Goal: Information Seeking & Learning: Learn about a topic

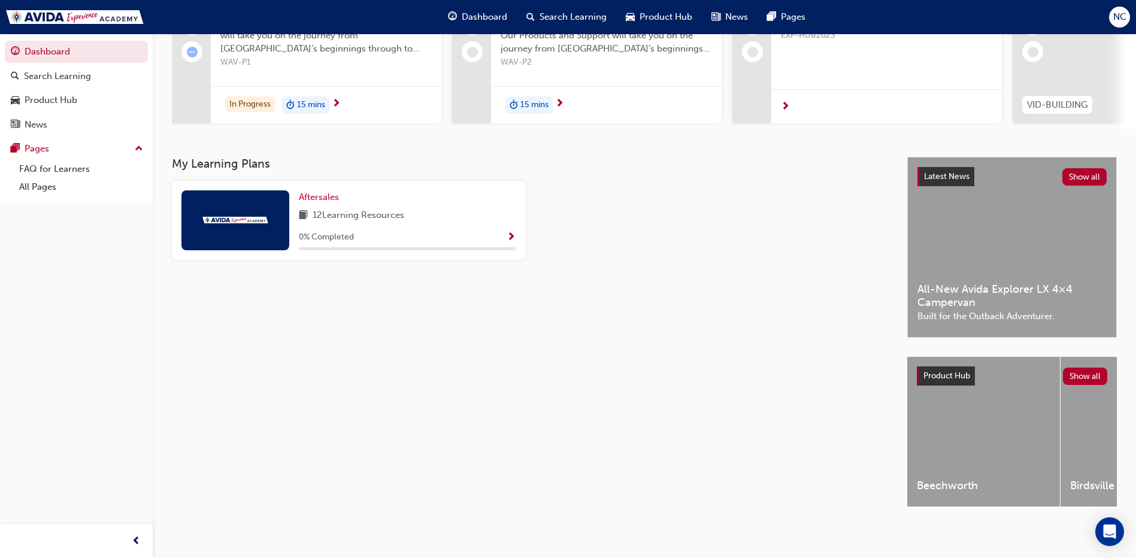
scroll to position [157, 0]
click at [404, 208] on span "12 Learning Resources" at bounding box center [359, 215] width 92 height 15
click at [495, 233] on div "0 % Completed" at bounding box center [407, 237] width 217 height 15
click at [512, 234] on span "Show Progress" at bounding box center [511, 237] width 9 height 11
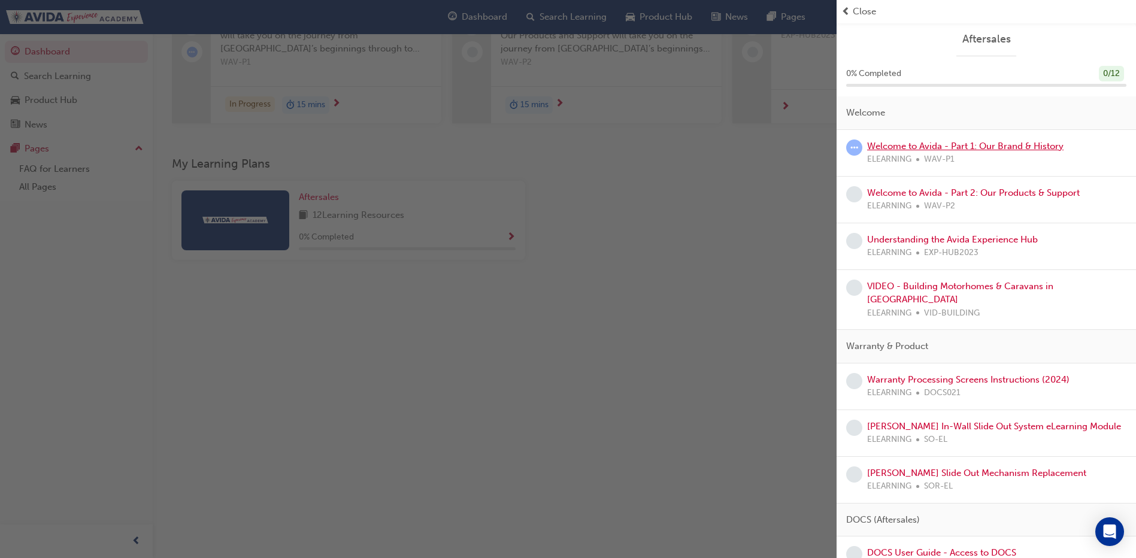
click at [1017, 145] on link "Welcome to Avida - Part 1: Our Brand & History" at bounding box center [965, 146] width 196 height 11
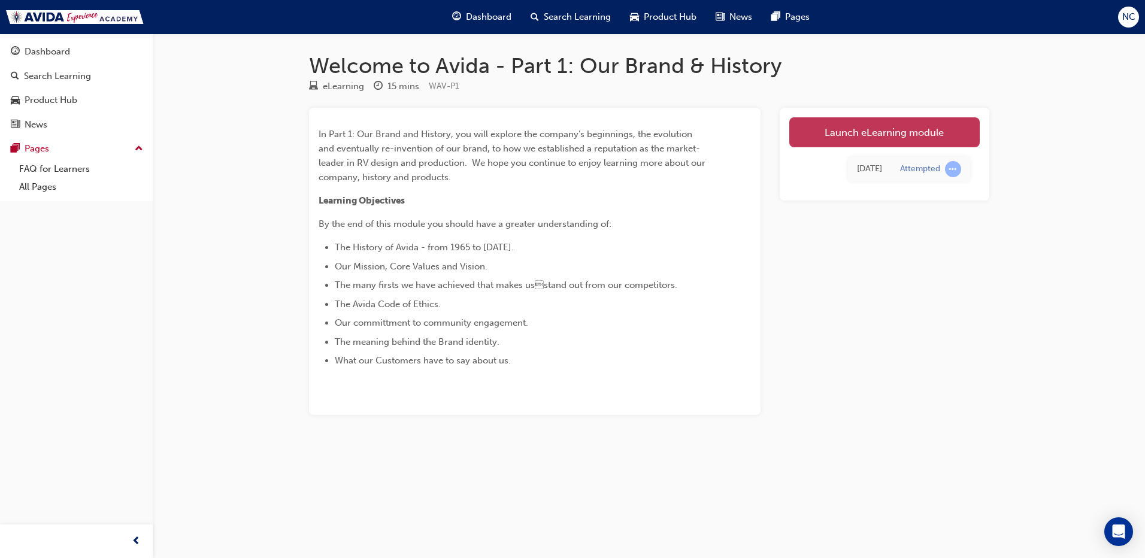
click at [897, 134] on link "Launch eLearning module" at bounding box center [884, 132] width 190 height 30
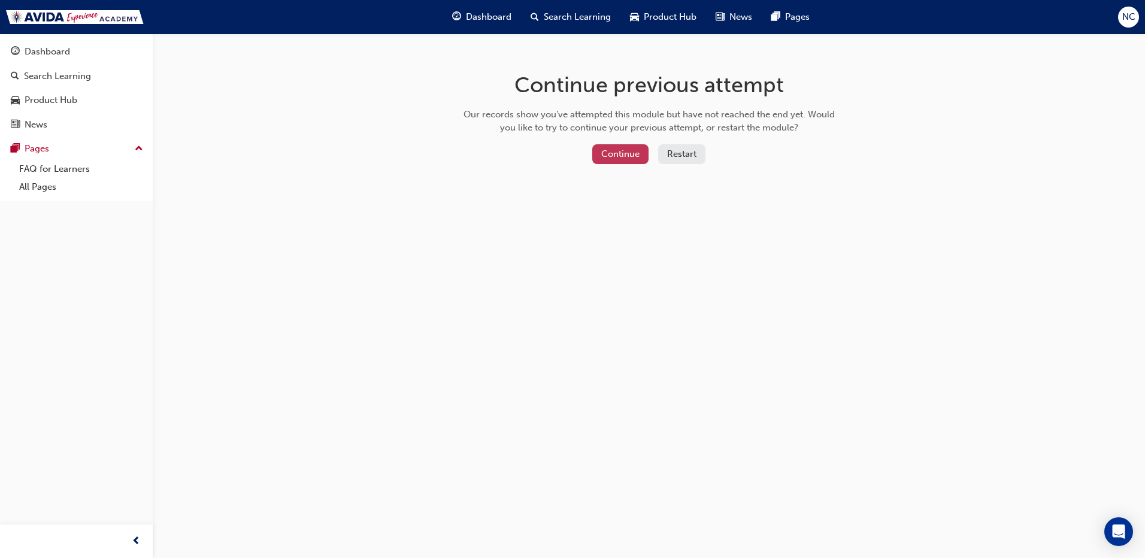
click at [641, 160] on button "Continue" at bounding box center [620, 154] width 56 height 20
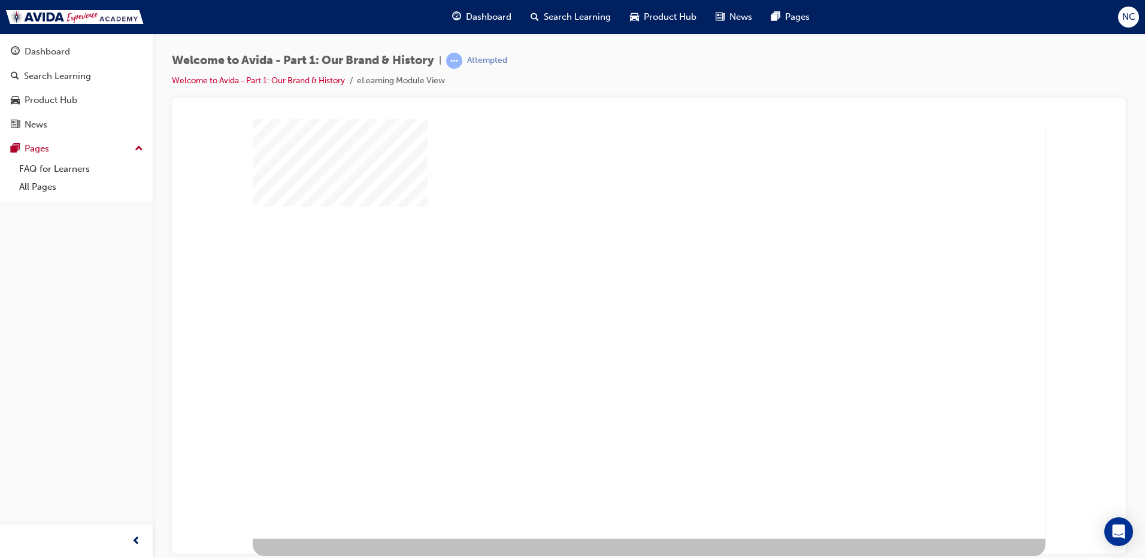
click at [615, 295] on div "play" at bounding box center [615, 295] width 0 height 0
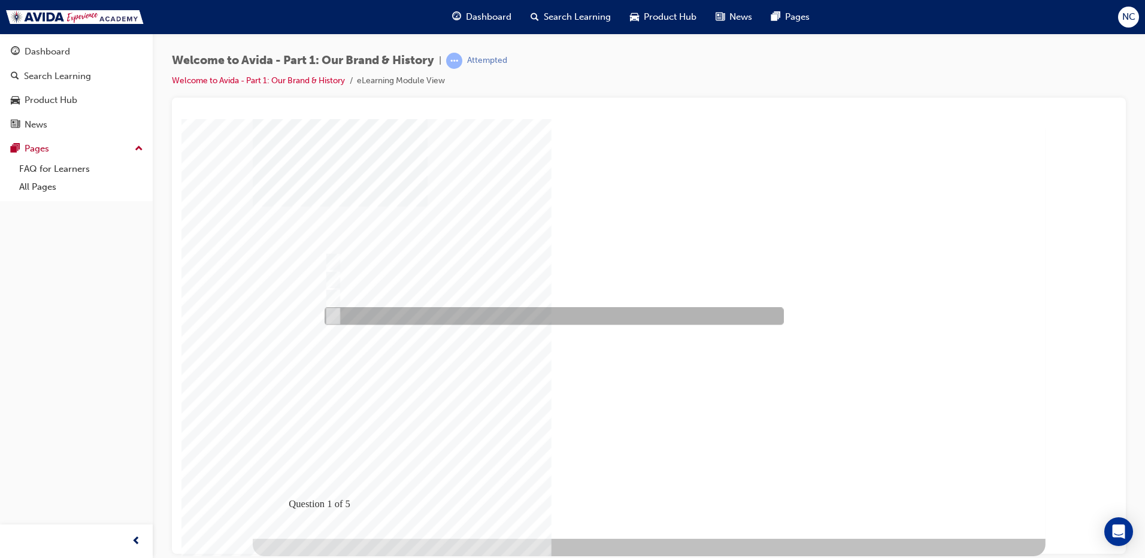
radio input "true"
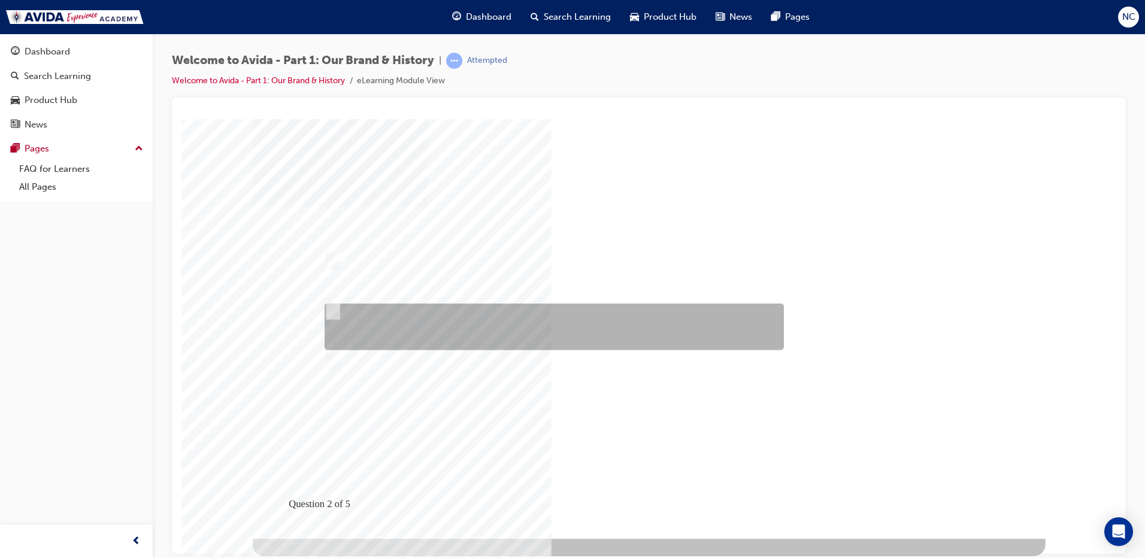
radio input "true"
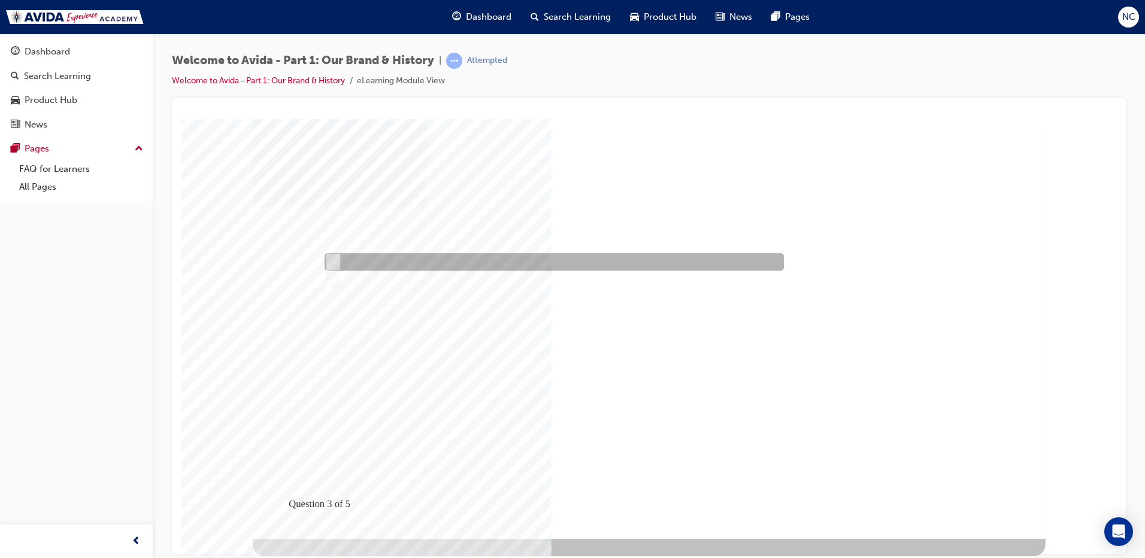
radio input "true"
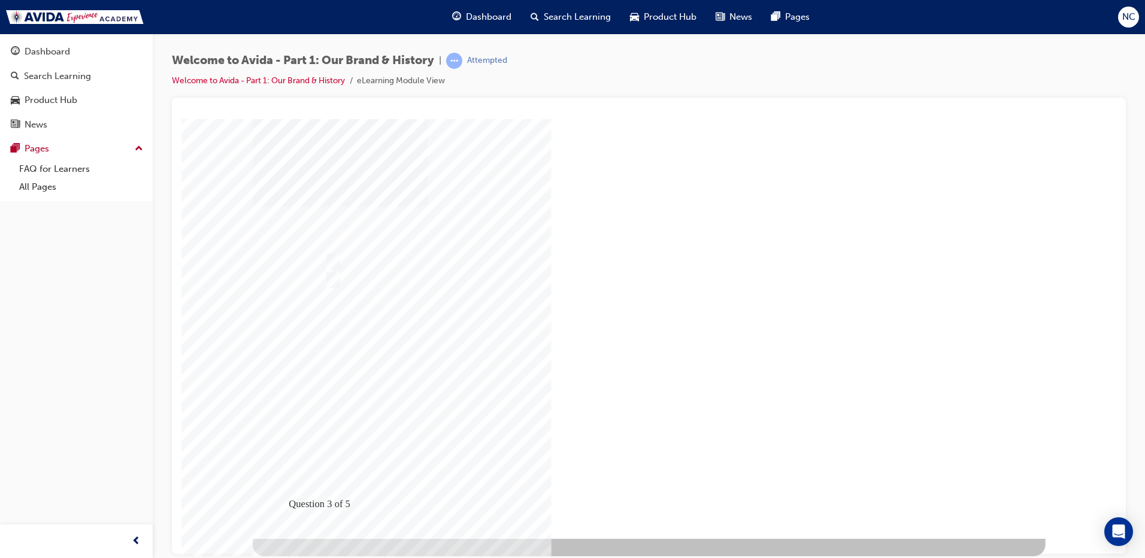
click at [283, 81] on link "Welcome to Avida - Part 1: Our Brand & History" at bounding box center [258, 80] width 173 height 10
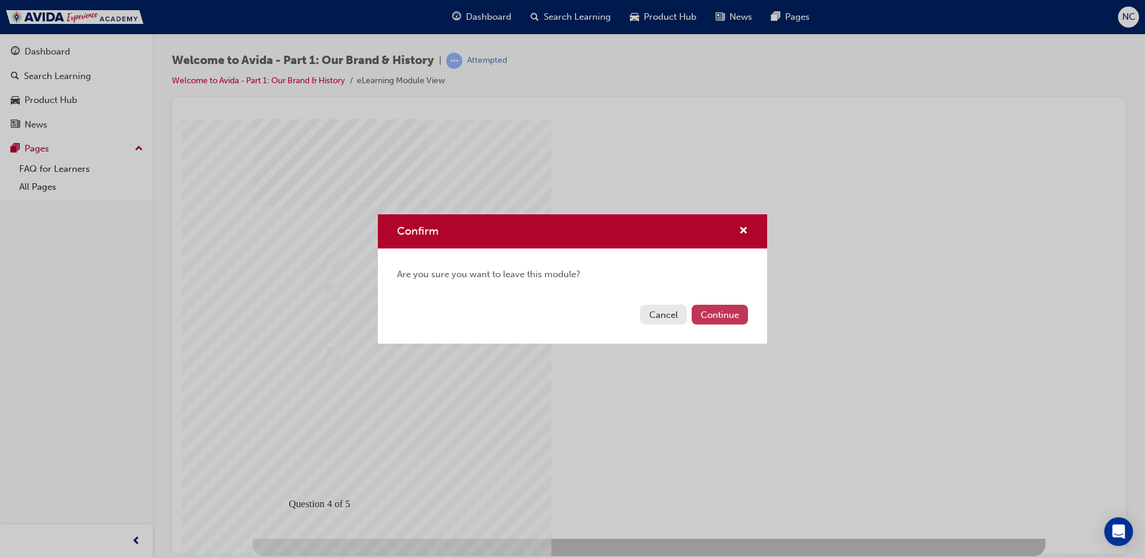
click at [709, 315] on button "Continue" at bounding box center [720, 315] width 56 height 20
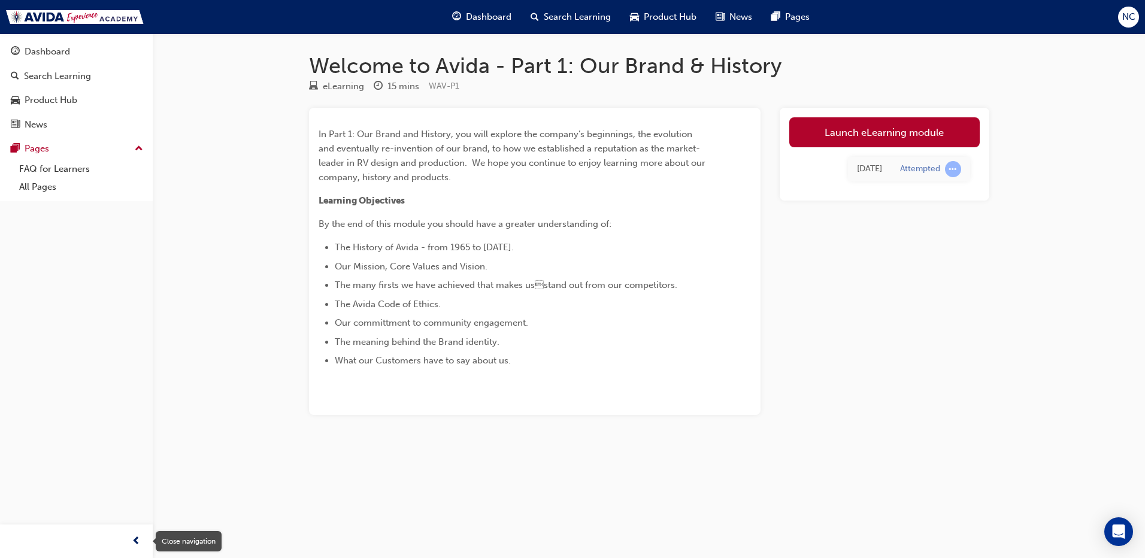
click at [135, 538] on span "prev-icon" at bounding box center [136, 541] width 9 height 15
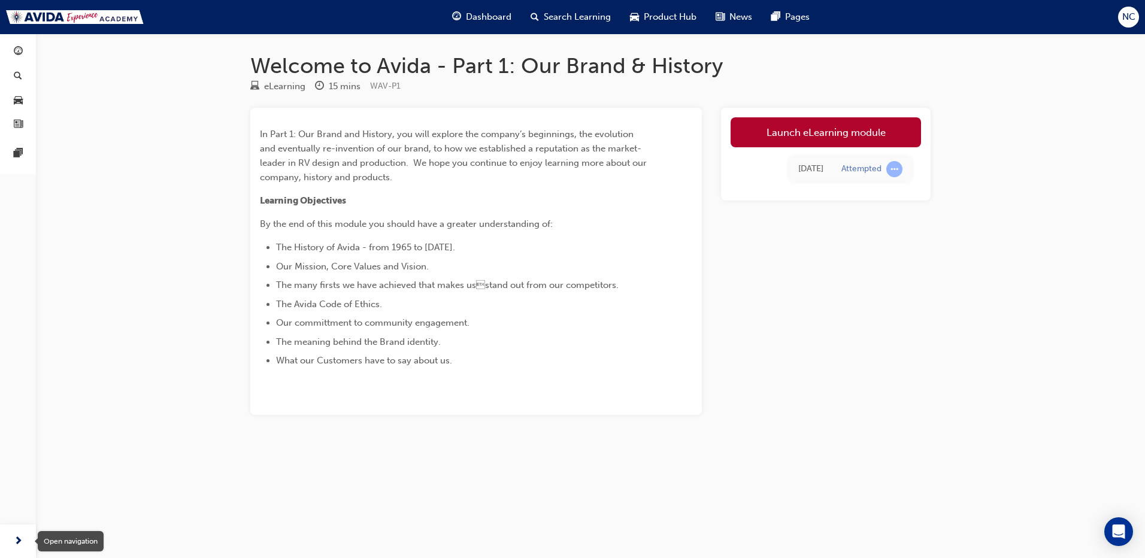
click at [12, 536] on div "button" at bounding box center [18, 541] width 24 height 24
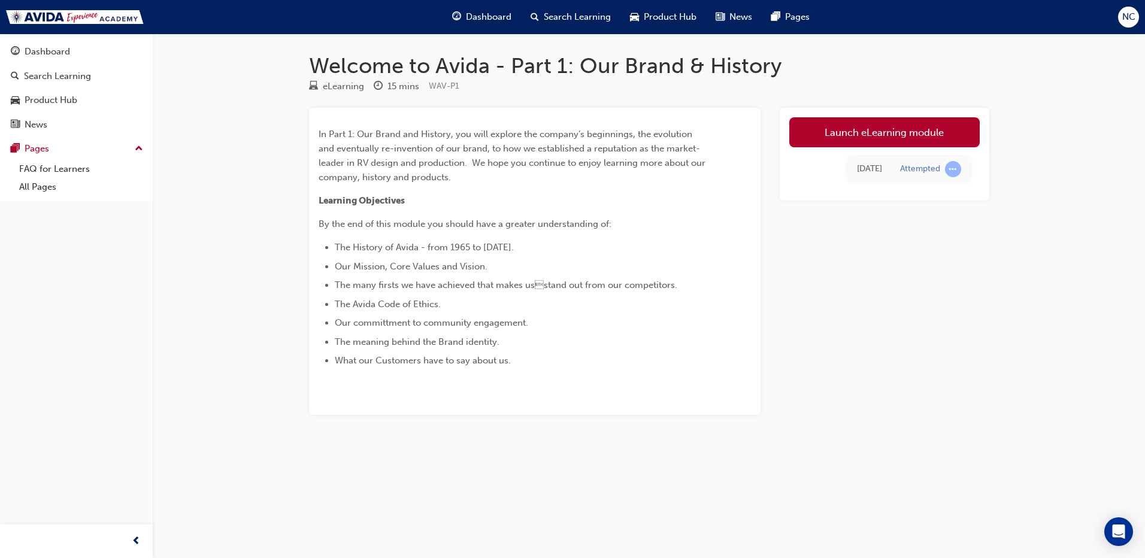
click at [383, 347] on li "The meaning behind the Brand identity." at bounding box center [521, 342] width 373 height 14
click at [384, 345] on span "The meaning behind the Brand identity." at bounding box center [417, 341] width 165 height 11
click at [333, 86] on div "eLearning" at bounding box center [343, 87] width 41 height 14
click at [898, 130] on link "Launch eLearning module" at bounding box center [884, 132] width 190 height 30
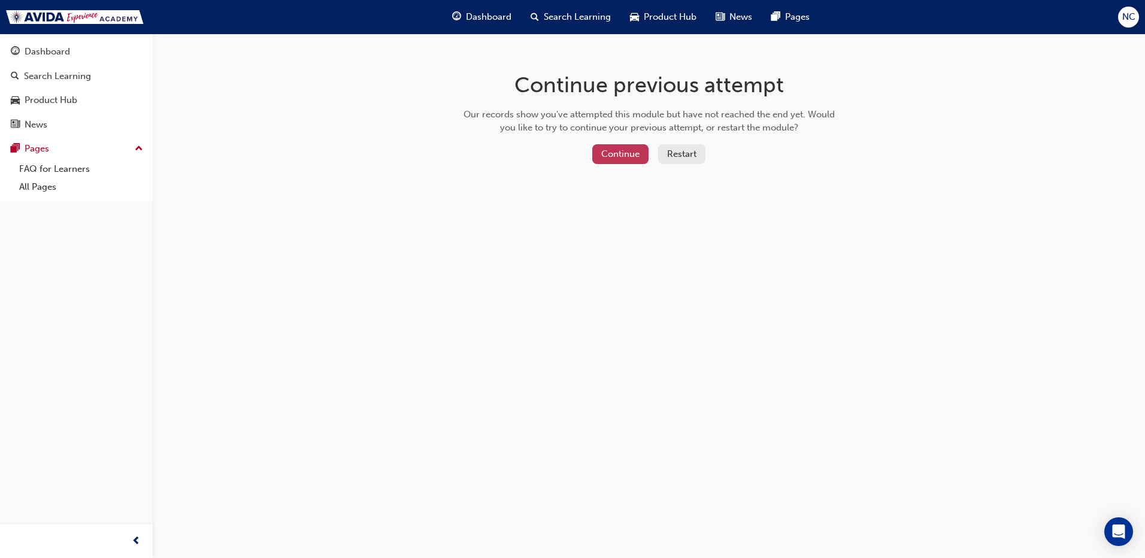
click at [631, 161] on button "Continue" at bounding box center [620, 154] width 56 height 20
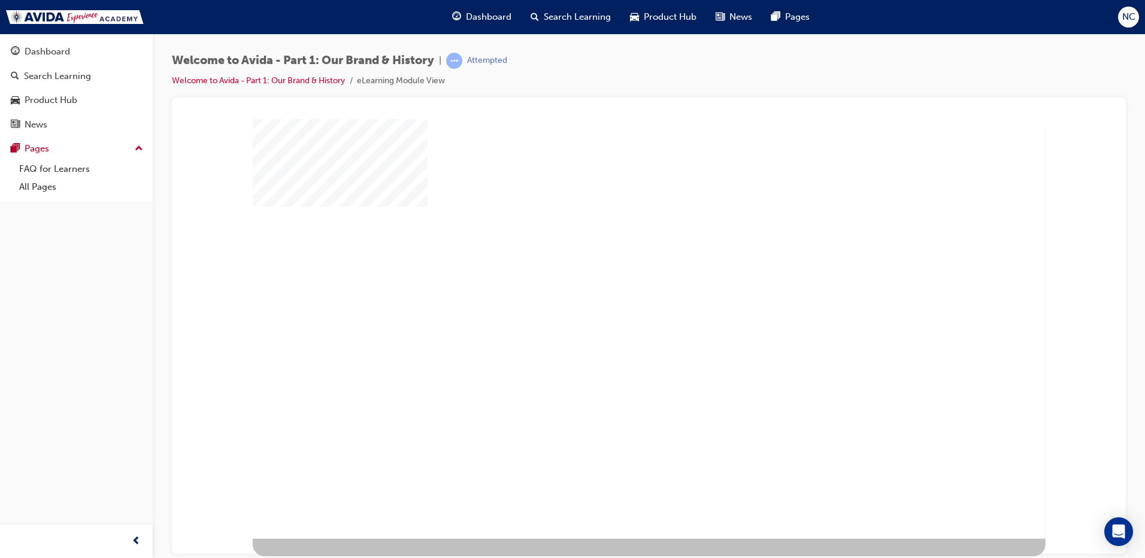
click at [615, 295] on div "play" at bounding box center [615, 295] width 0 height 0
click at [42, 184] on link "All Pages" at bounding box center [81, 187] width 134 height 19
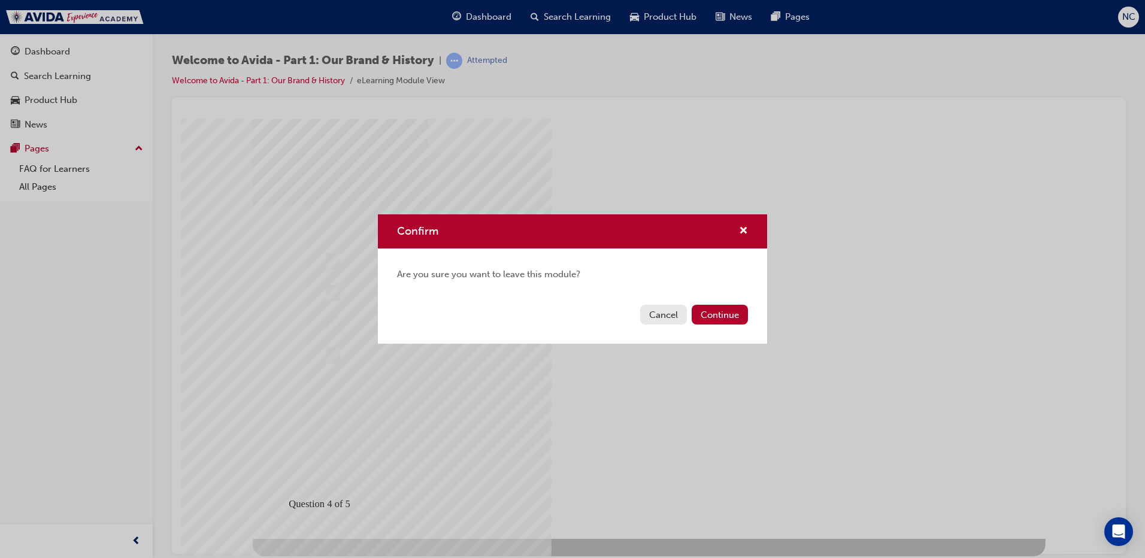
click at [660, 308] on button "Cancel" at bounding box center [663, 315] width 47 height 20
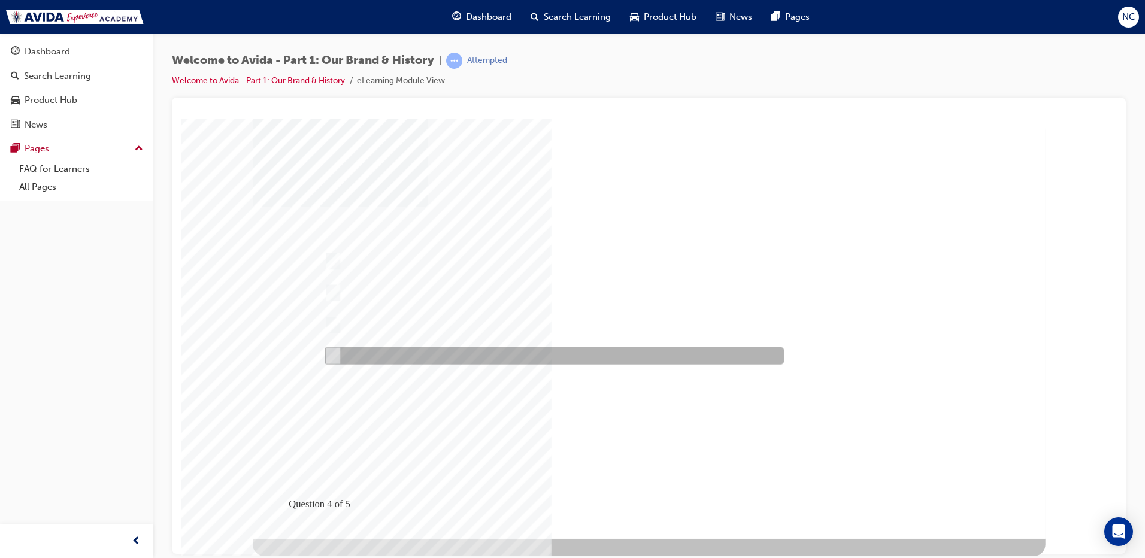
radio input "true"
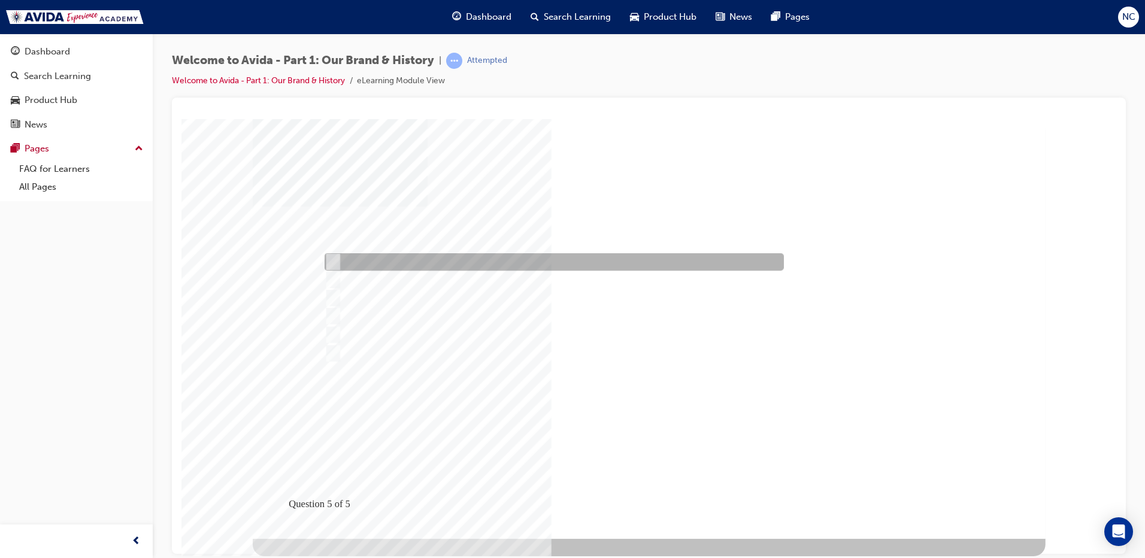
checkbox input "true"
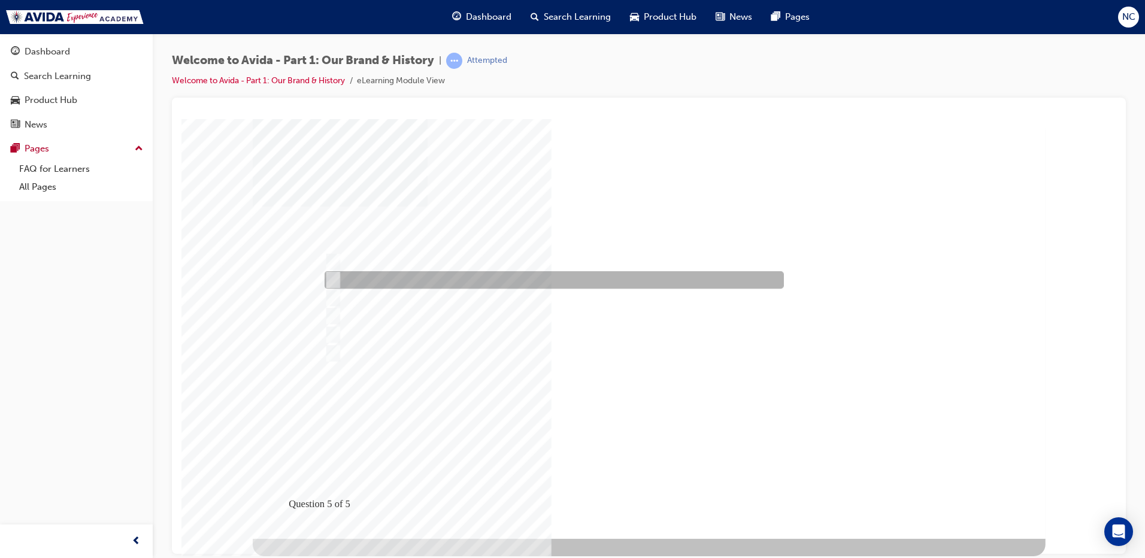
checkbox input "true"
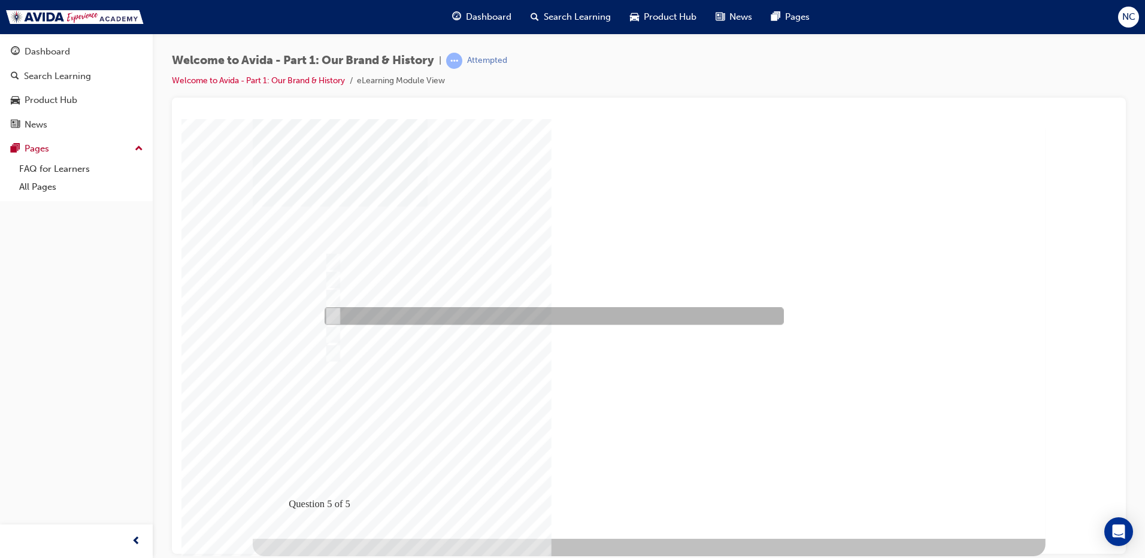
checkbox input "true"
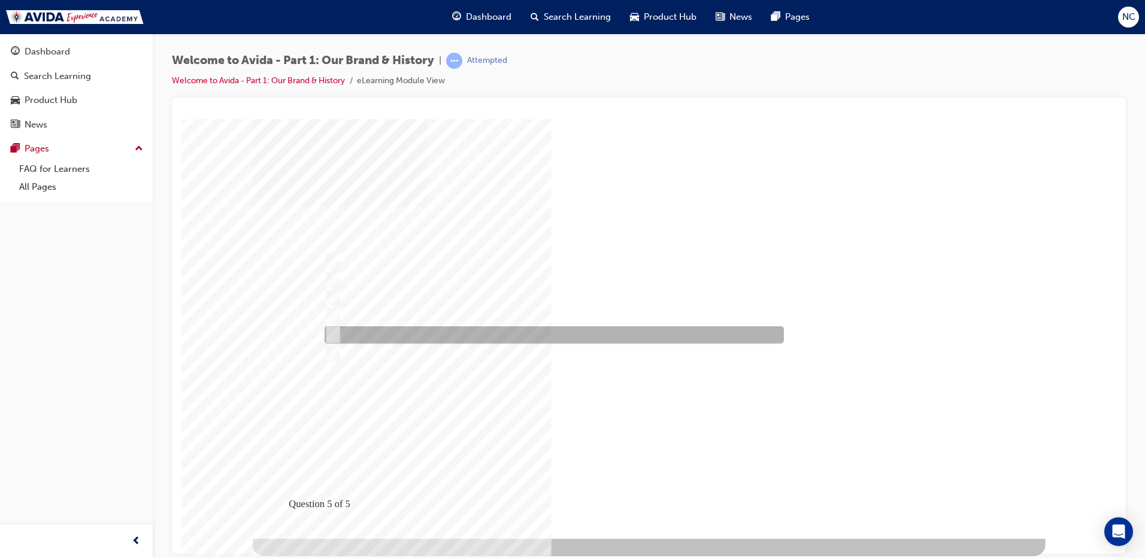
checkbox input "true"
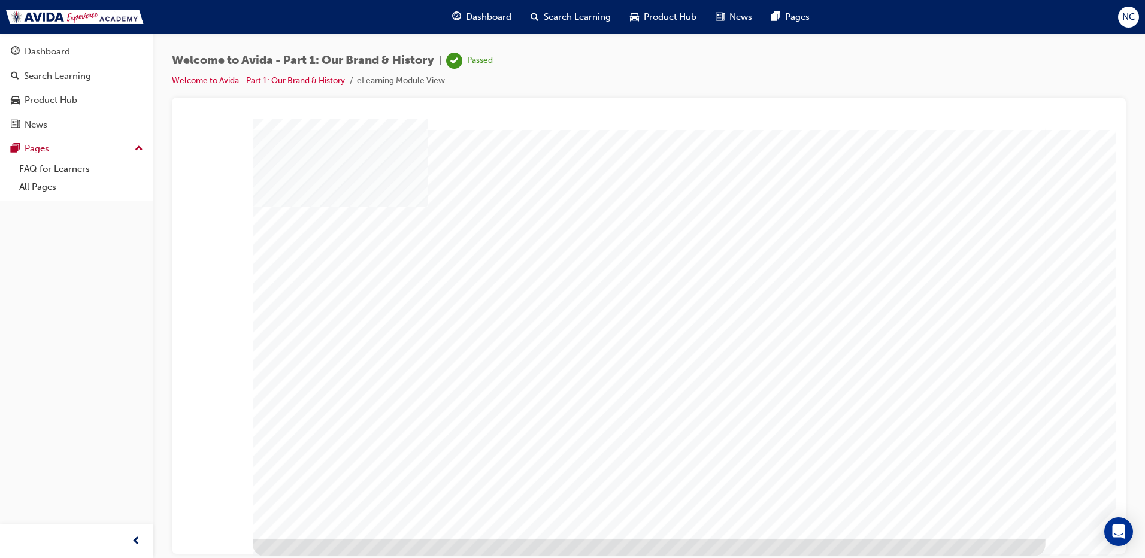
click at [217, 83] on link "Welcome to Avida - Part 1: Our Brand & History" at bounding box center [258, 80] width 173 height 10
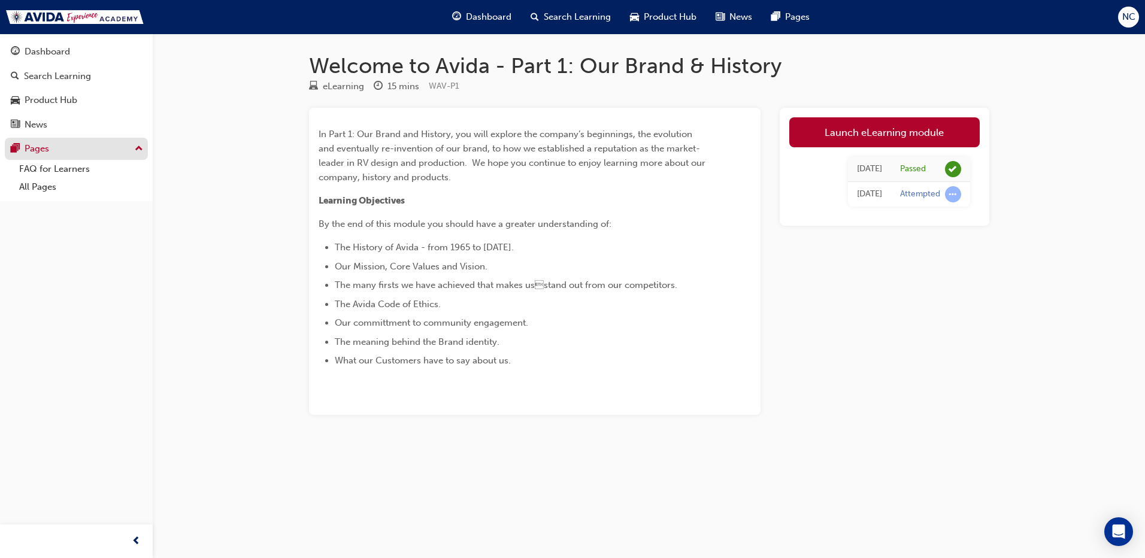
click at [46, 154] on div "Pages" at bounding box center [37, 149] width 25 height 14
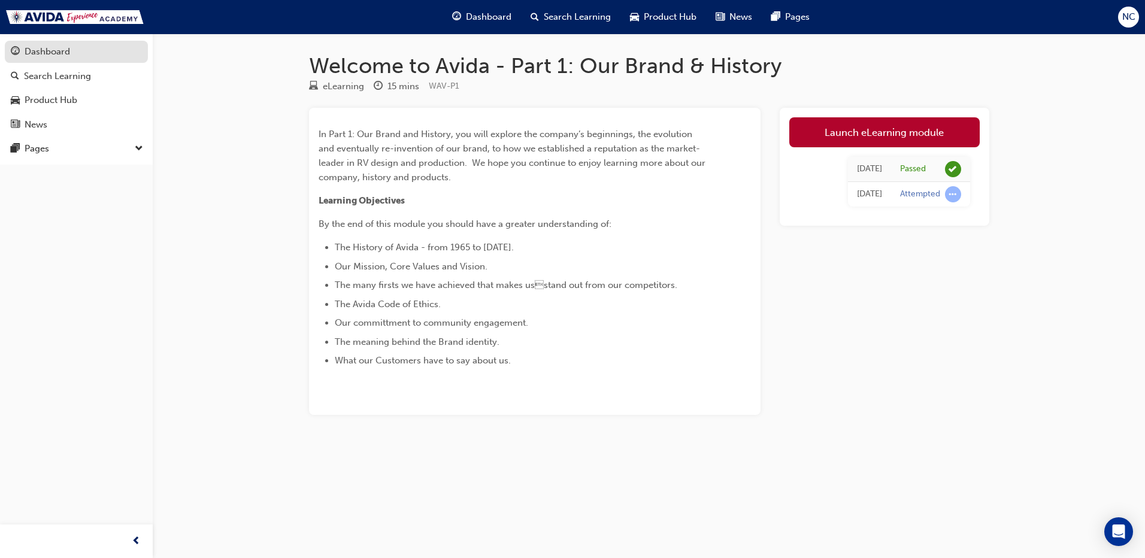
click at [42, 51] on div "Dashboard" at bounding box center [48, 52] width 46 height 14
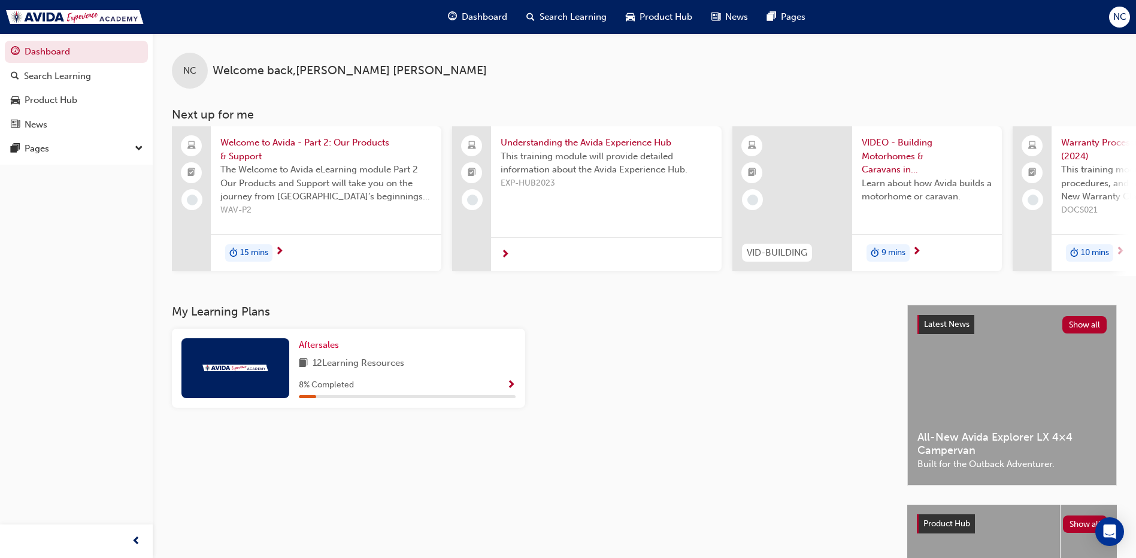
click at [514, 386] on span "Show Progress" at bounding box center [511, 385] width 9 height 11
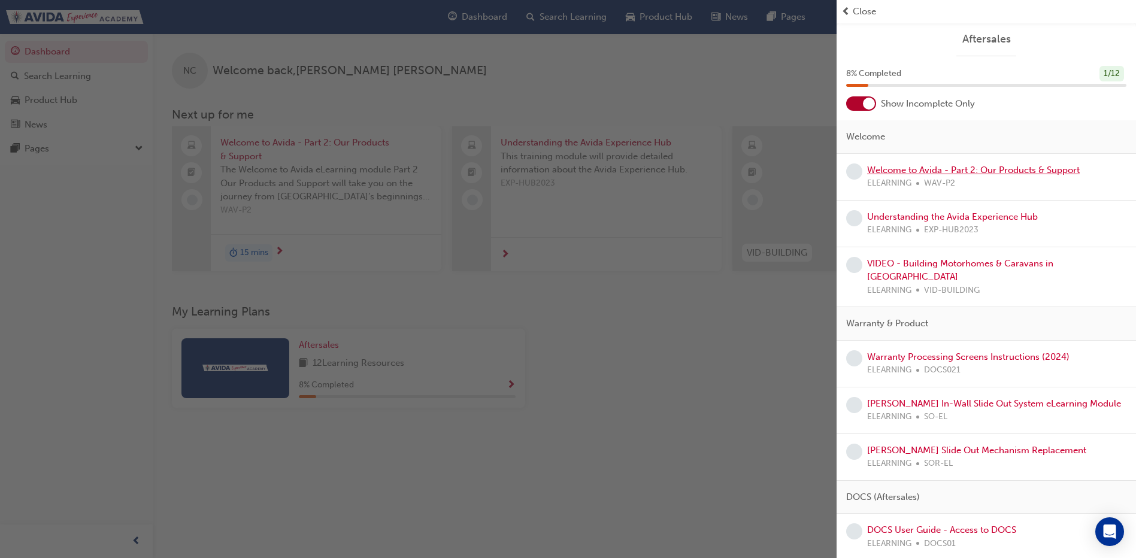
click at [947, 172] on link "Welcome to Avida - Part 2: Our Products & Support" at bounding box center [973, 170] width 213 height 11
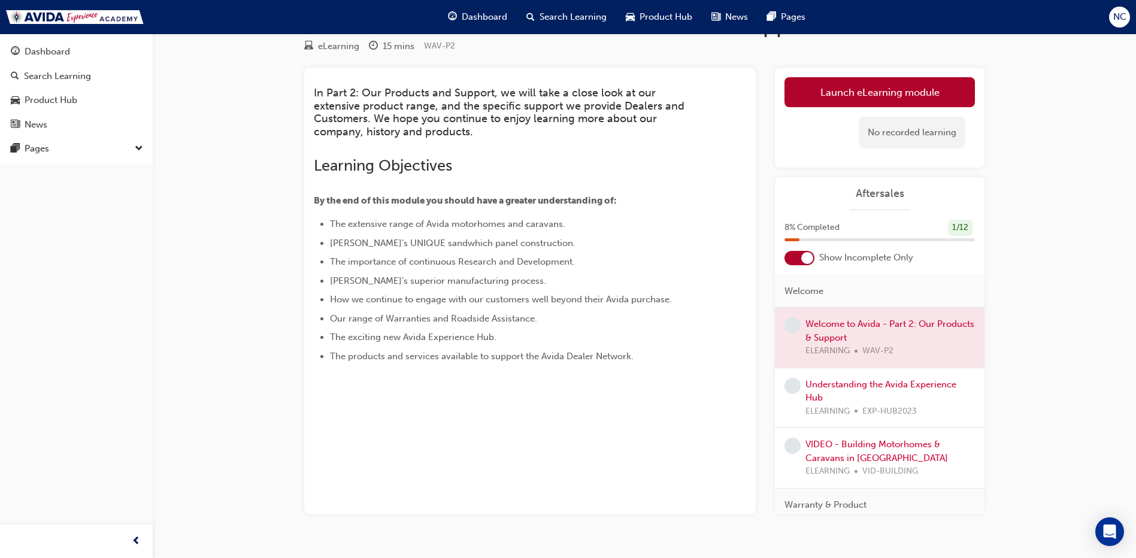
scroll to position [65, 0]
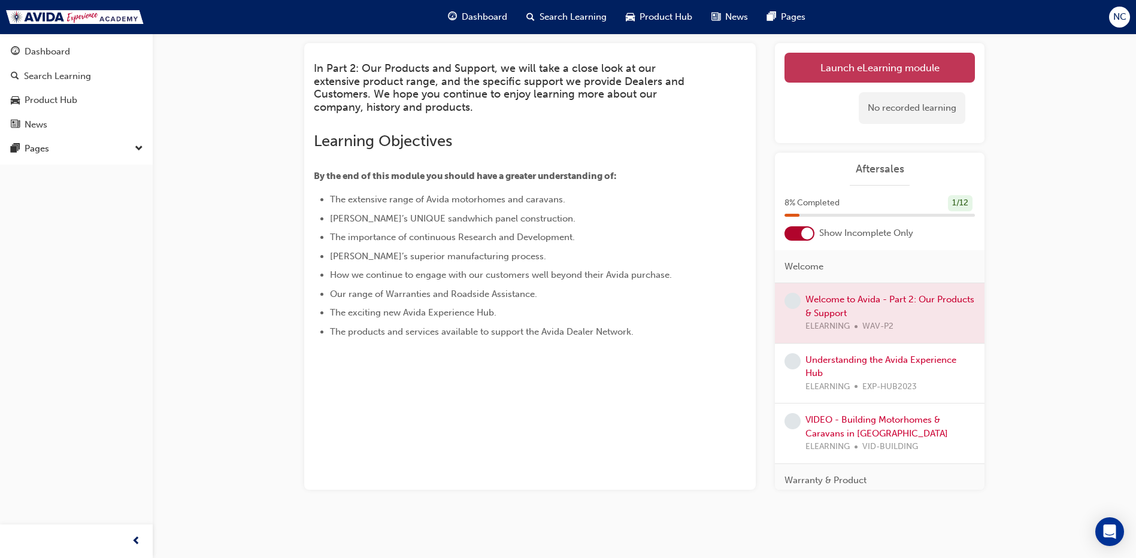
click at [892, 62] on link "Launch eLearning module" at bounding box center [879, 68] width 190 height 30
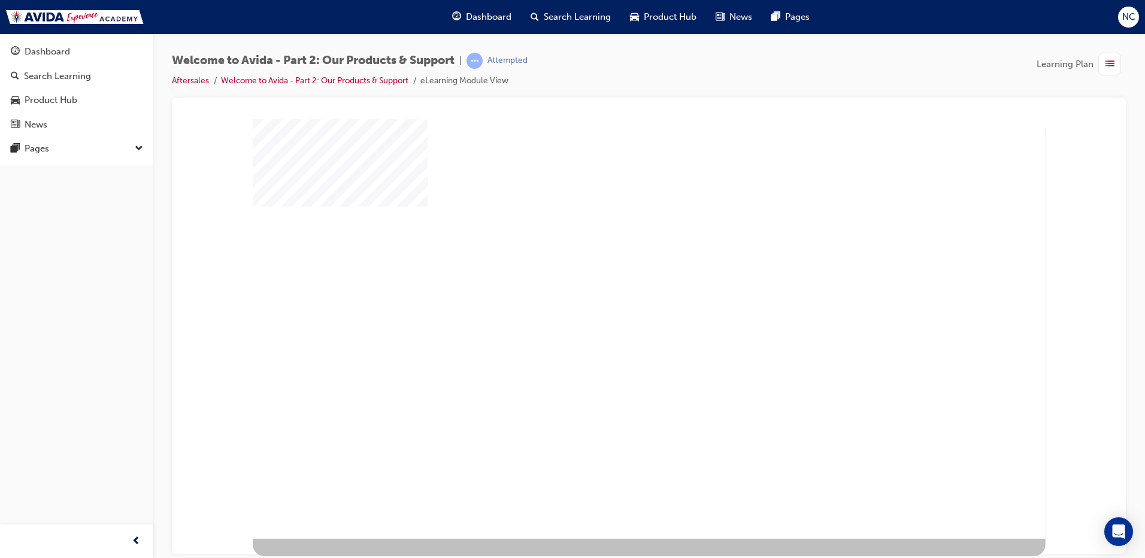
click at [615, 295] on div "play" at bounding box center [615, 295] width 0 height 0
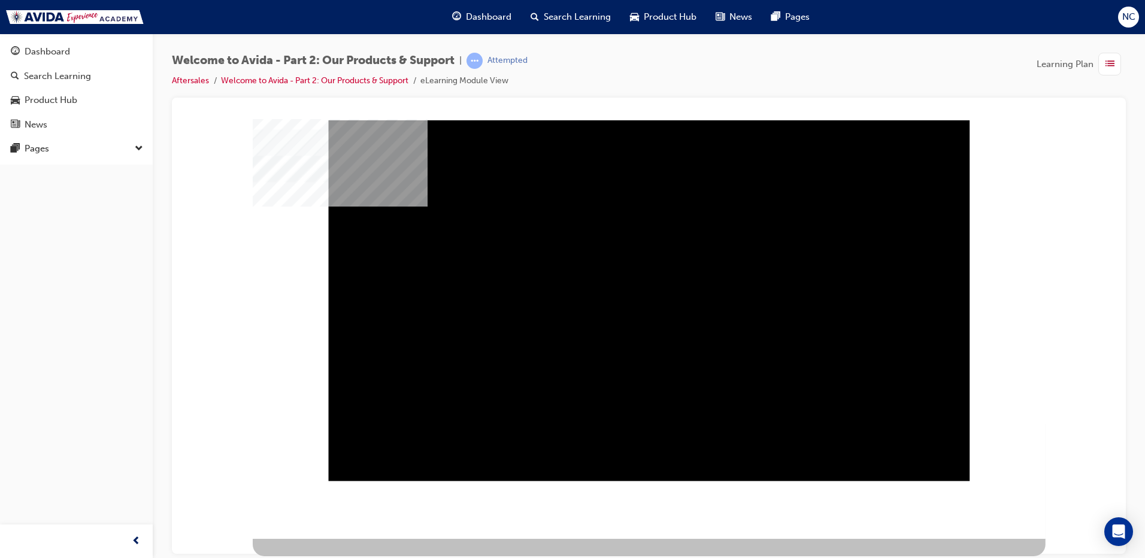
click at [881, 120] on div "Mute" at bounding box center [649, 120] width 641 height 0
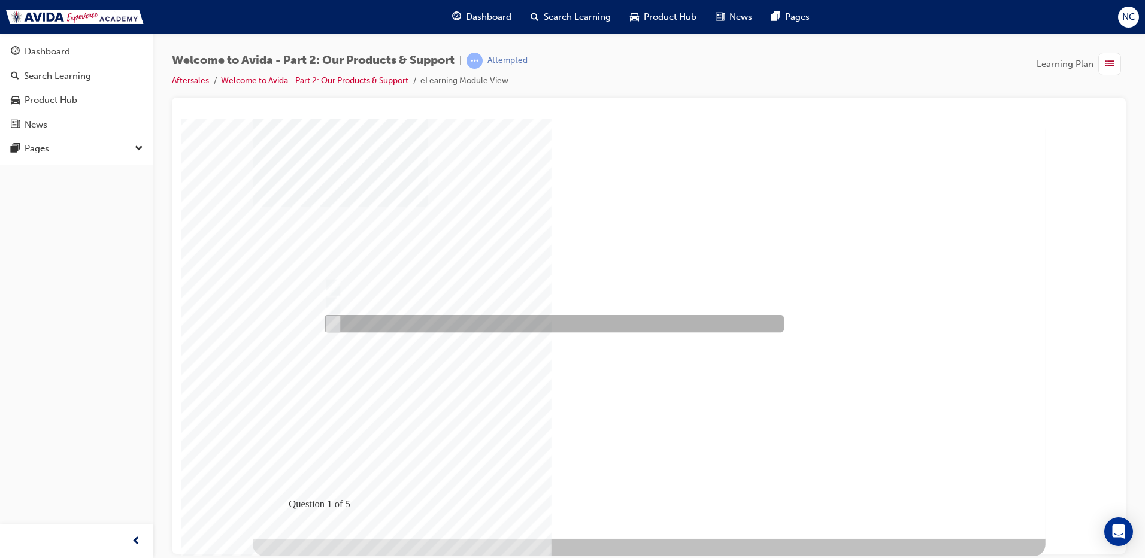
radio input "false"
radio input "true"
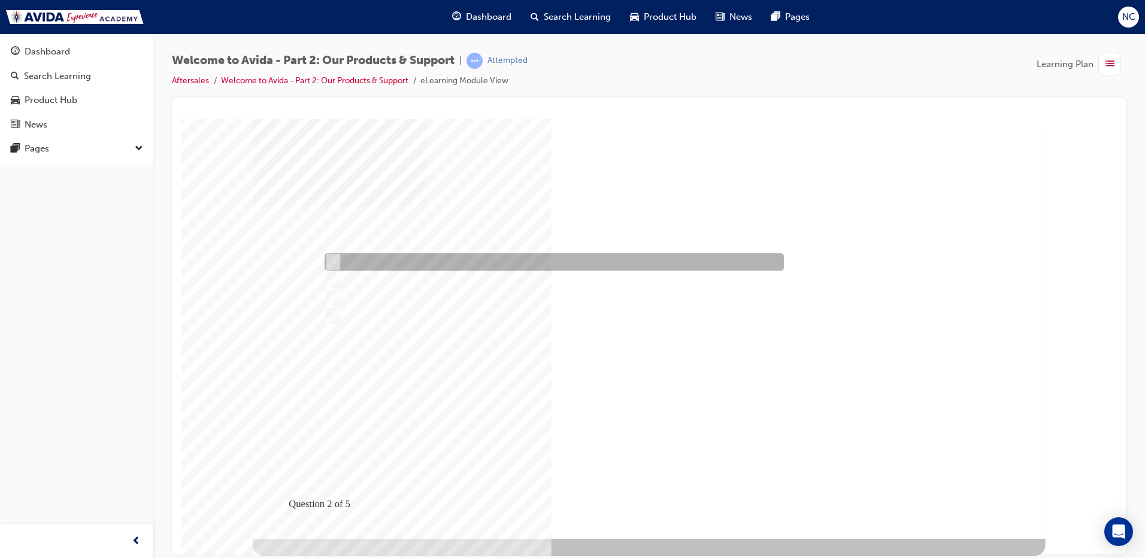
checkbox input "true"
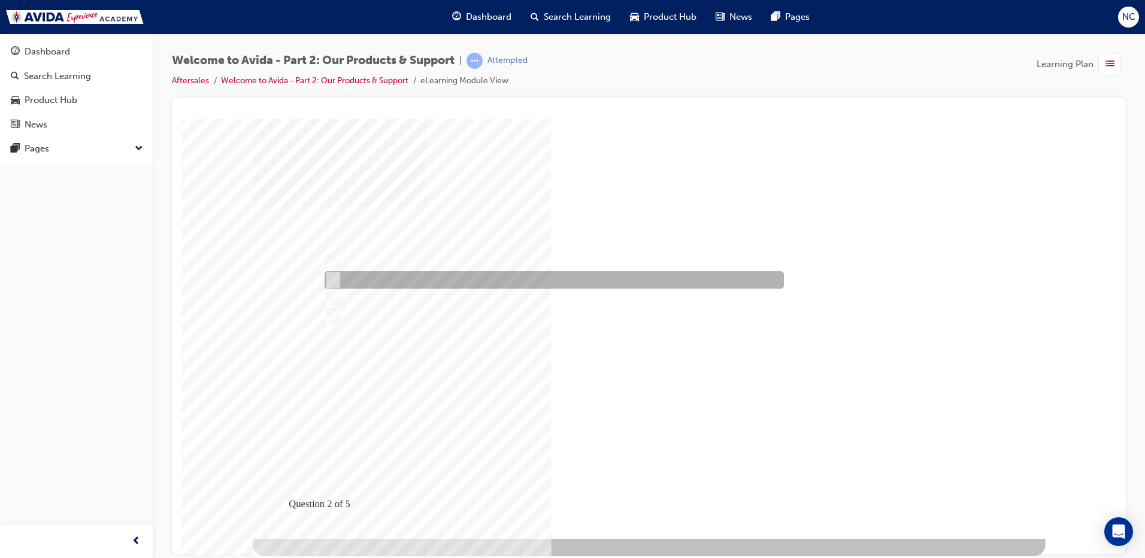
checkbox input "true"
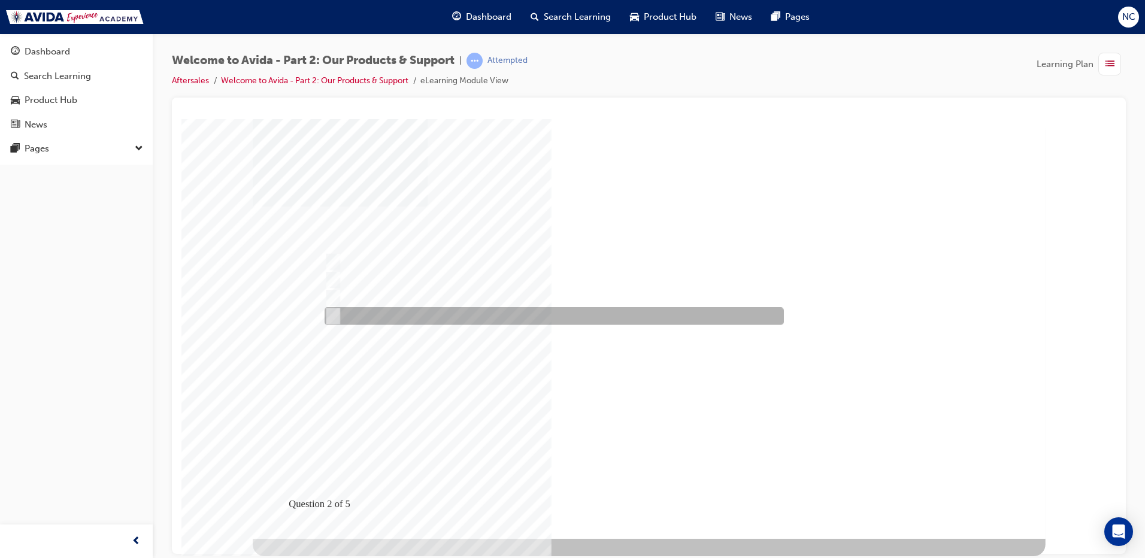
checkbox input "true"
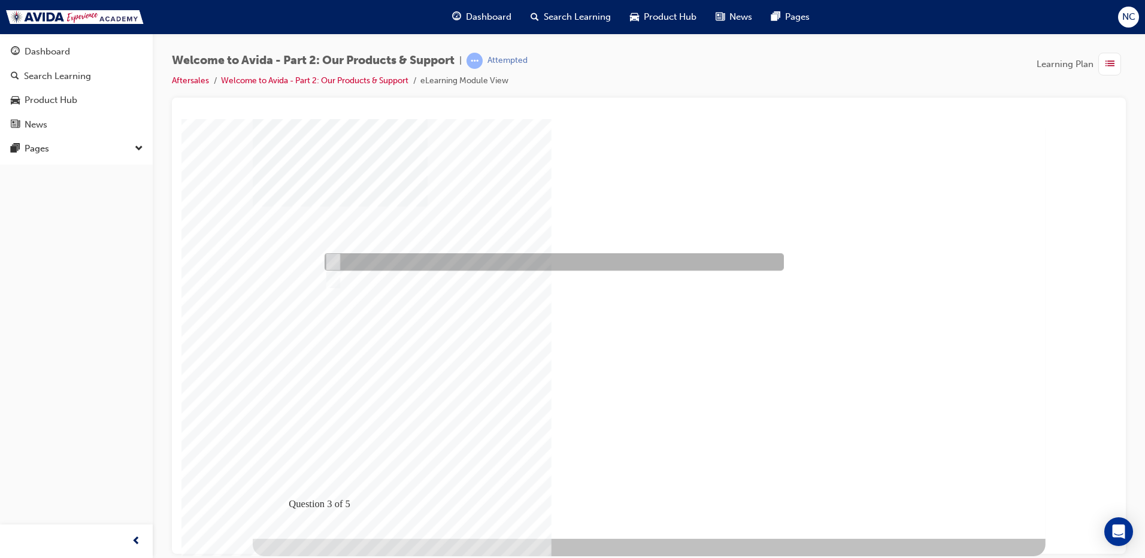
radio input "true"
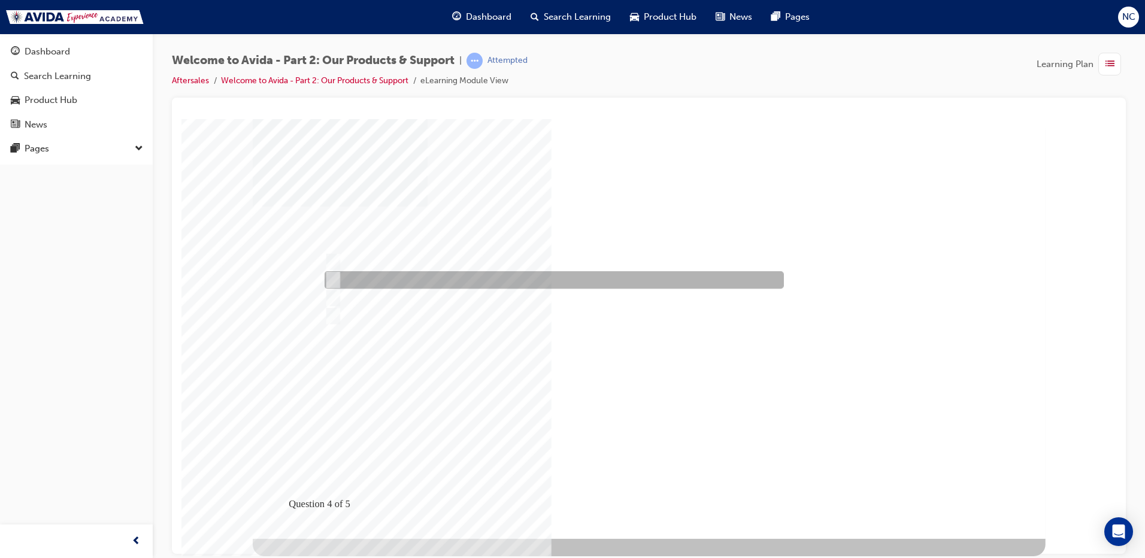
checkbox input "true"
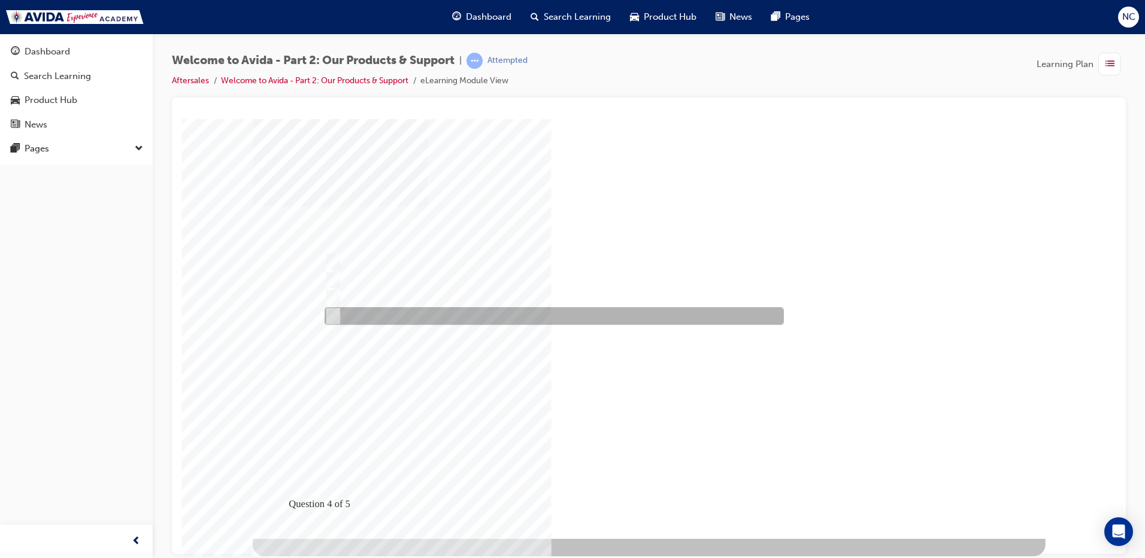
checkbox input "true"
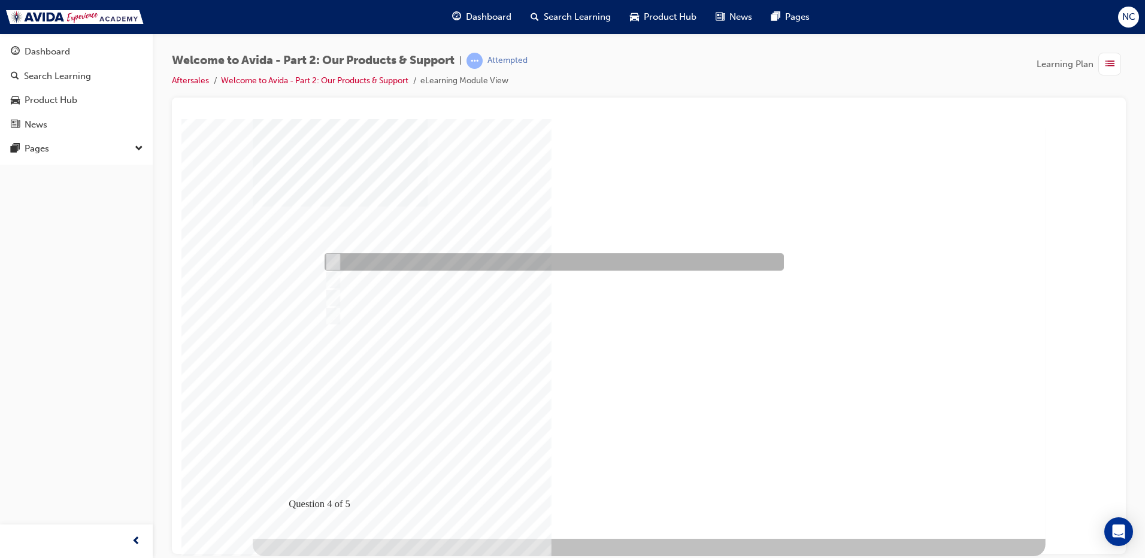
checkbox input "true"
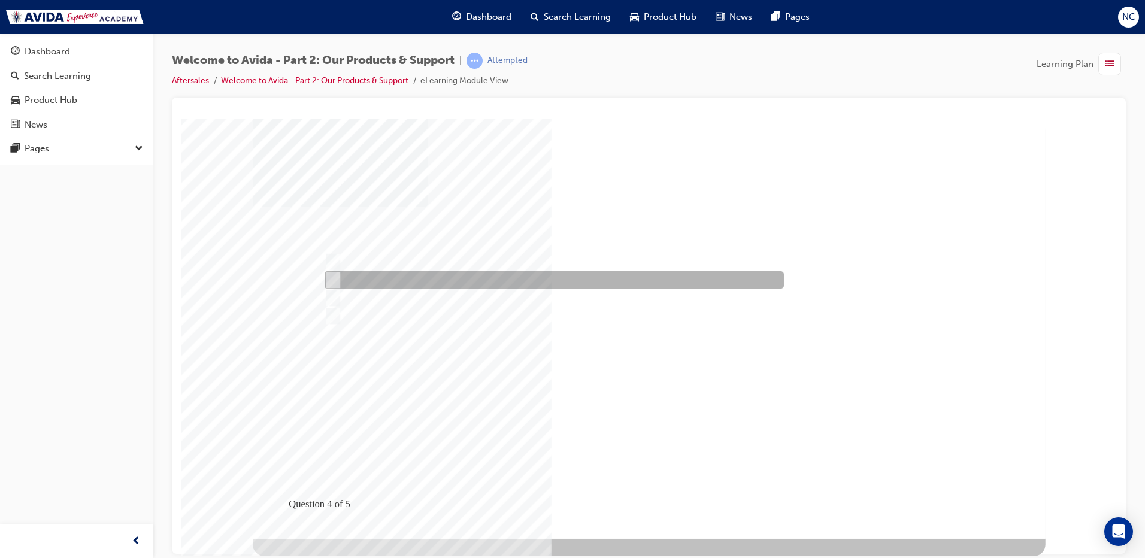
checkbox input "false"
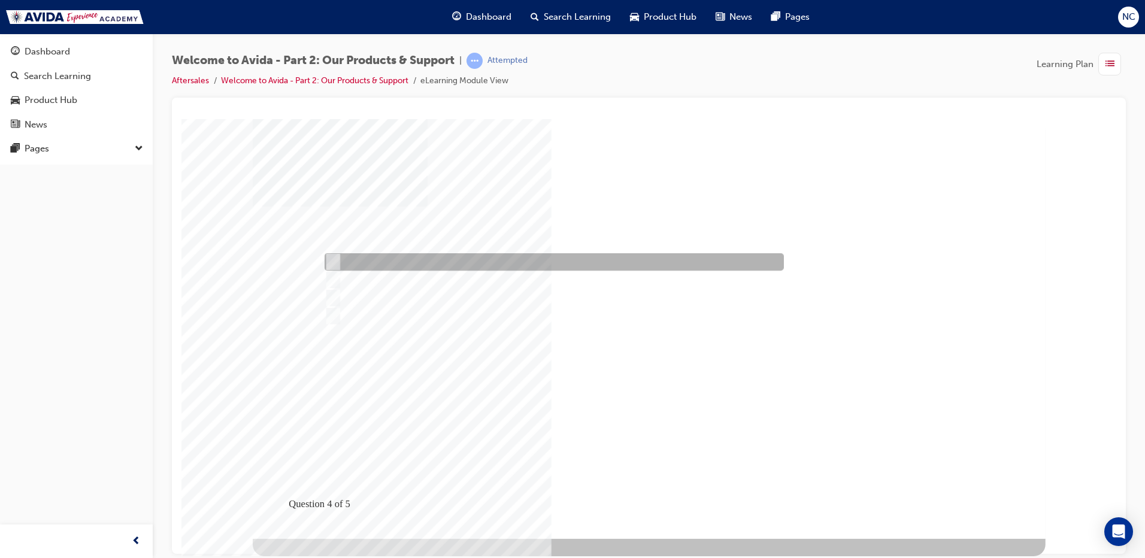
checkbox input "false"
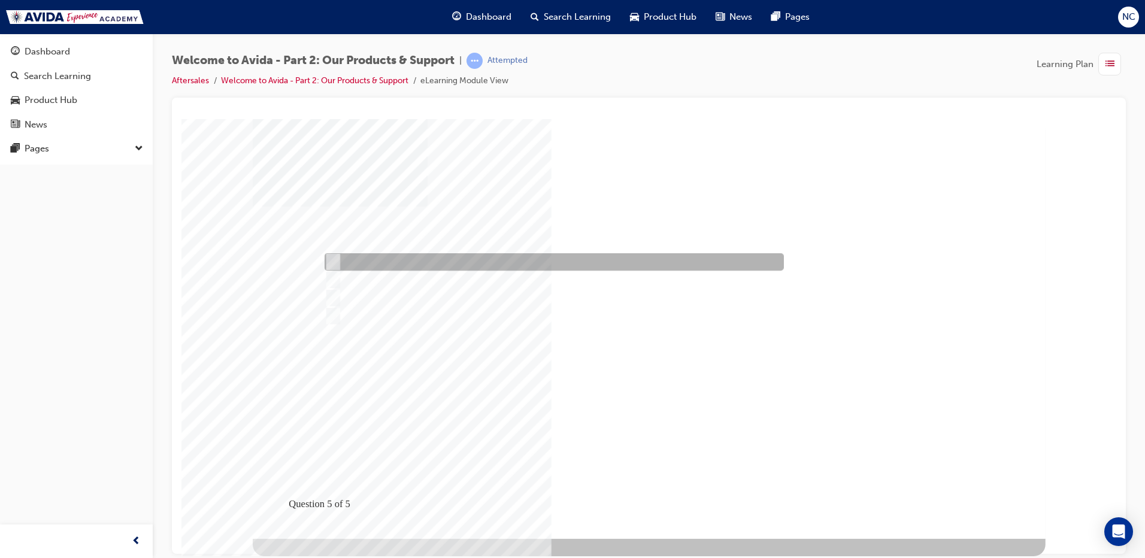
radio input "true"
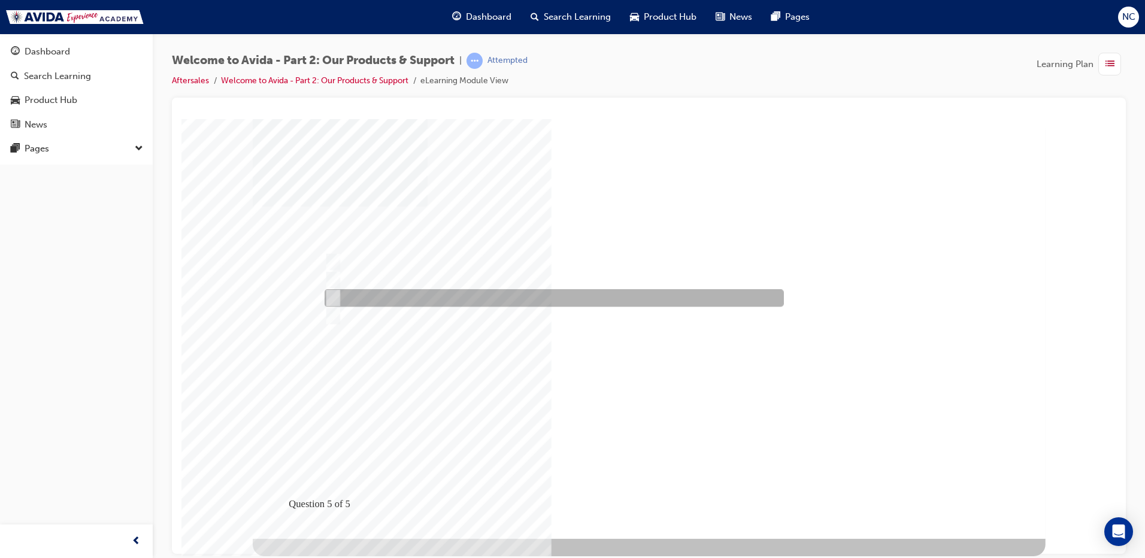
radio input "true"
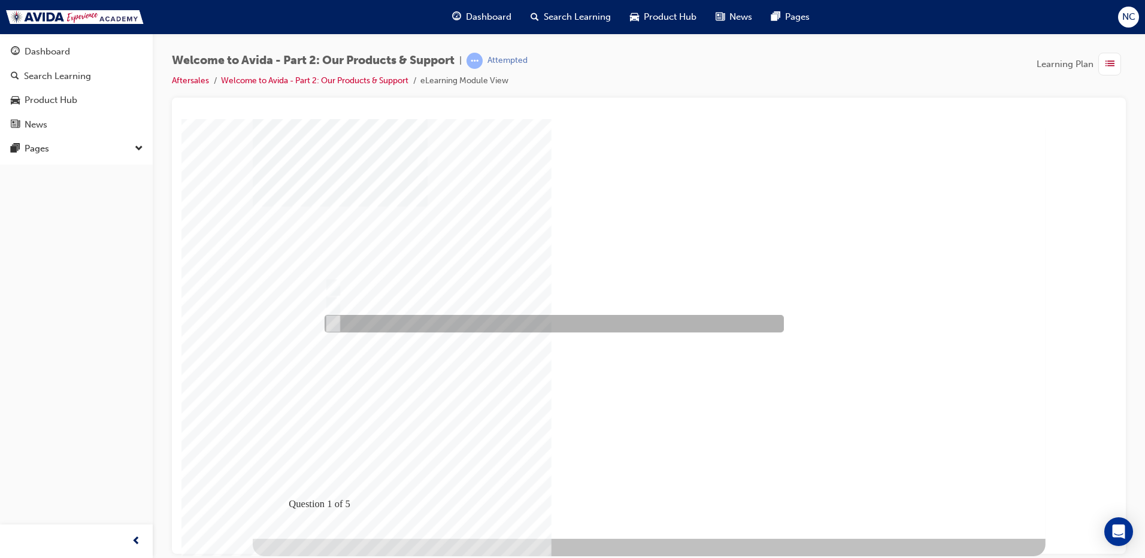
radio input "true"
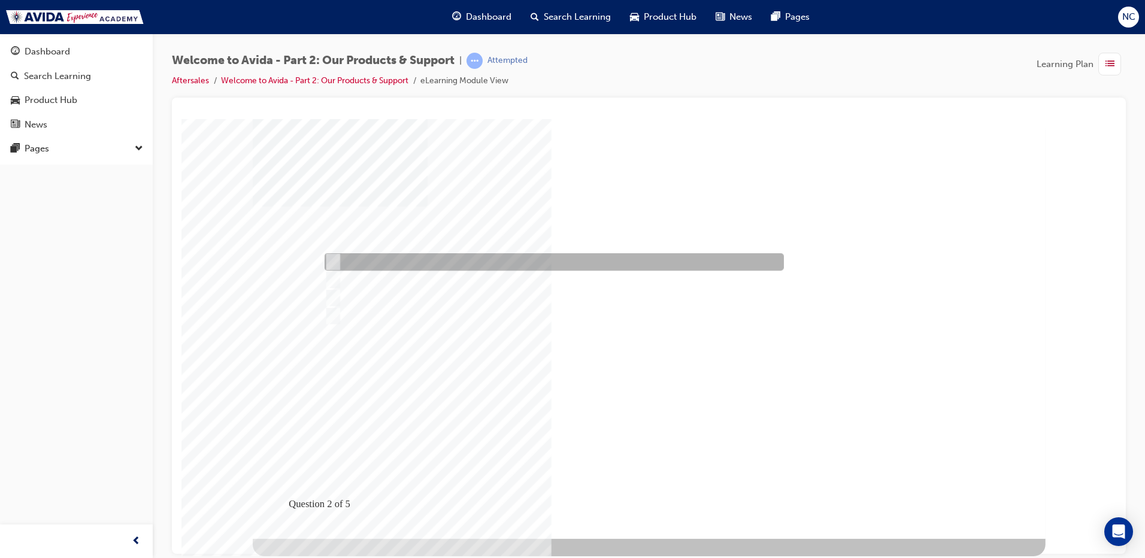
checkbox input "true"
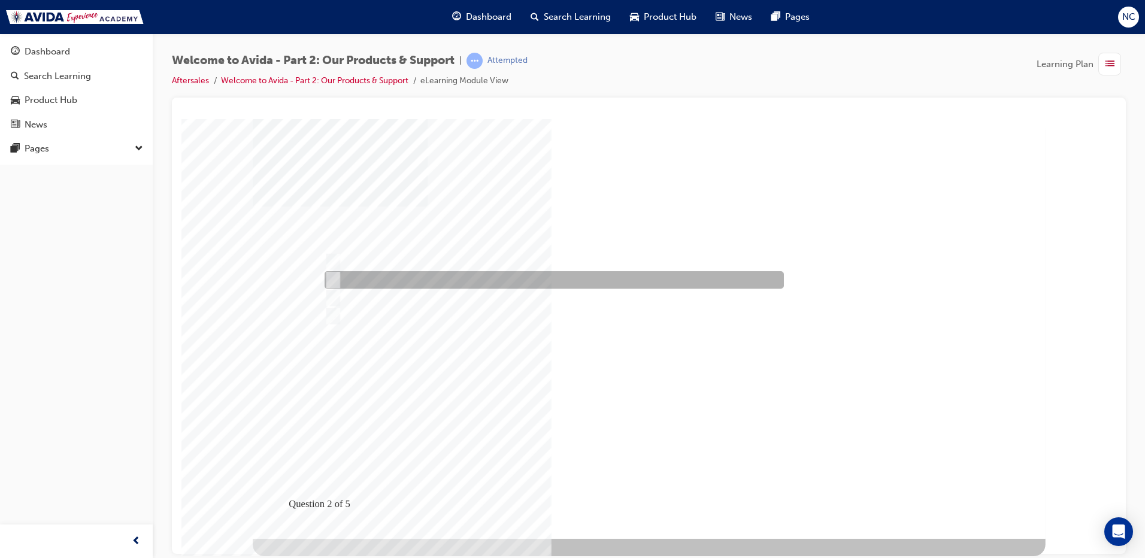
checkbox input "true"
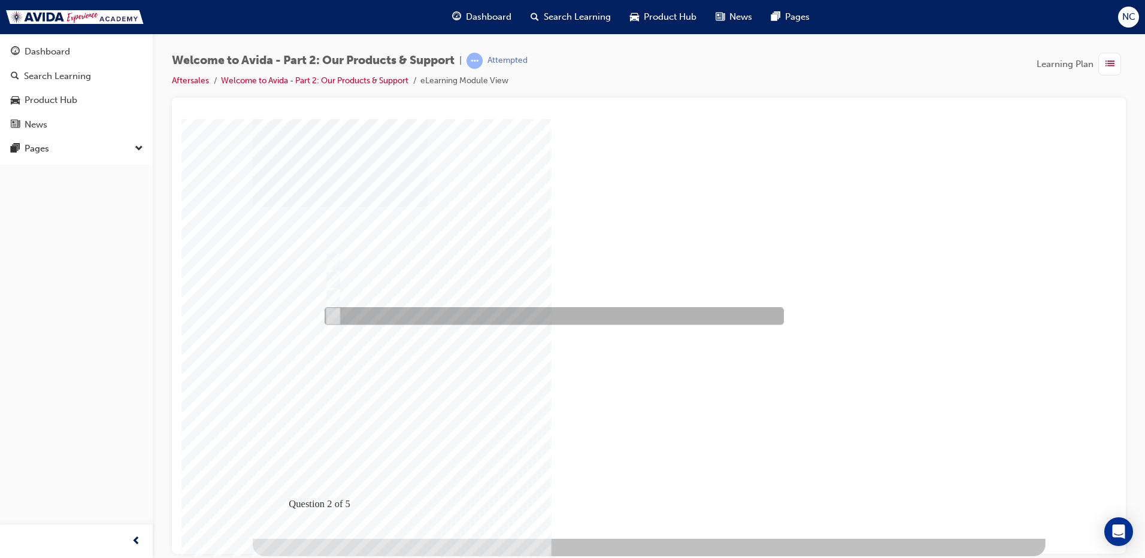
checkbox input "true"
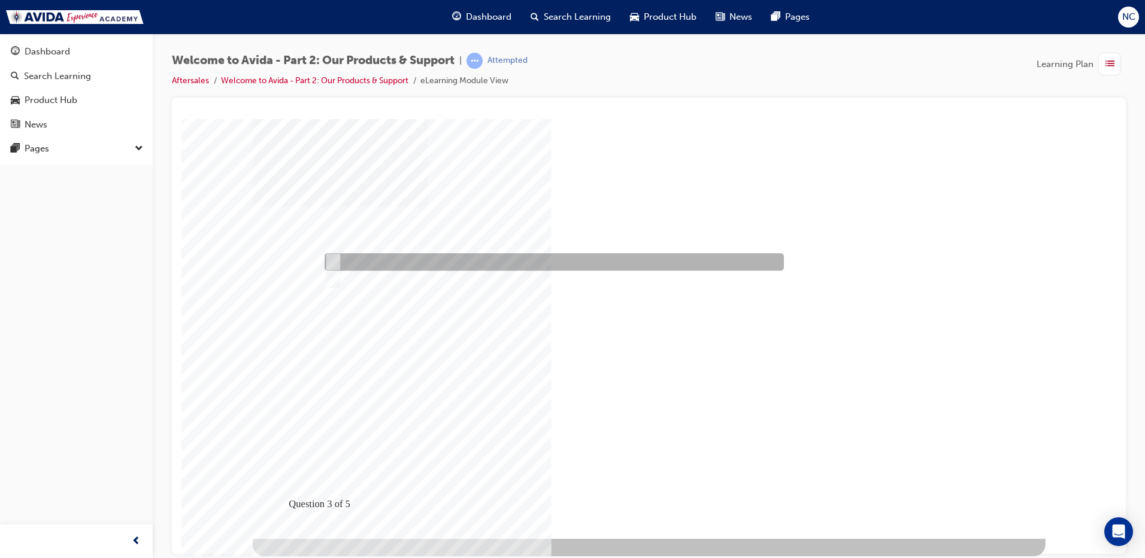
radio input "true"
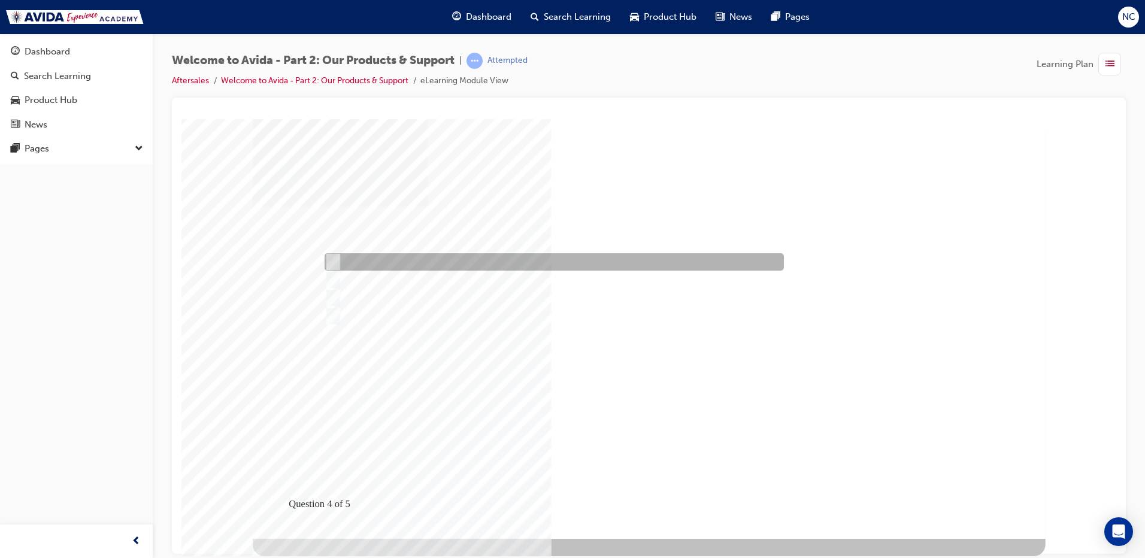
checkbox input "true"
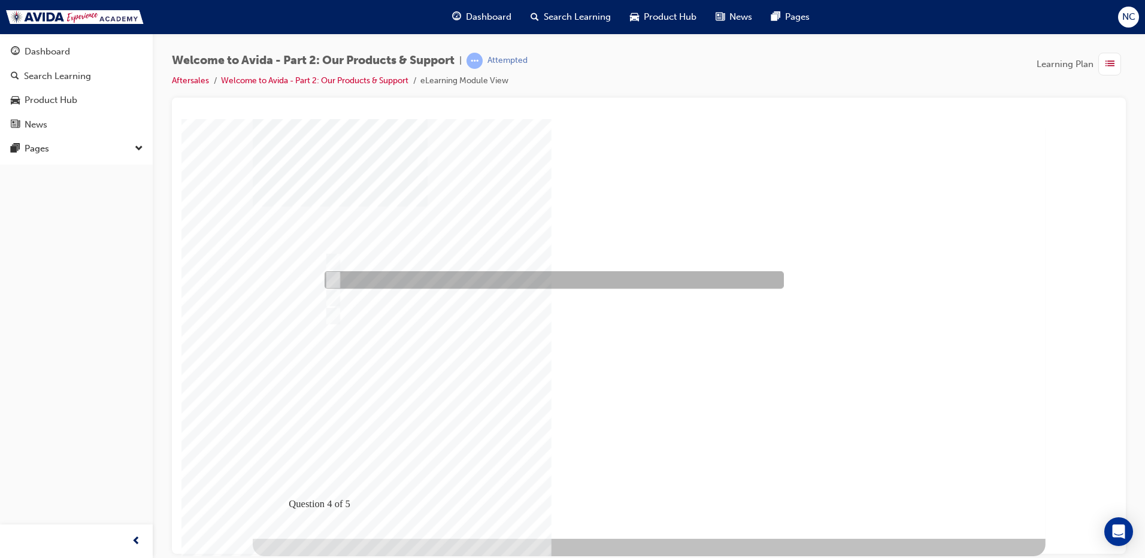
checkbox input "true"
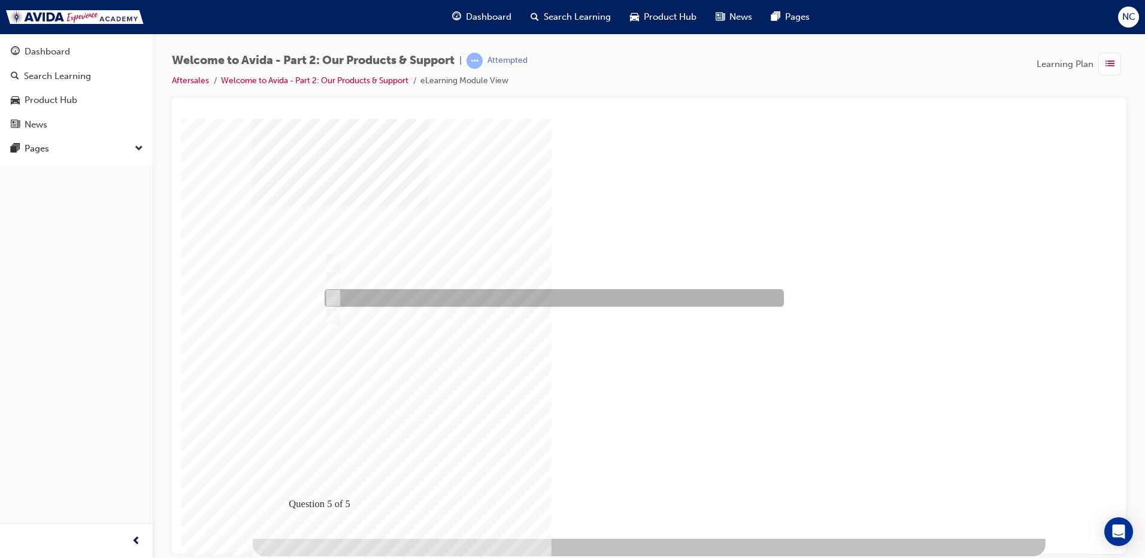
radio input "true"
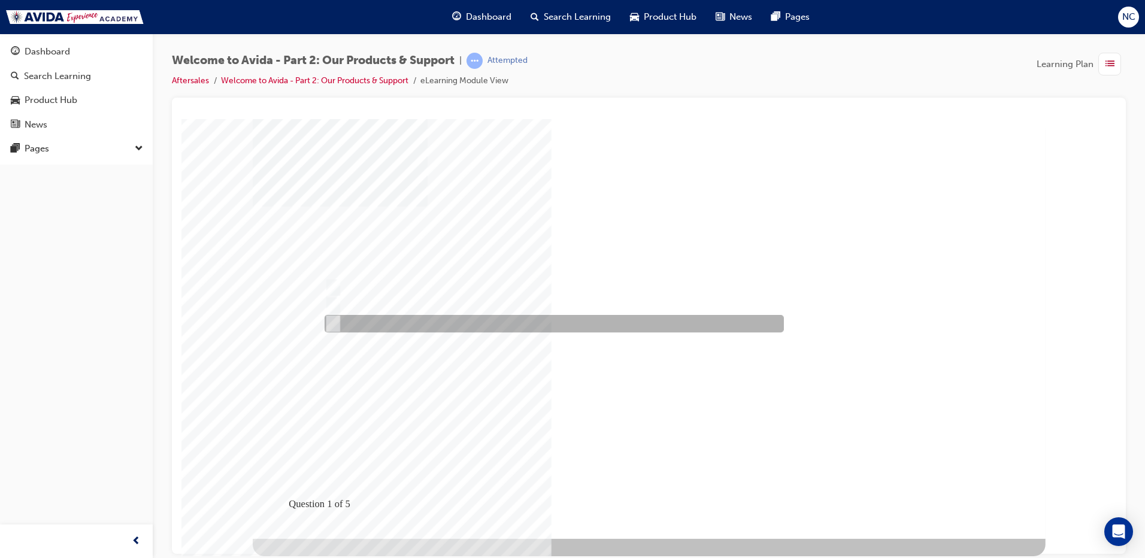
radio input "true"
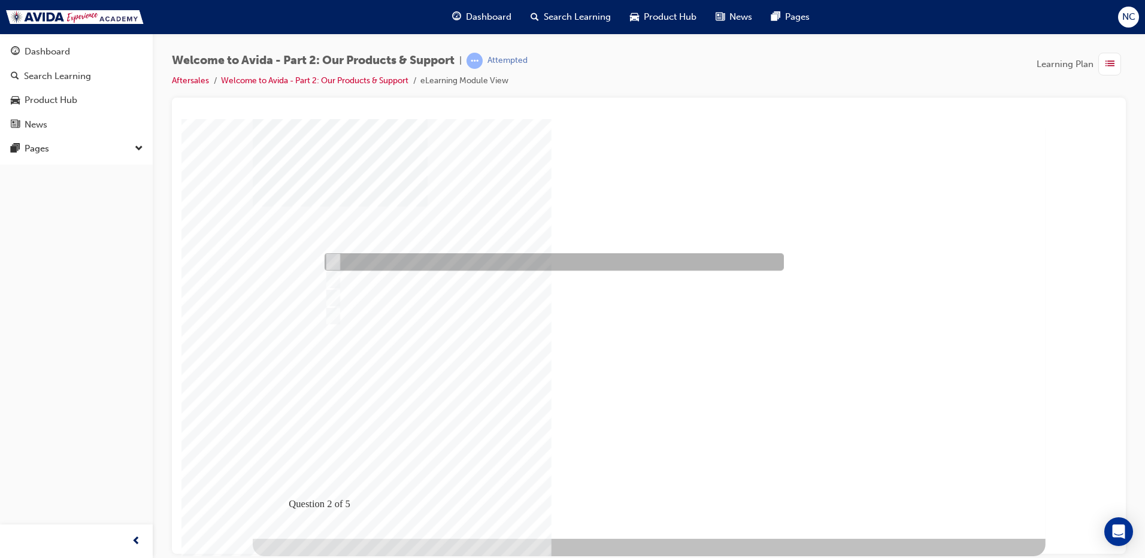
checkbox input "true"
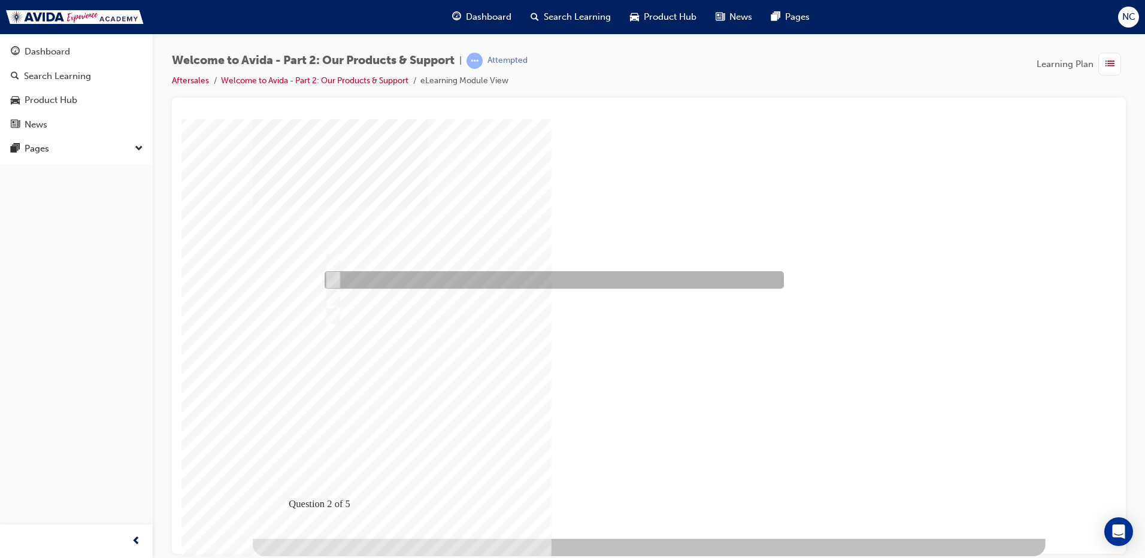
checkbox input "true"
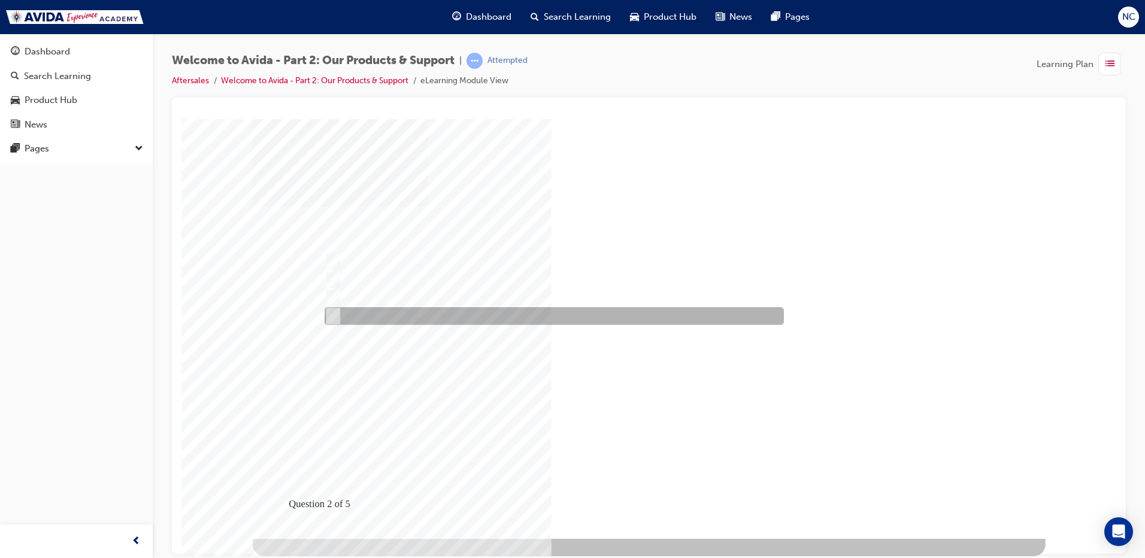
checkbox input "true"
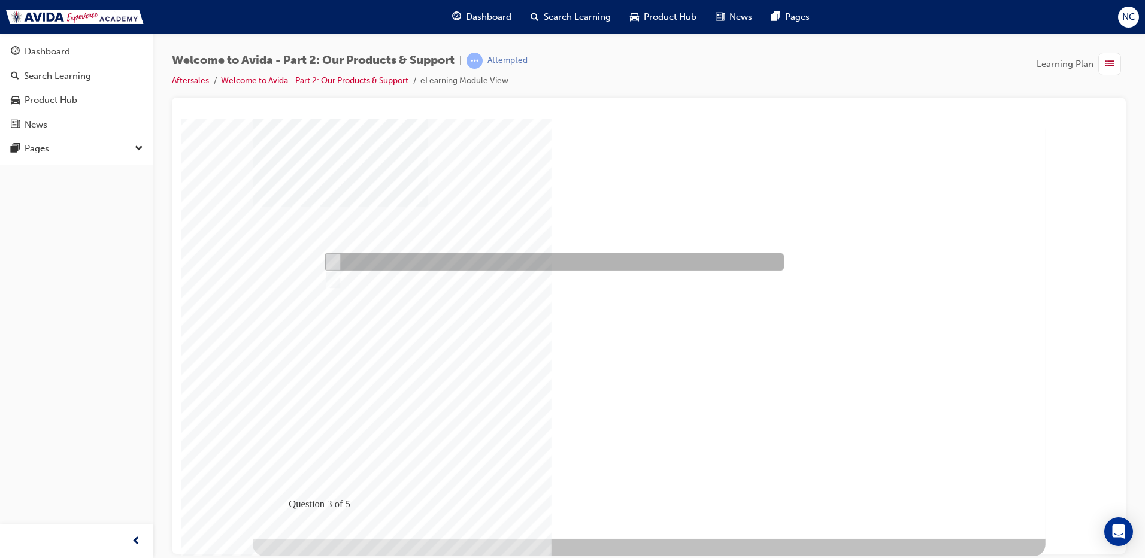
radio input "true"
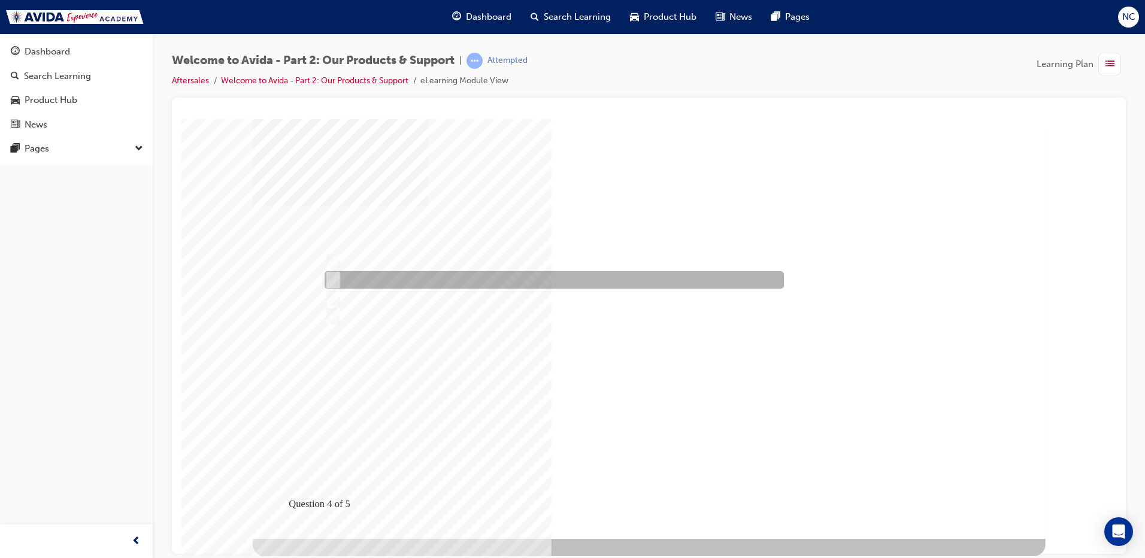
checkbox input "true"
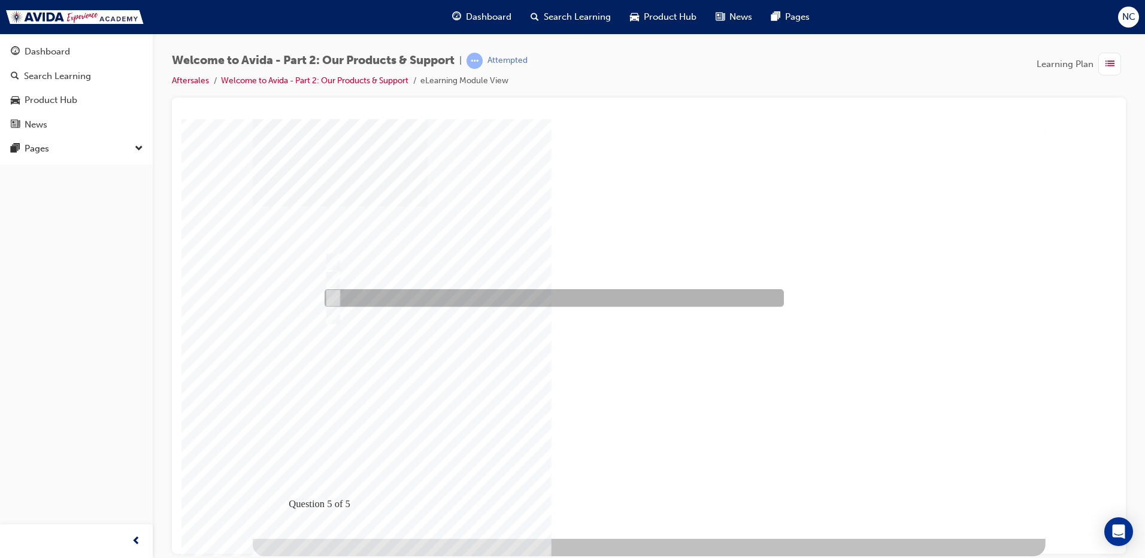
radio input "true"
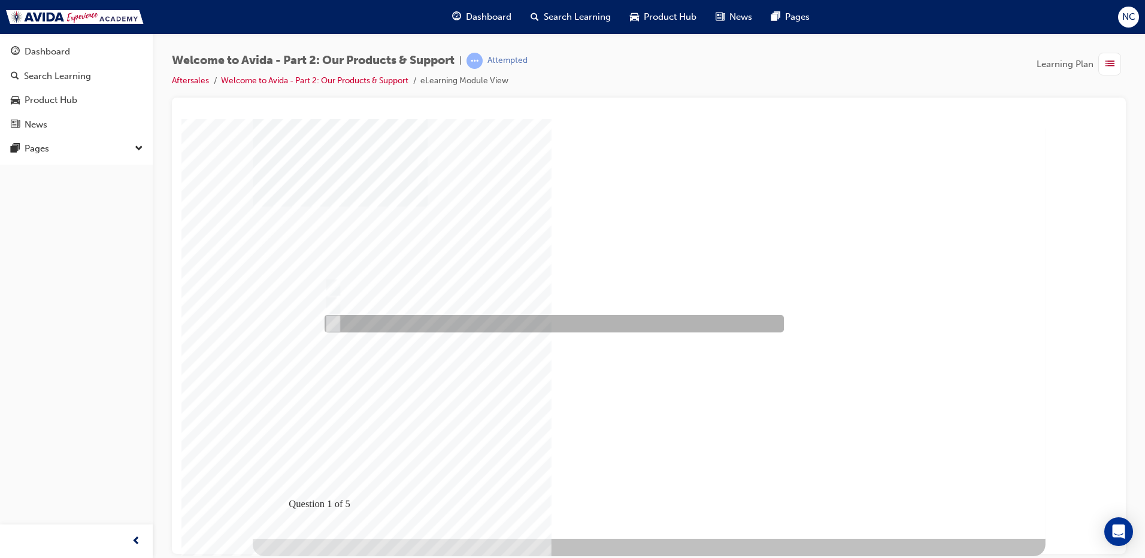
radio input "true"
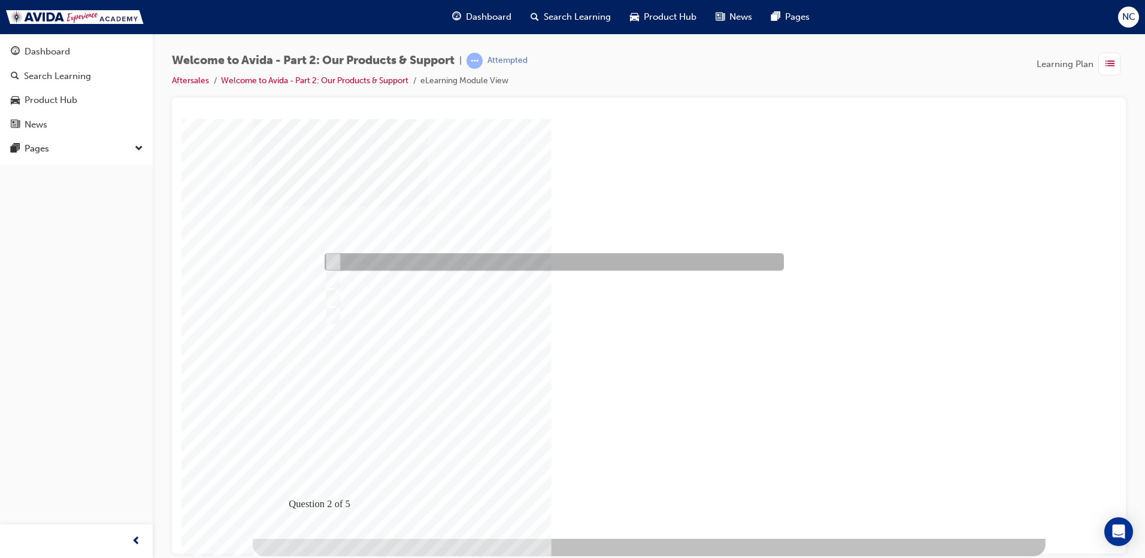
checkbox input "true"
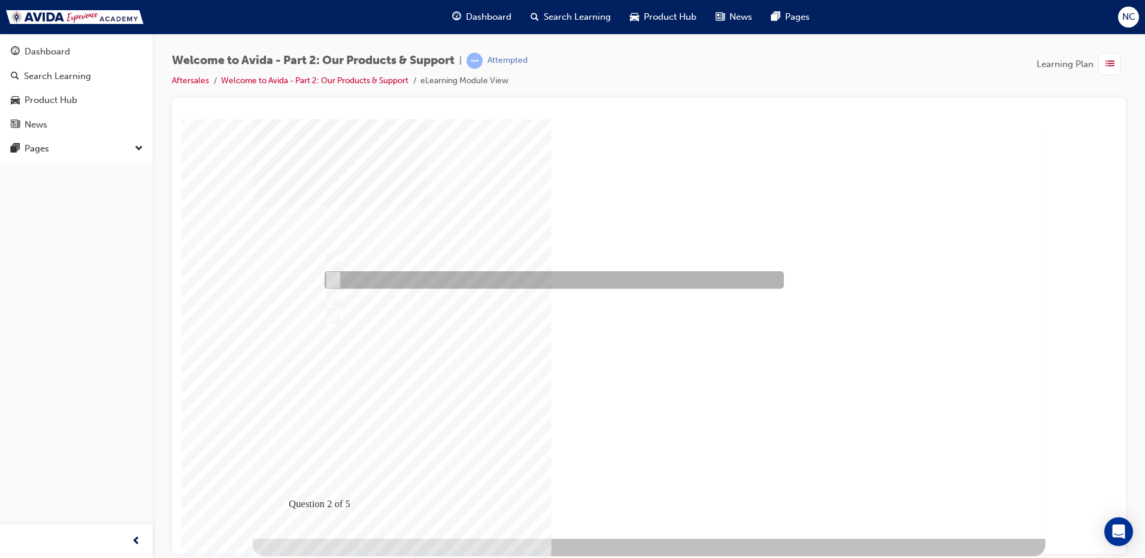
checkbox input "true"
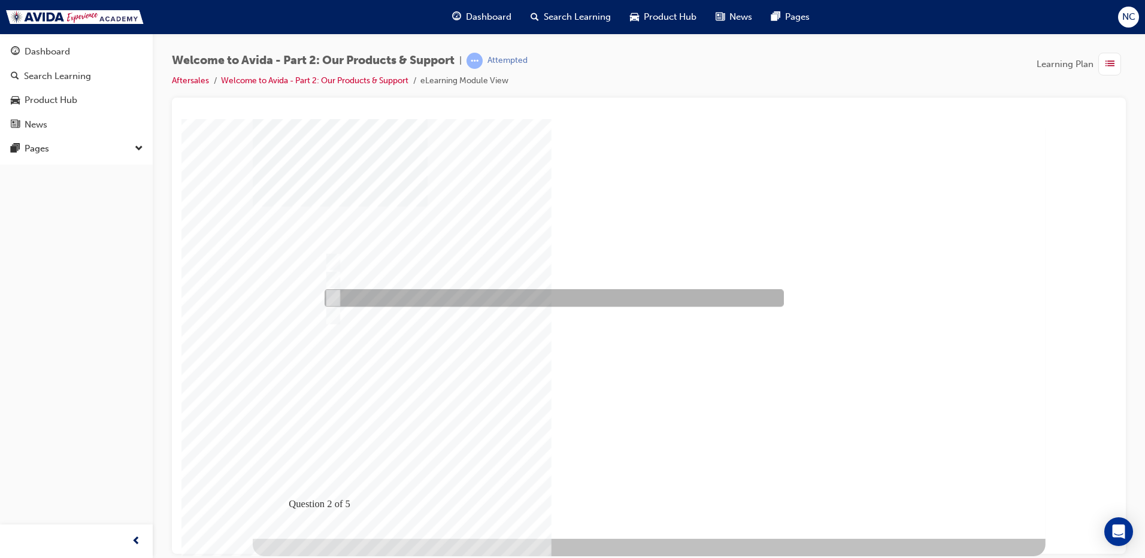
checkbox input "false"
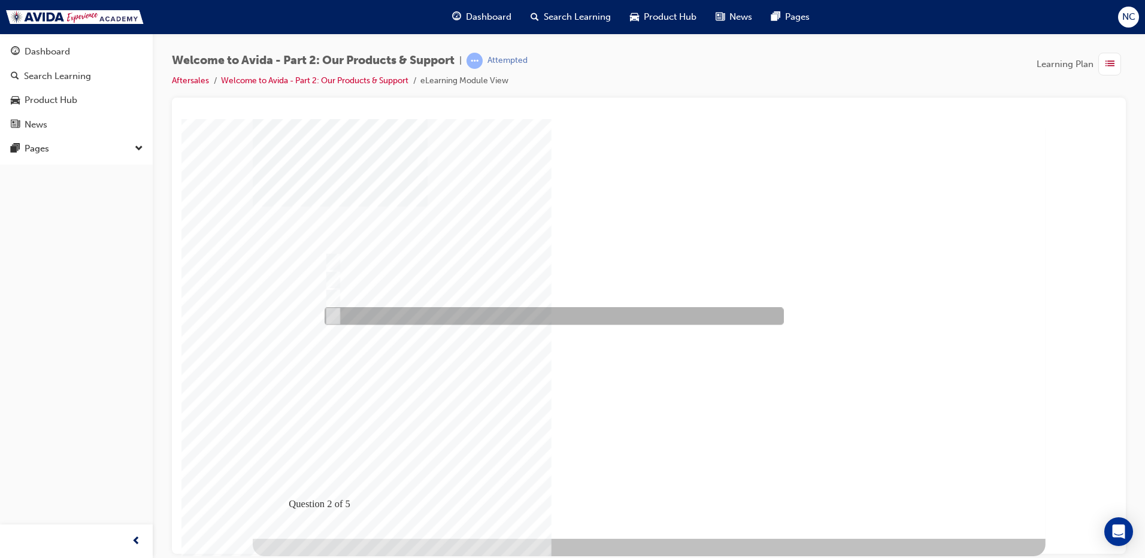
checkbox input "true"
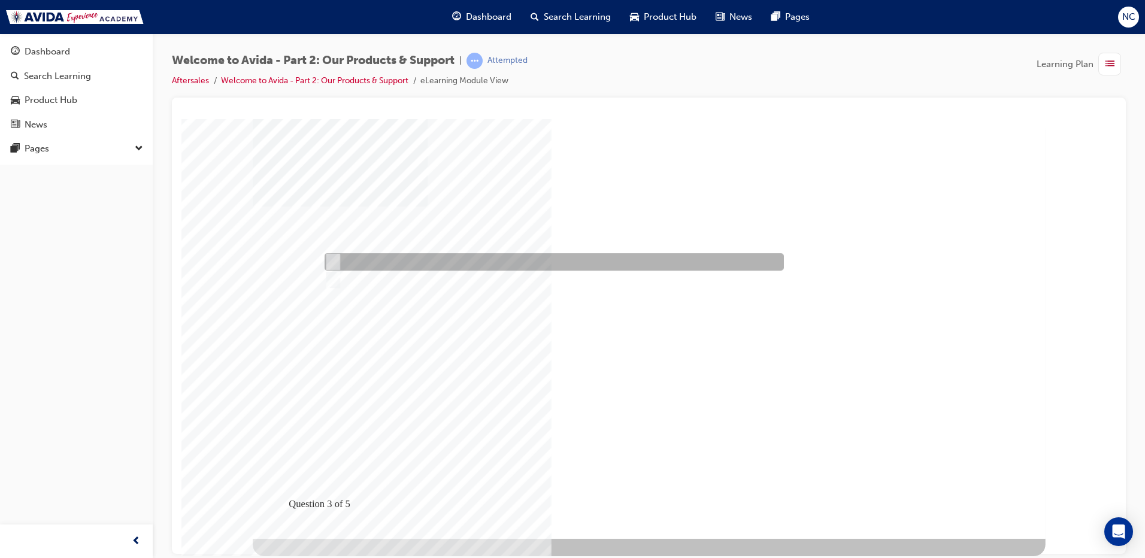
radio input "true"
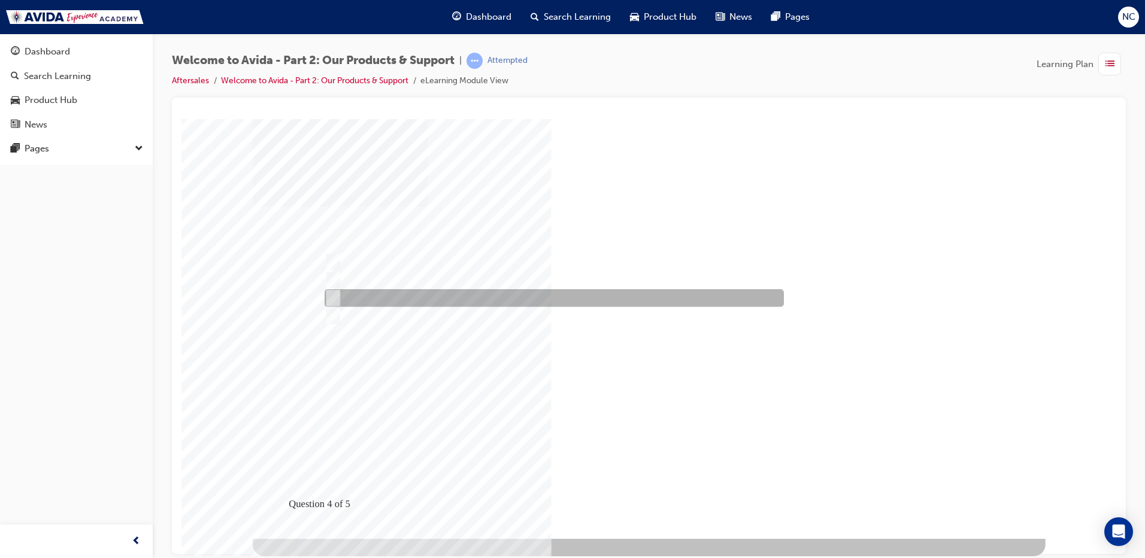
checkbox input "true"
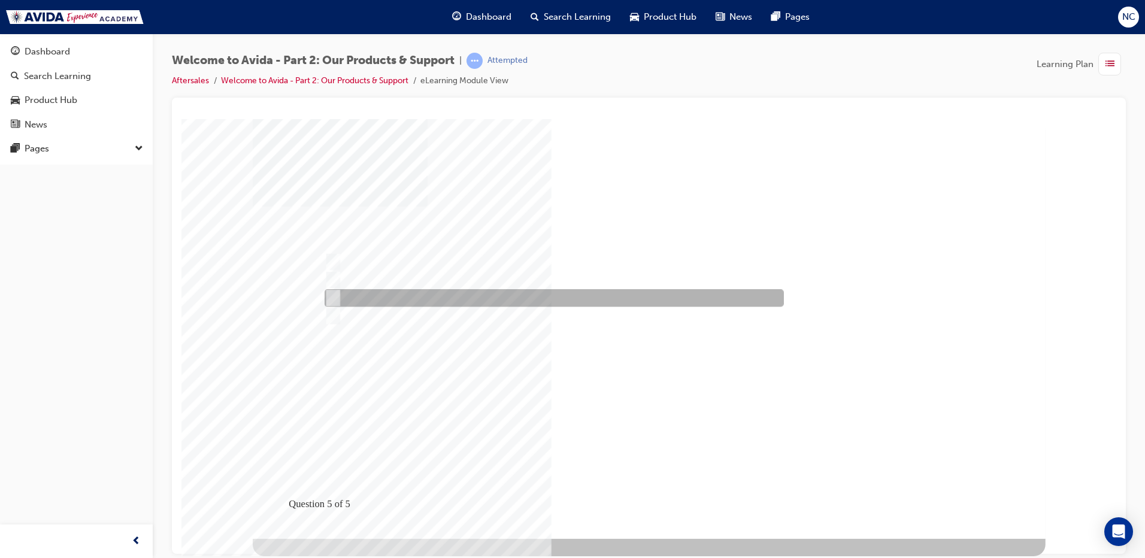
radio input "true"
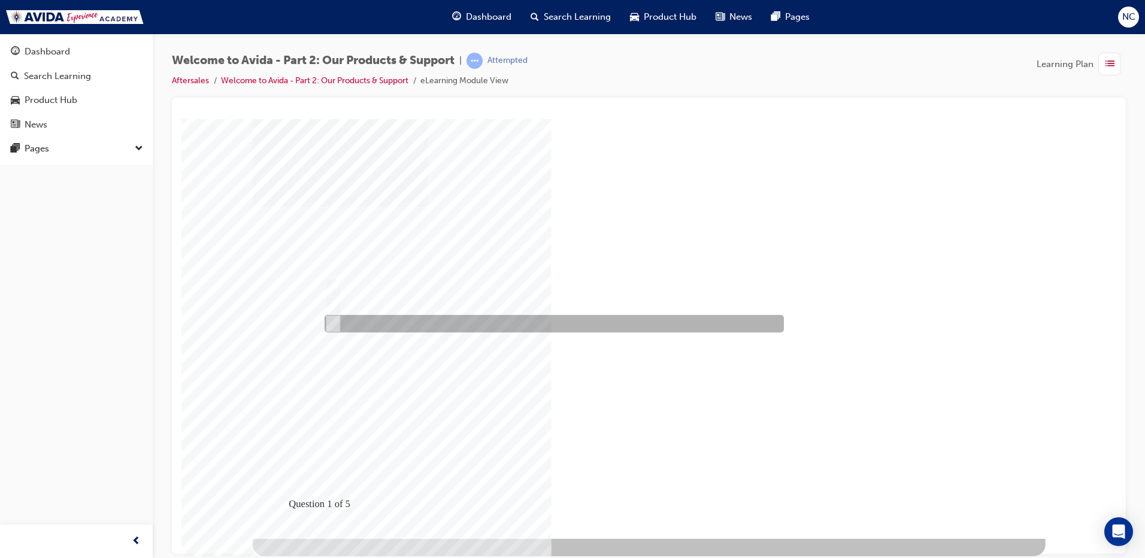
radio input "true"
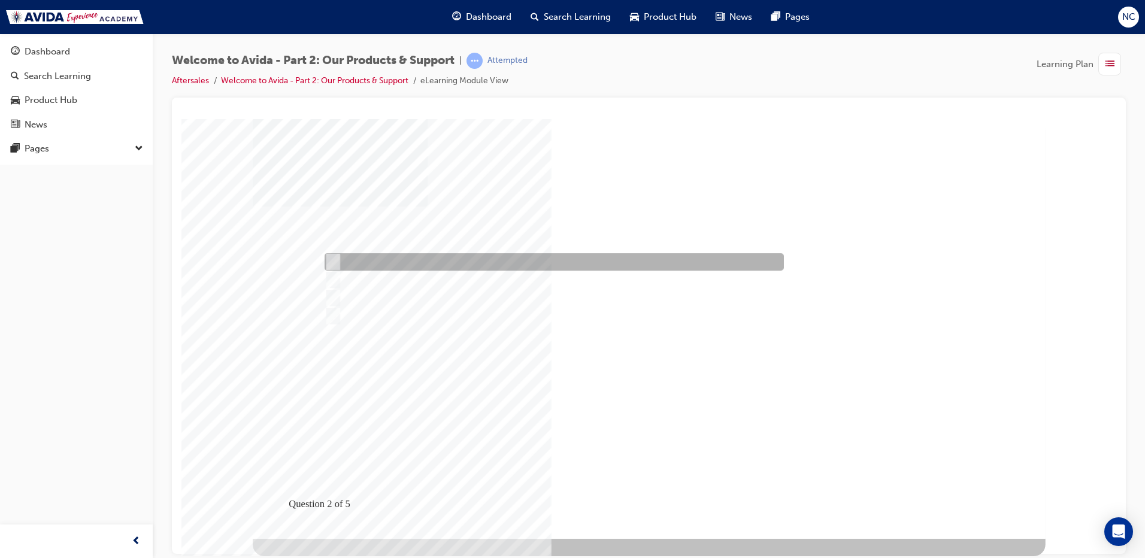
checkbox input "true"
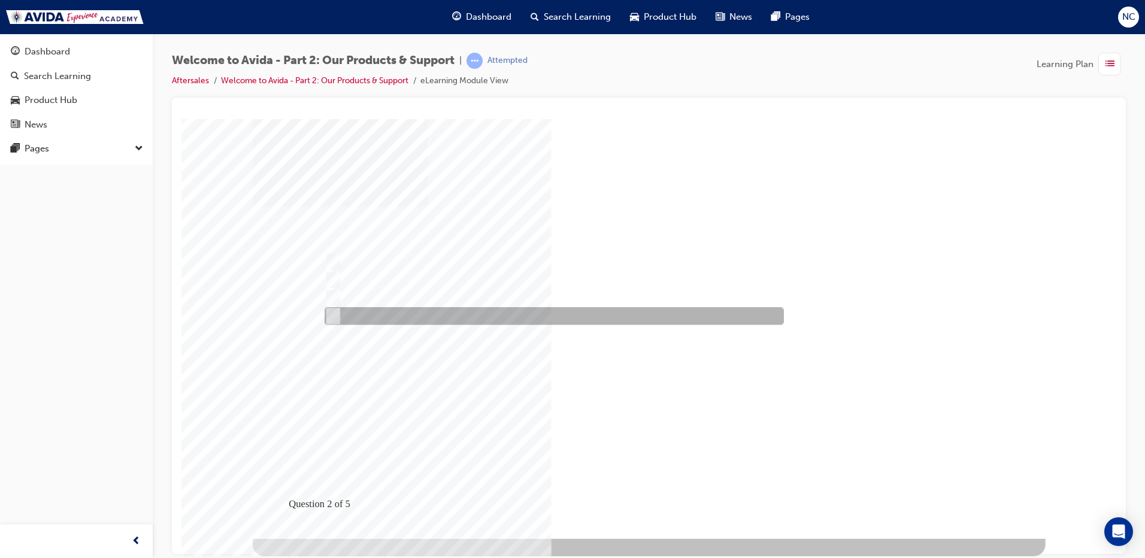
checkbox input "true"
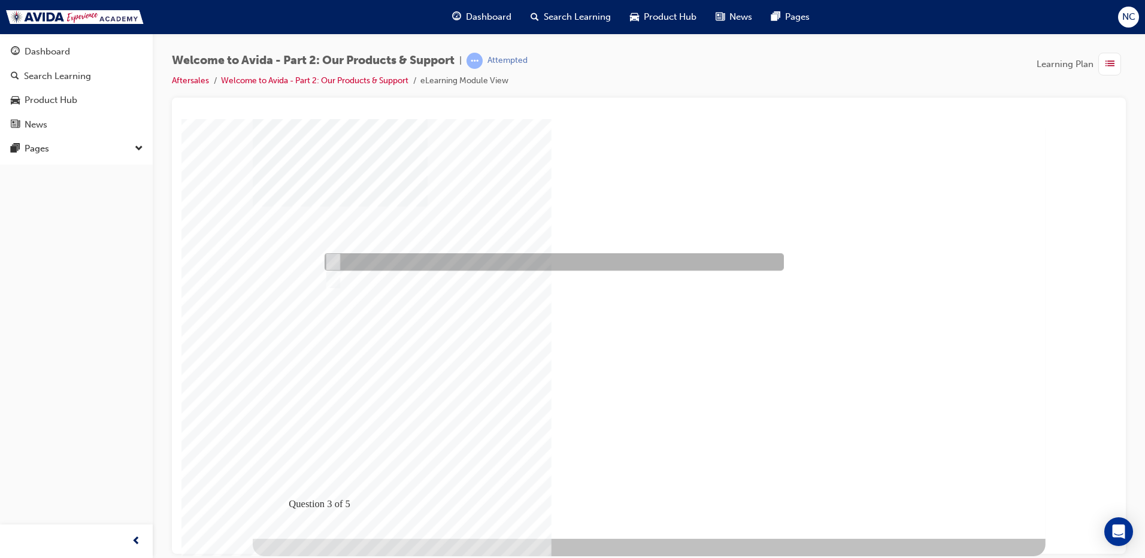
radio input "true"
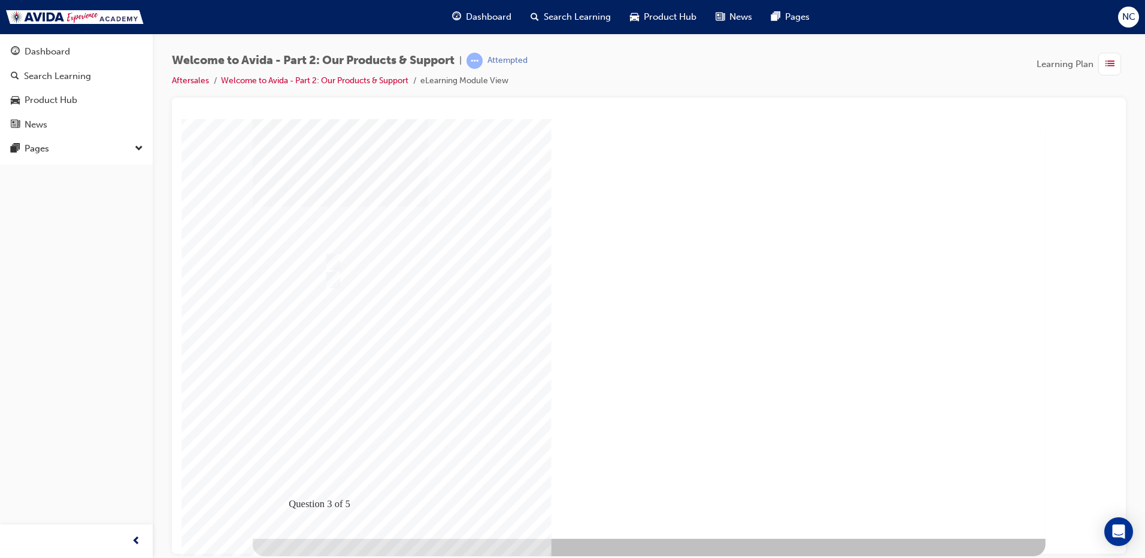
drag, startPoint x: 654, startPoint y: 484, endPoint x: 645, endPoint y: 475, distance: 12.3
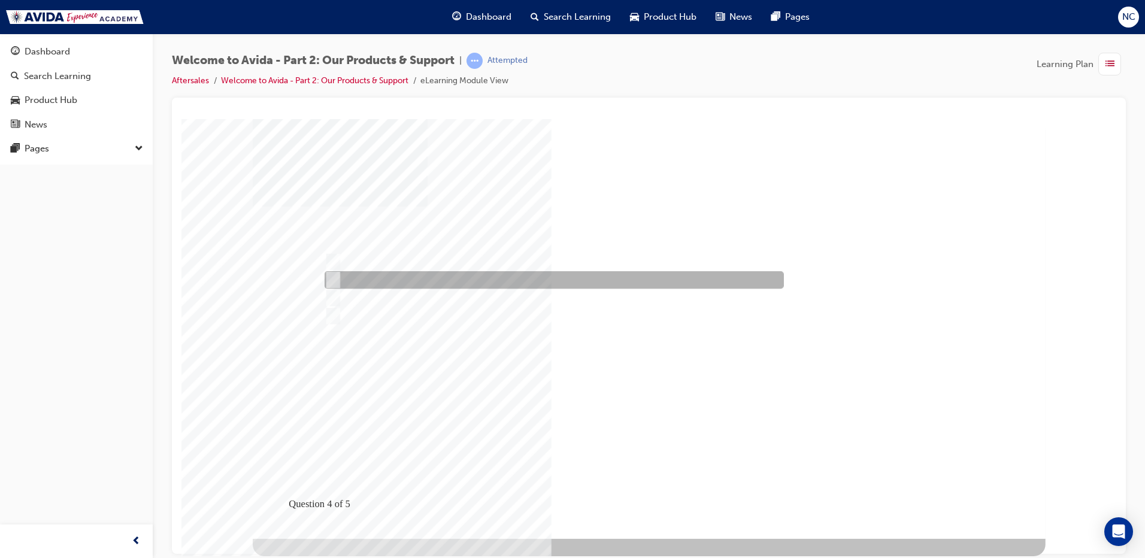
checkbox input "true"
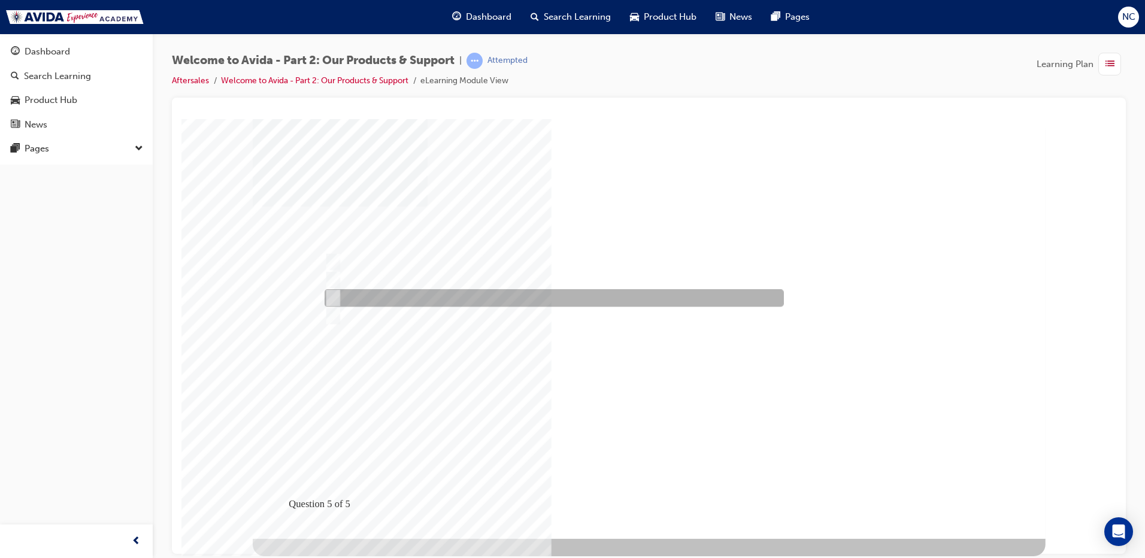
radio input "true"
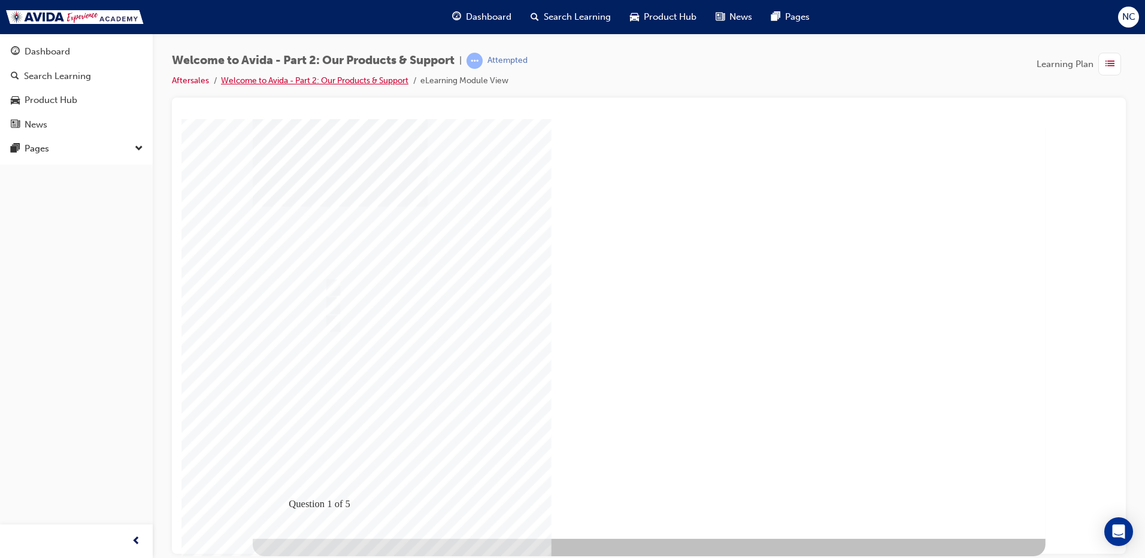
click at [304, 84] on link "Welcome to Avida - Part 2: Our Products & Support" at bounding box center [314, 80] width 187 height 10
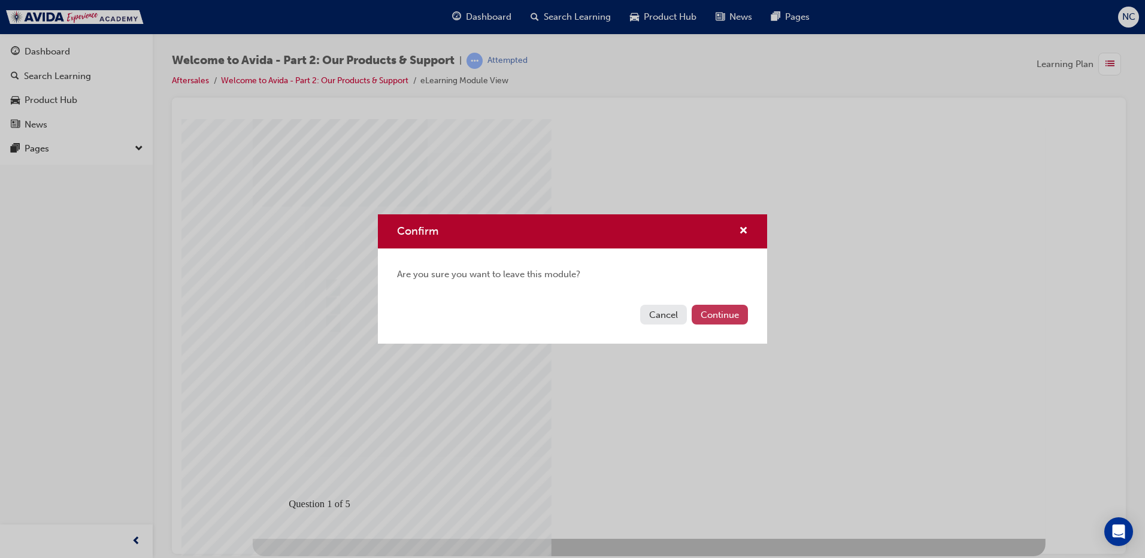
click at [709, 306] on button "Continue" at bounding box center [720, 315] width 56 height 20
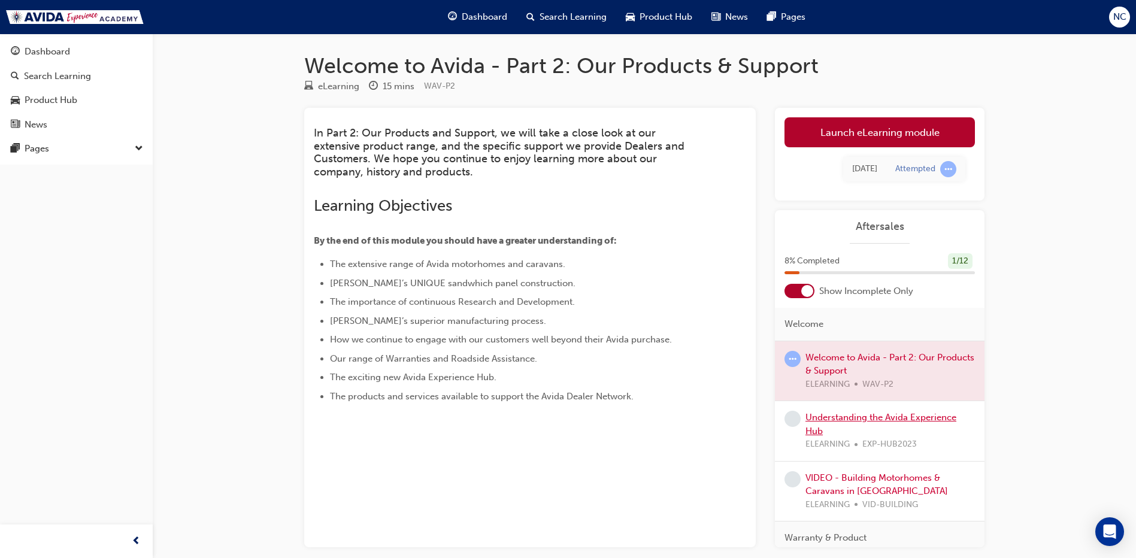
click at [846, 413] on link "Understanding the Avida Experience Hub" at bounding box center [880, 424] width 151 height 25
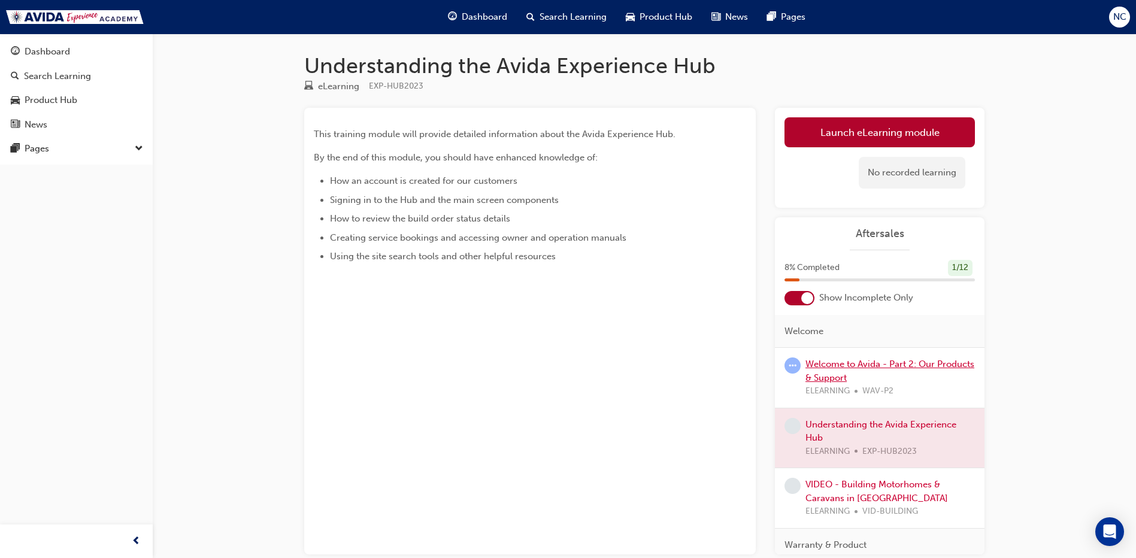
click at [869, 368] on link "Welcome to Avida - Part 2: Our Products & Support" at bounding box center [889, 371] width 169 height 25
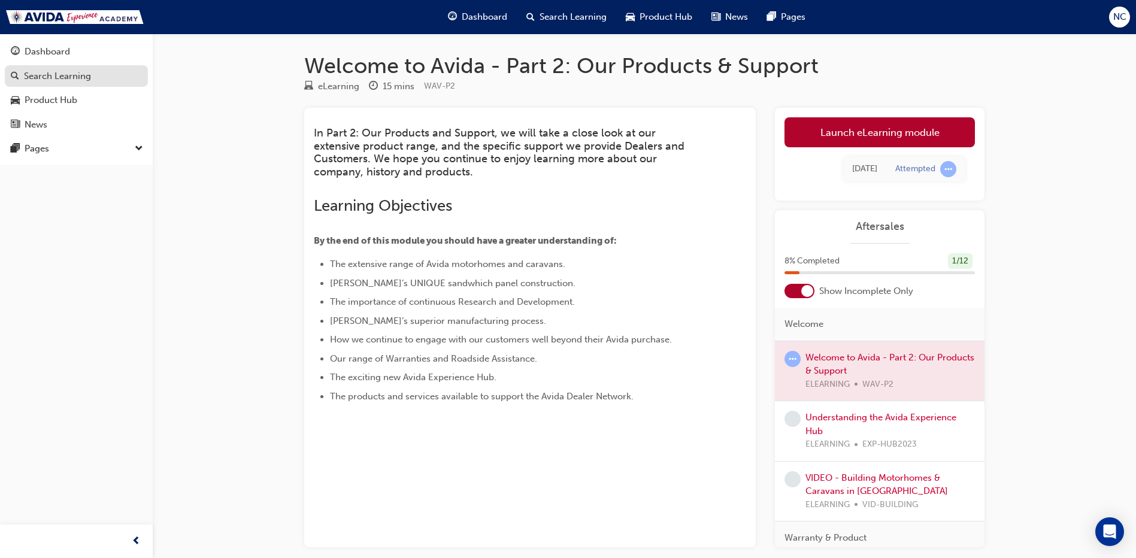
click at [48, 80] on div "Search Learning" at bounding box center [57, 76] width 67 height 14
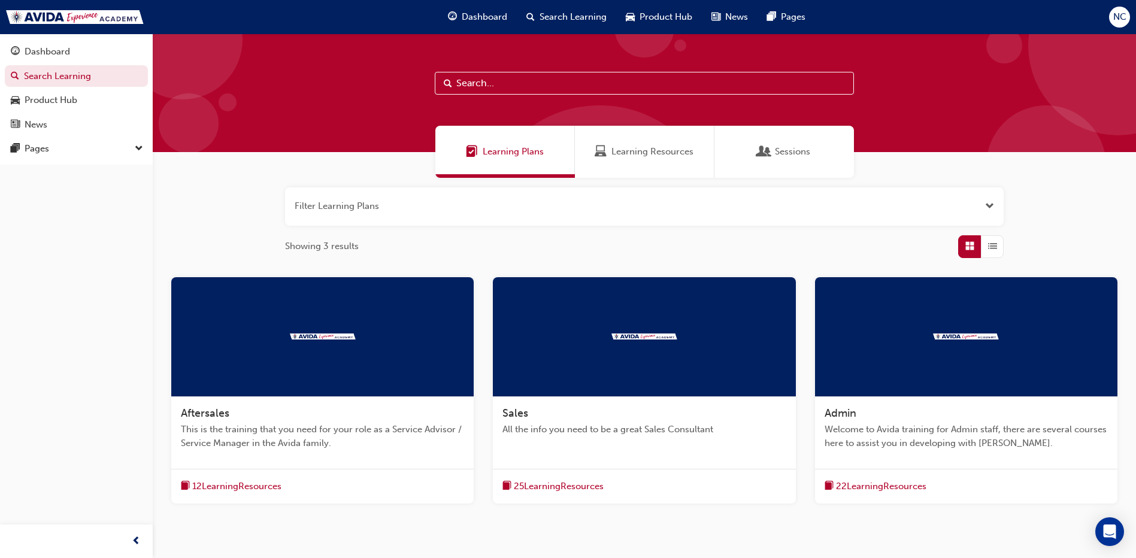
click at [487, 86] on input "text" at bounding box center [644, 83] width 419 height 23
click at [639, 154] on span "Learning Resources" at bounding box center [652, 152] width 82 height 14
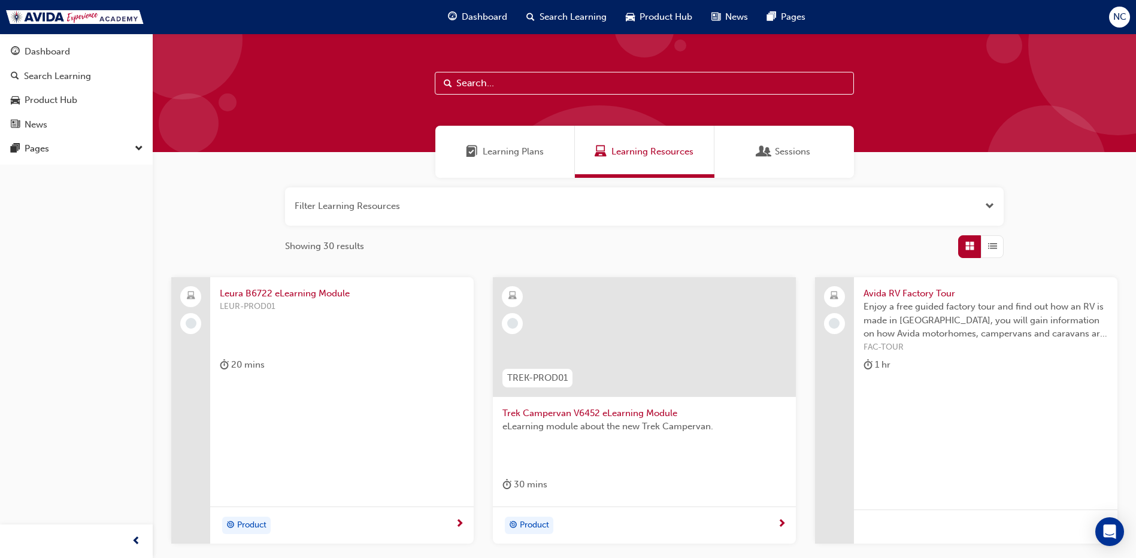
click at [572, 84] on input "text" at bounding box center [644, 83] width 419 height 23
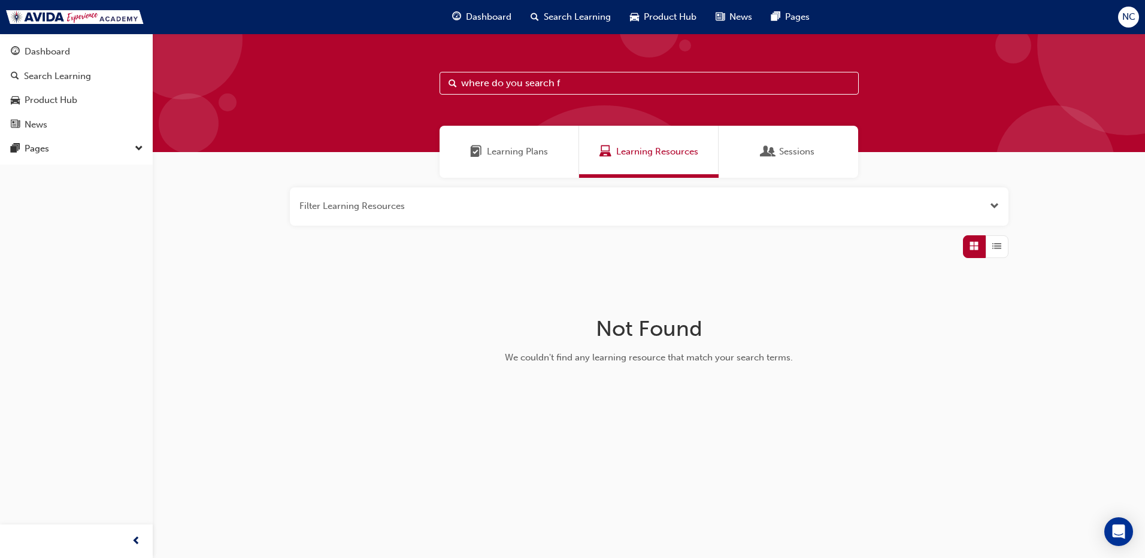
type input "where do you search f"
click at [63, 149] on div "Pages" at bounding box center [76, 148] width 131 height 15
click at [40, 183] on link "All Pages" at bounding box center [81, 187] width 134 height 19
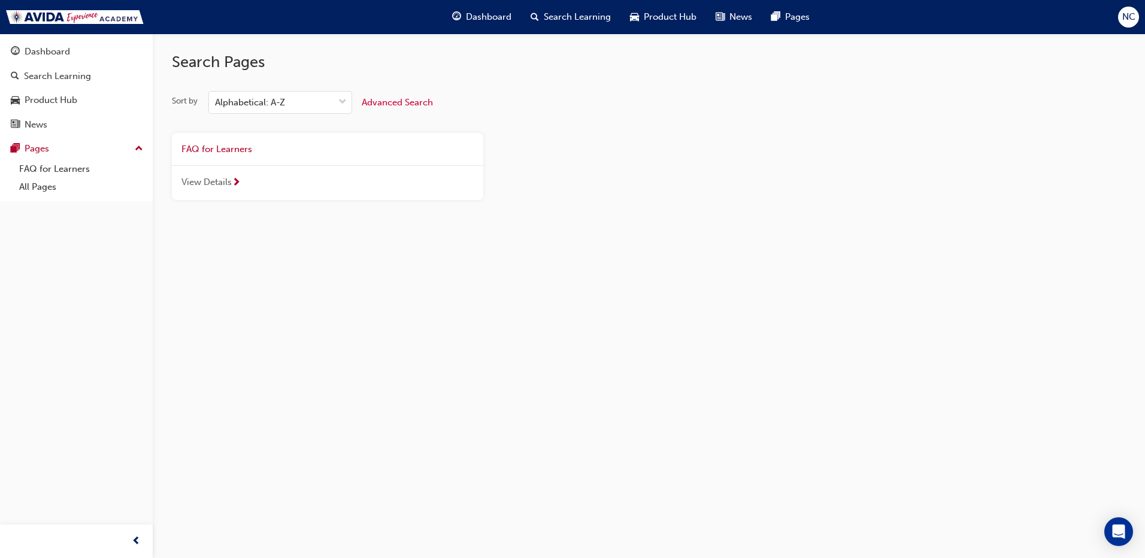
click at [474, 19] on span "Dashboard" at bounding box center [489, 17] width 46 height 14
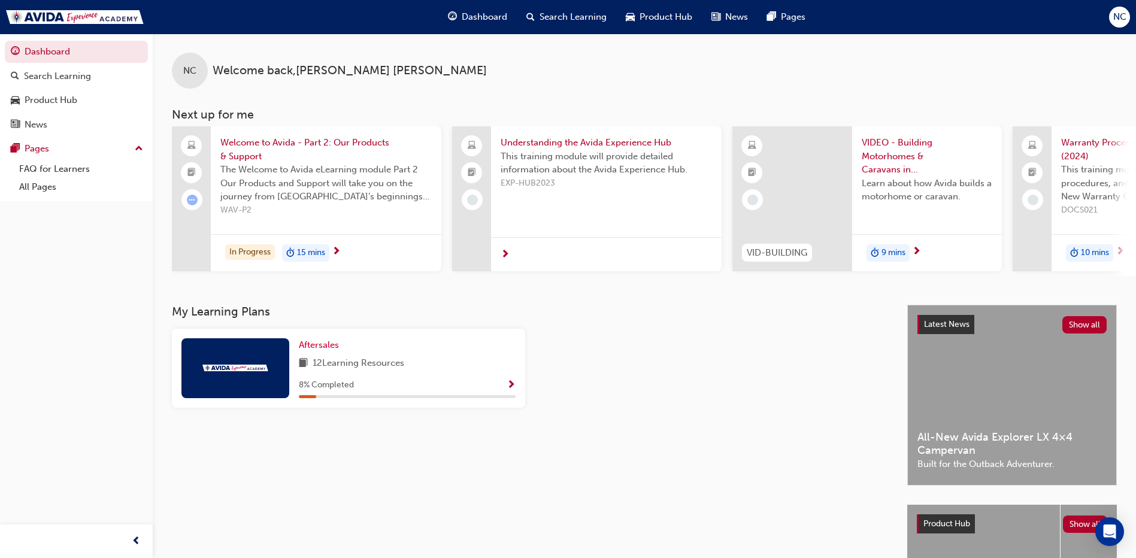
click at [384, 369] on span "12 Learning Resources" at bounding box center [359, 363] width 92 height 15
click at [495, 383] on div "8 % Completed" at bounding box center [407, 385] width 217 height 15
click at [514, 388] on span "Show Progress" at bounding box center [511, 385] width 9 height 11
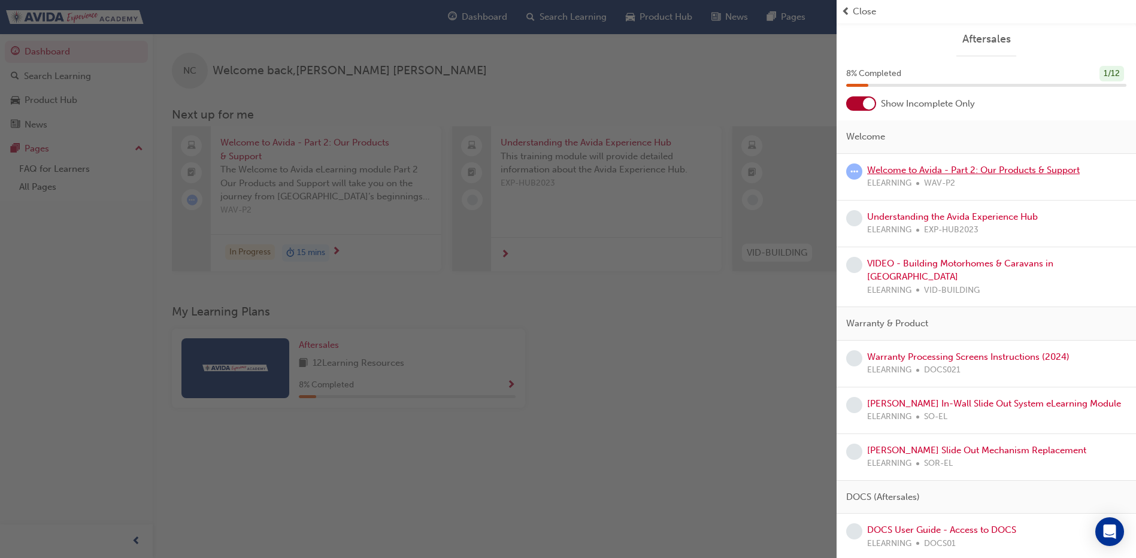
click at [892, 172] on link "Welcome to Avida - Part 2: Our Products & Support" at bounding box center [973, 170] width 213 height 11
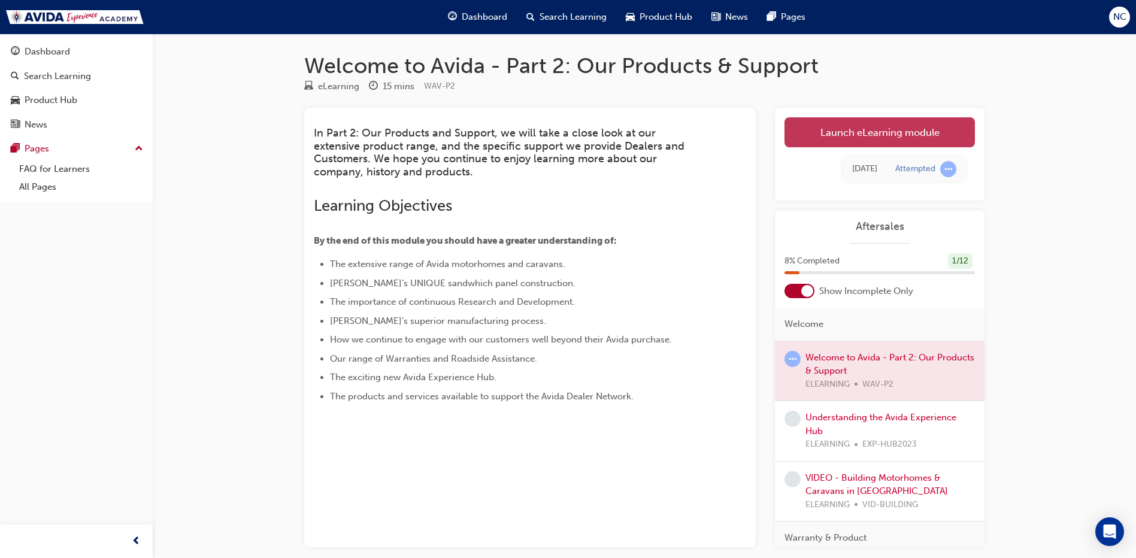
click at [870, 141] on link "Launch eLearning module" at bounding box center [879, 132] width 190 height 30
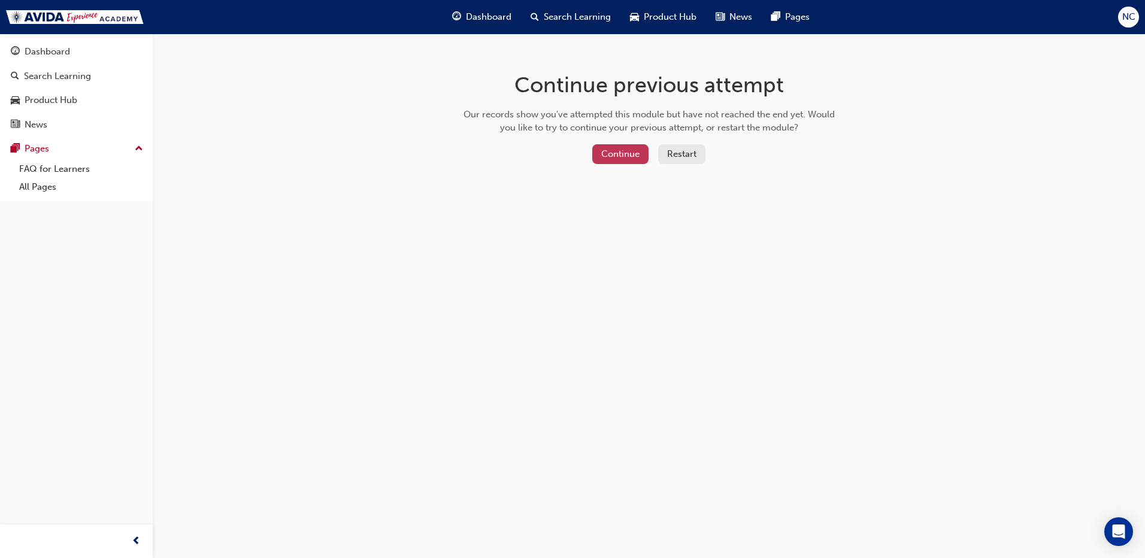
click at [628, 162] on button "Continue" at bounding box center [620, 154] width 56 height 20
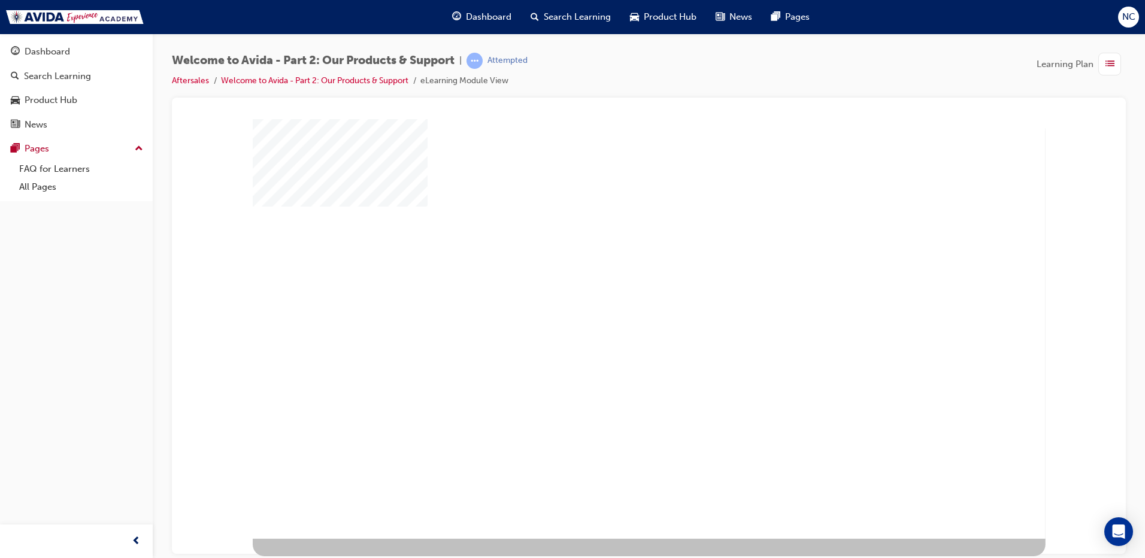
click at [615, 295] on div "play" at bounding box center [615, 295] width 0 height 0
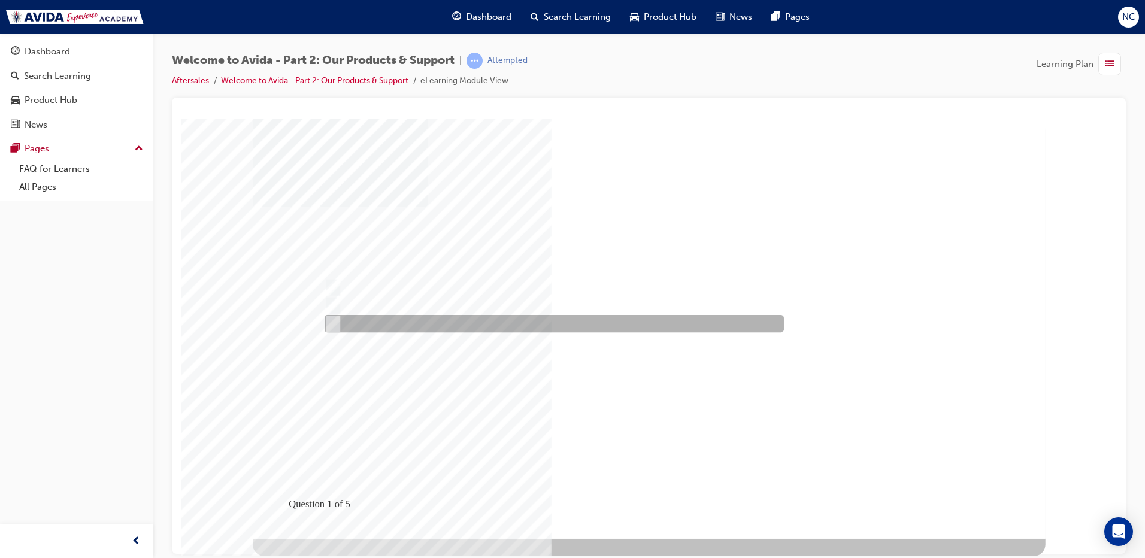
radio input "true"
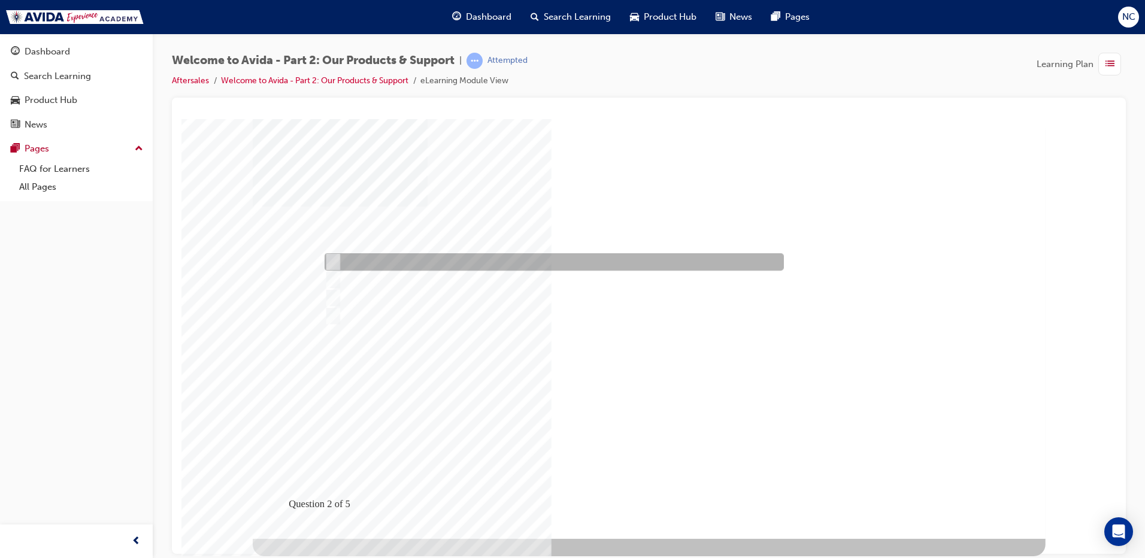
checkbox input "true"
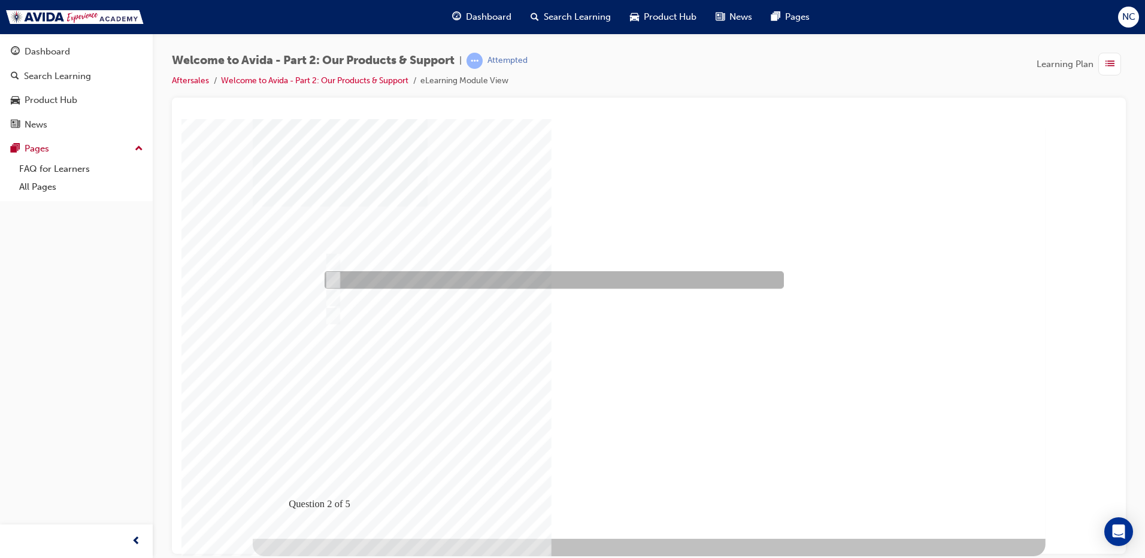
checkbox input "true"
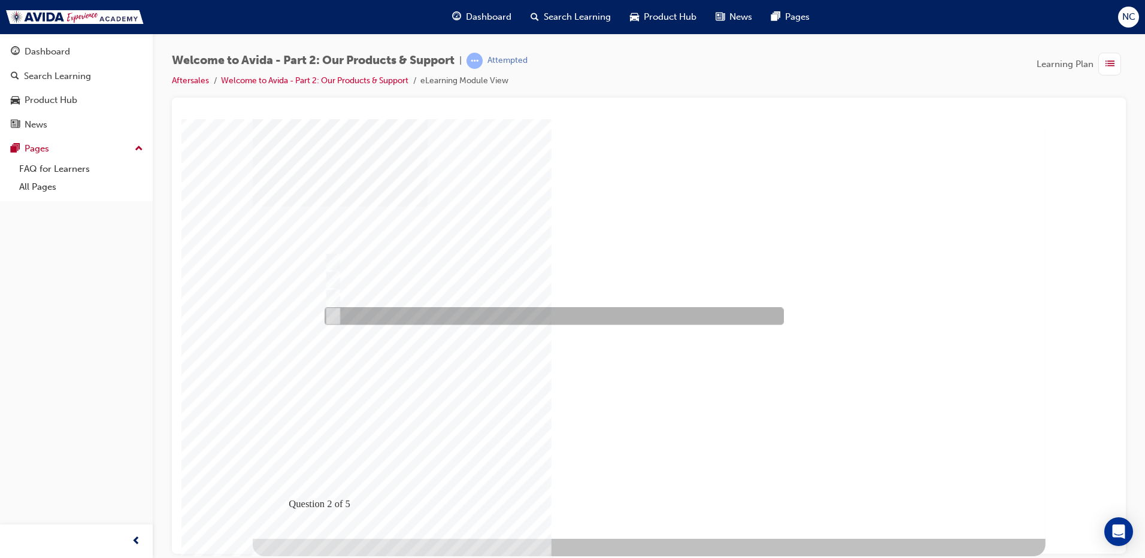
checkbox input "true"
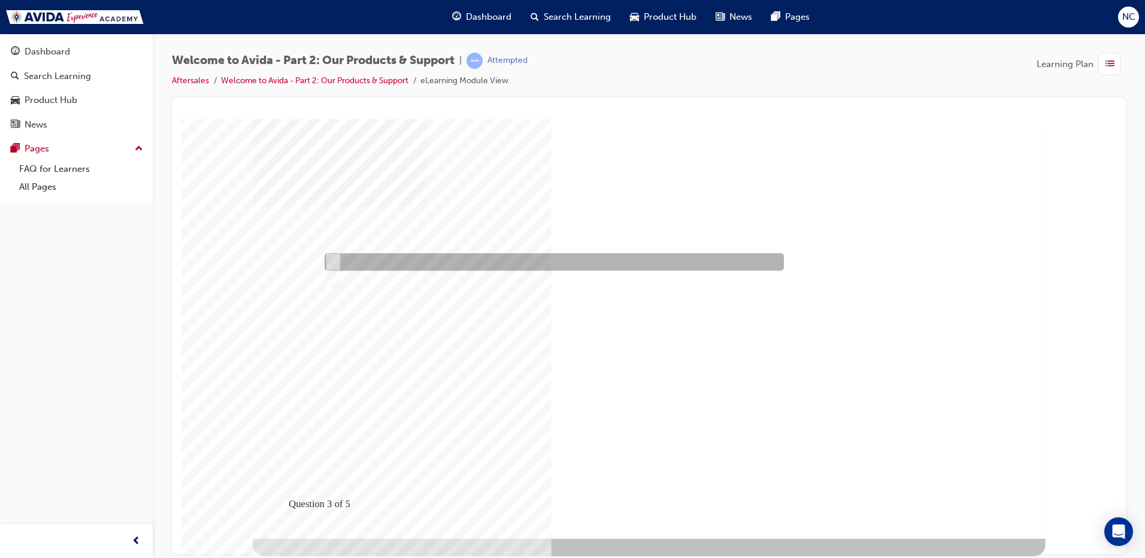
radio input "true"
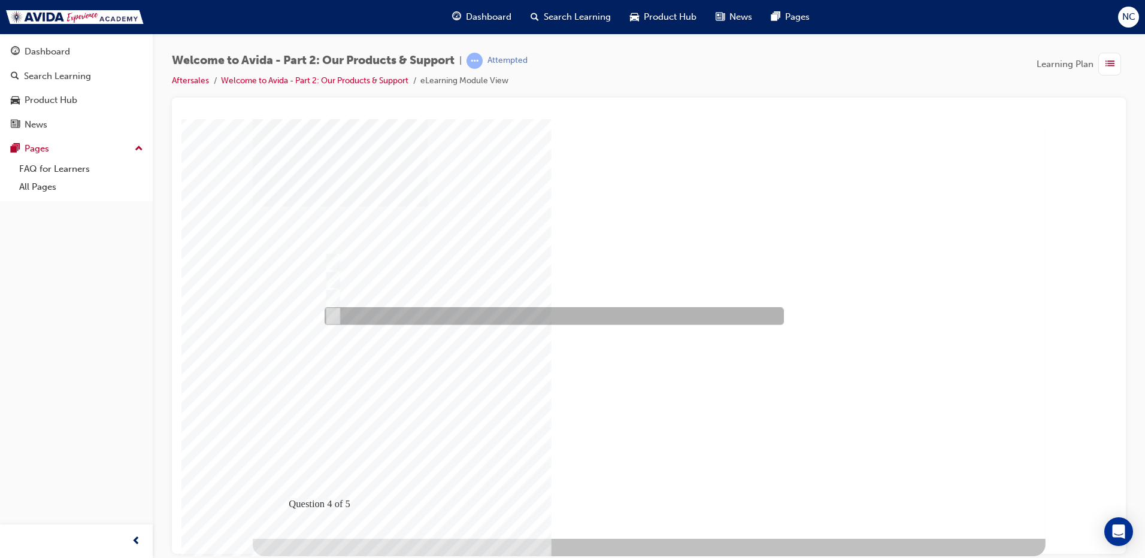
checkbox input "true"
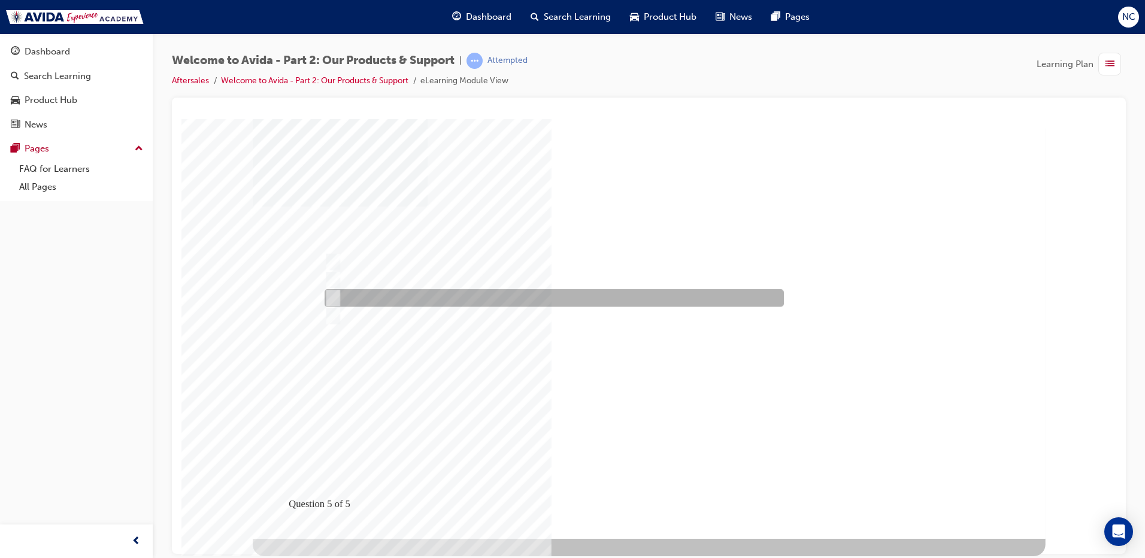
radio input "true"
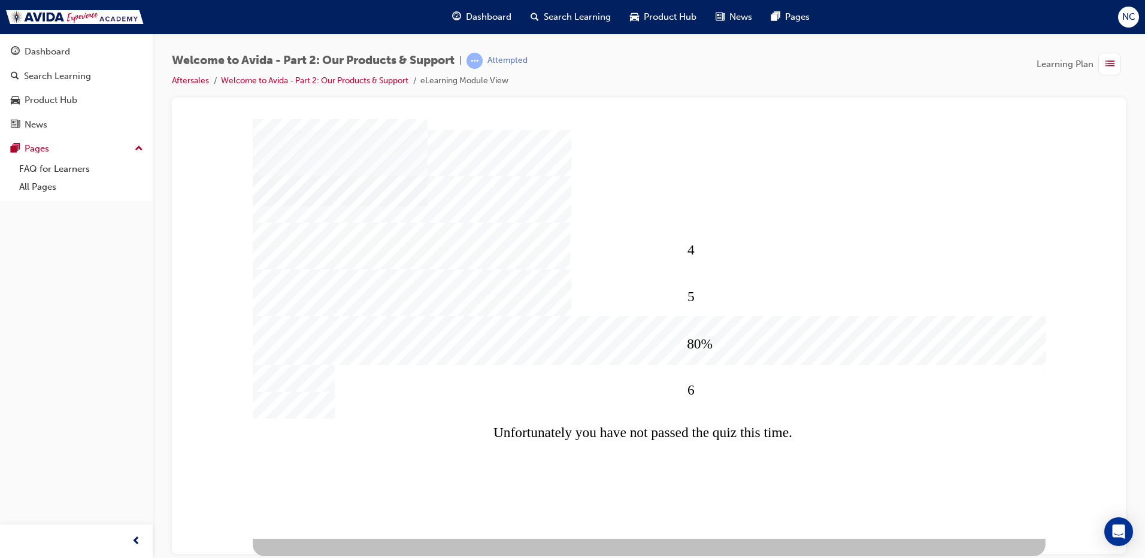
click at [656, 477] on div "4 5 80% 6 Unfortunately you have not passed the quiz this time." at bounding box center [649, 329] width 793 height 420
click at [66, 174] on link "FAQ for Learners" at bounding box center [81, 169] width 134 height 19
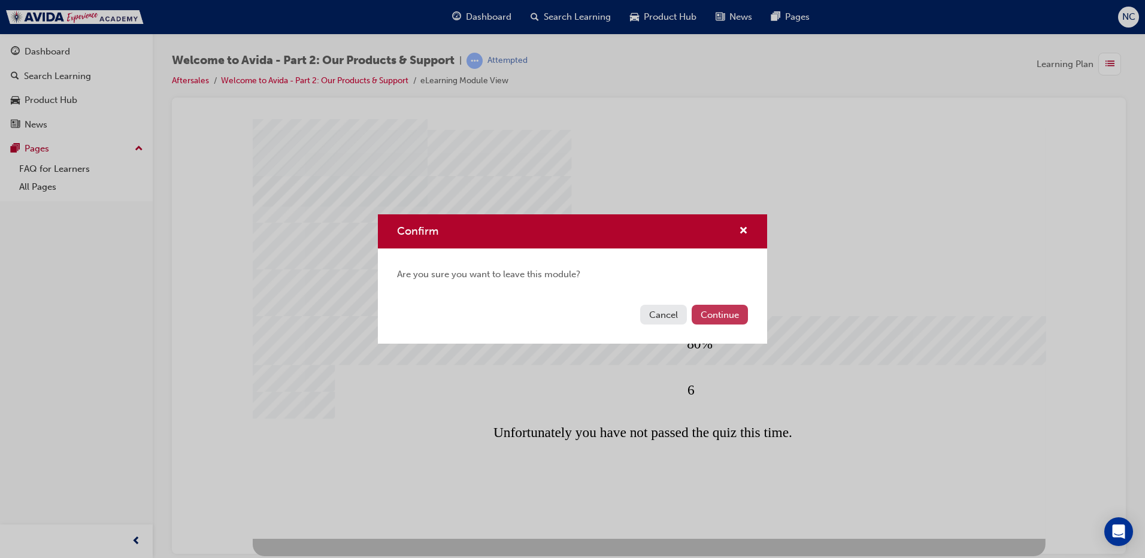
click at [716, 312] on button "Continue" at bounding box center [720, 315] width 56 height 20
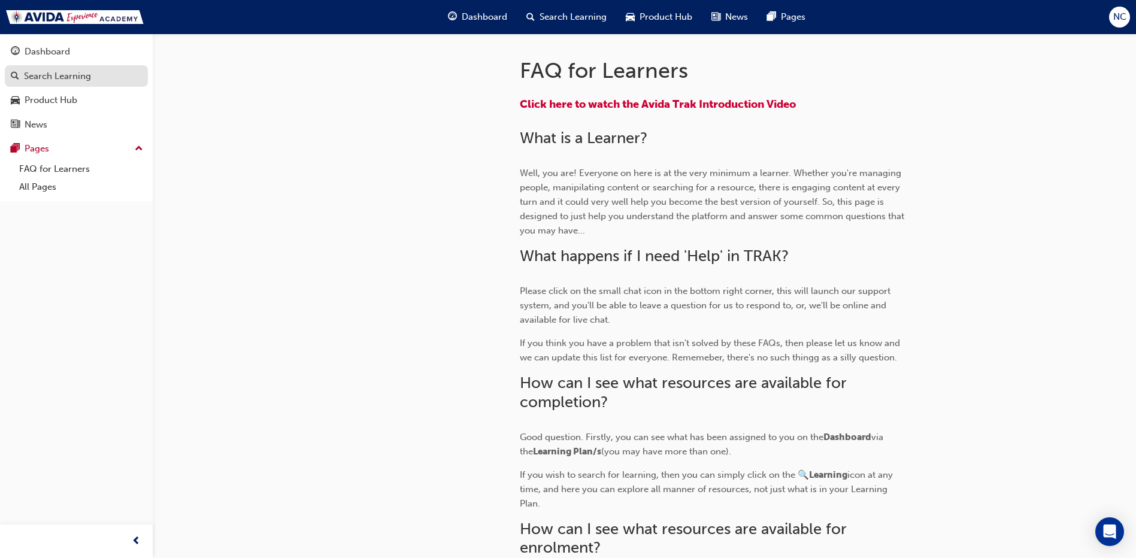
click at [77, 81] on div "Search Learning" at bounding box center [57, 76] width 67 height 14
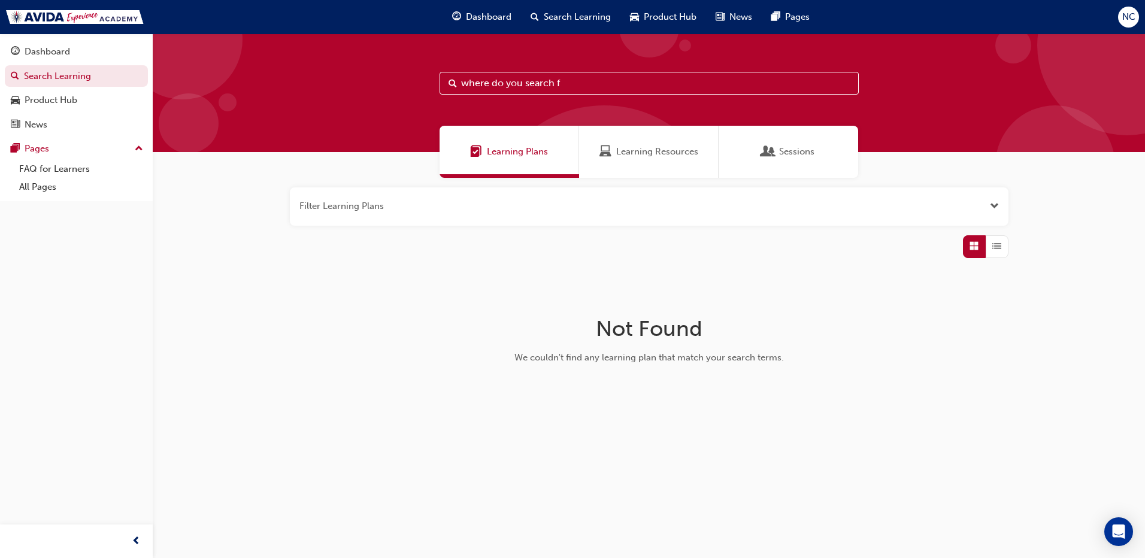
click at [613, 87] on input "where do you search f" at bounding box center [648, 83] width 419 height 23
type input "where do you search for a repairer"
click at [668, 144] on div "Learning Resources" at bounding box center [648, 152] width 139 height 52
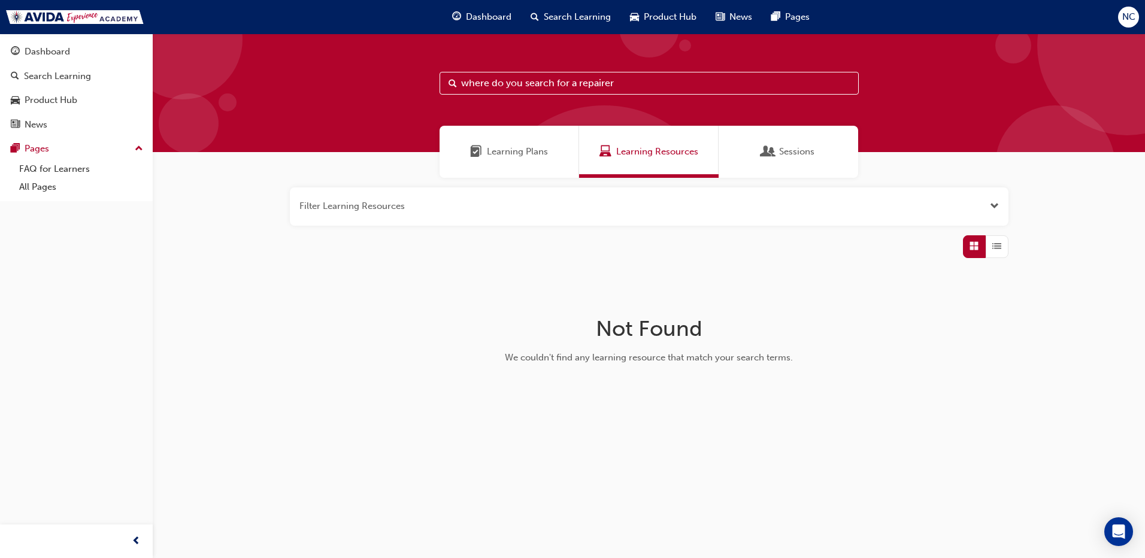
click at [794, 141] on div "Sessions" at bounding box center [787, 152] width 139 height 52
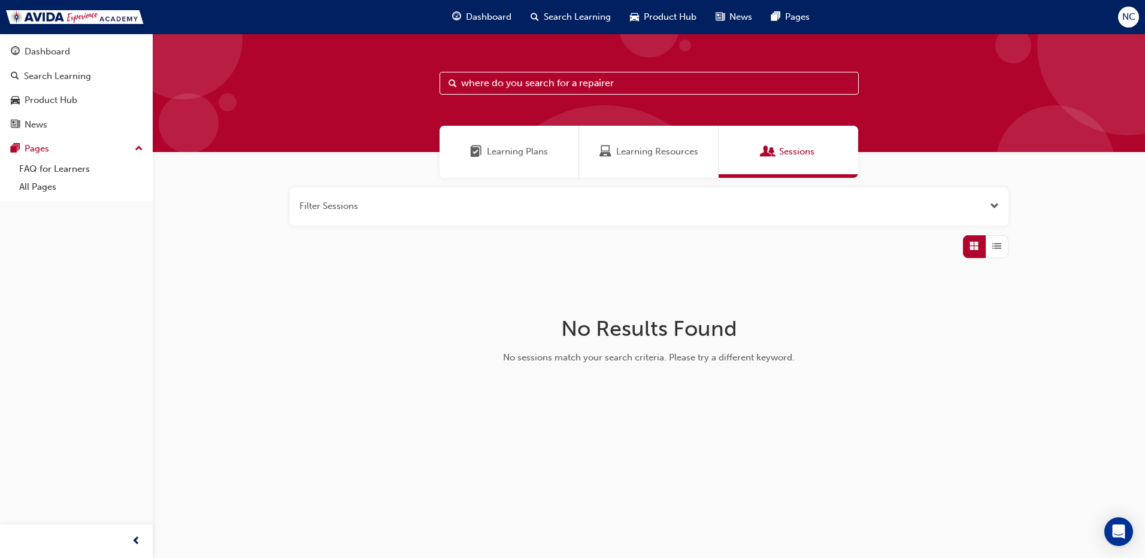
click at [518, 151] on span "Learning Plans" at bounding box center [517, 152] width 61 height 14
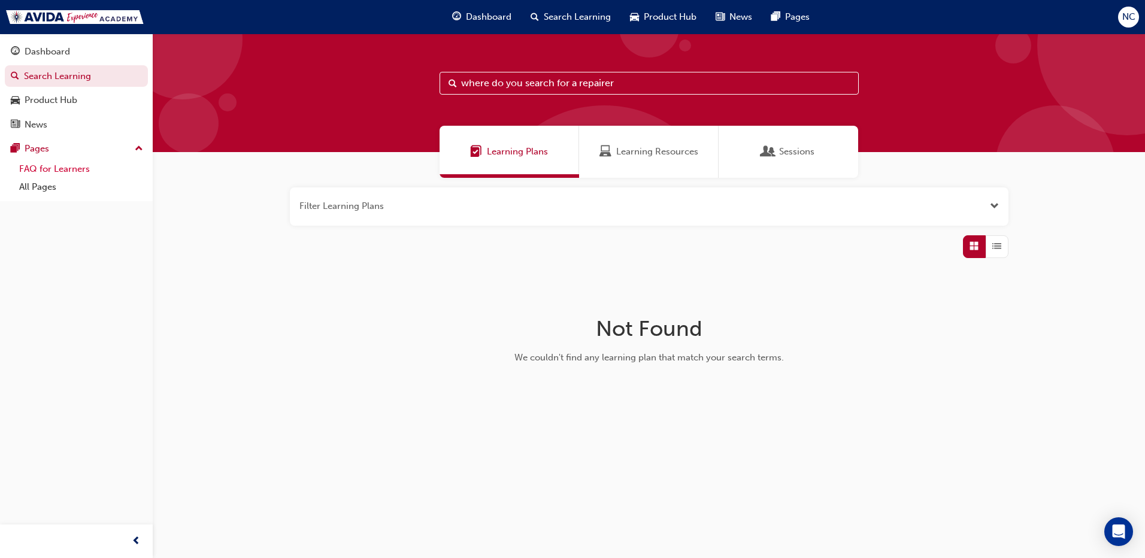
click at [41, 172] on link "FAQ for Learners" at bounding box center [81, 169] width 134 height 19
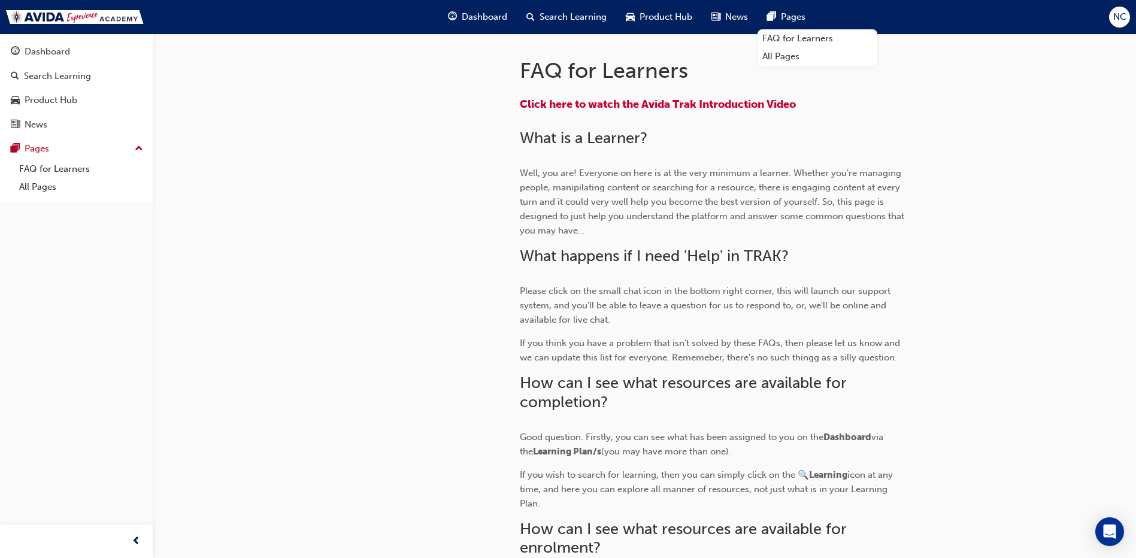
click at [785, 20] on span "Pages" at bounding box center [793, 17] width 25 height 14
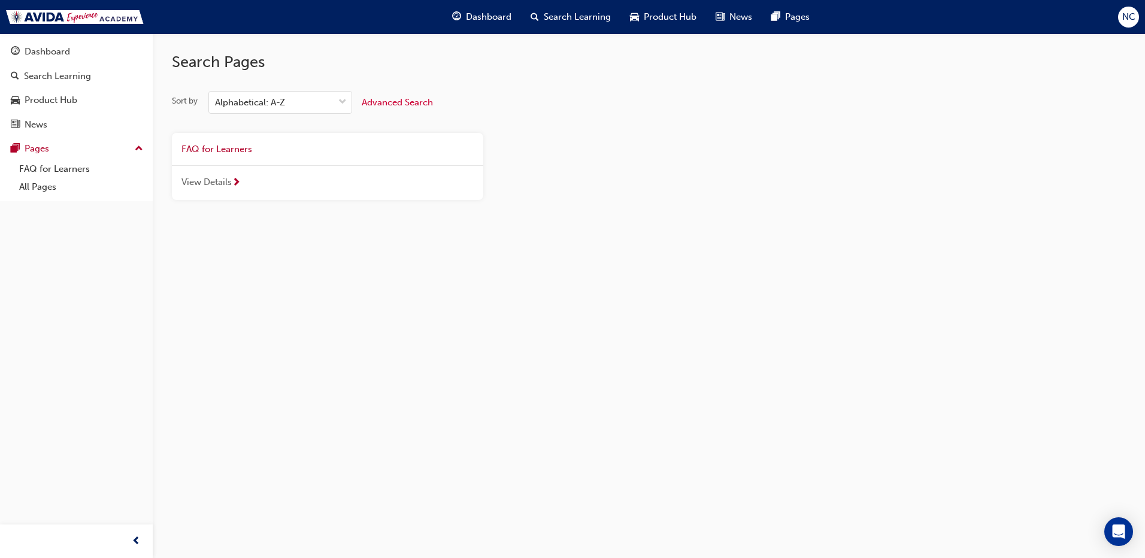
click at [663, 21] on span "Product Hub" at bounding box center [670, 17] width 53 height 14
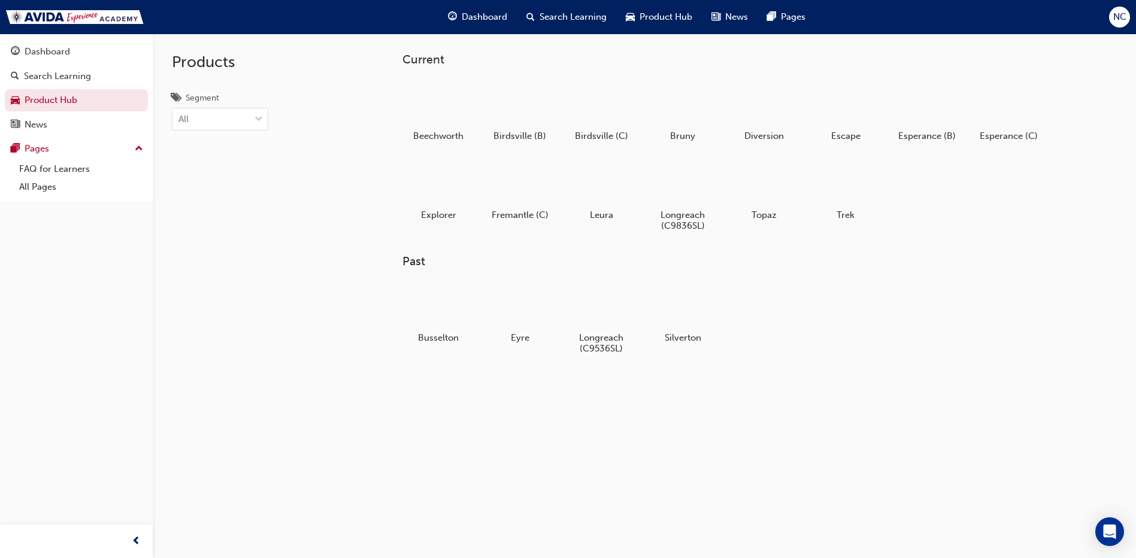
click at [599, 14] on span "Search Learning" at bounding box center [572, 17] width 67 height 14
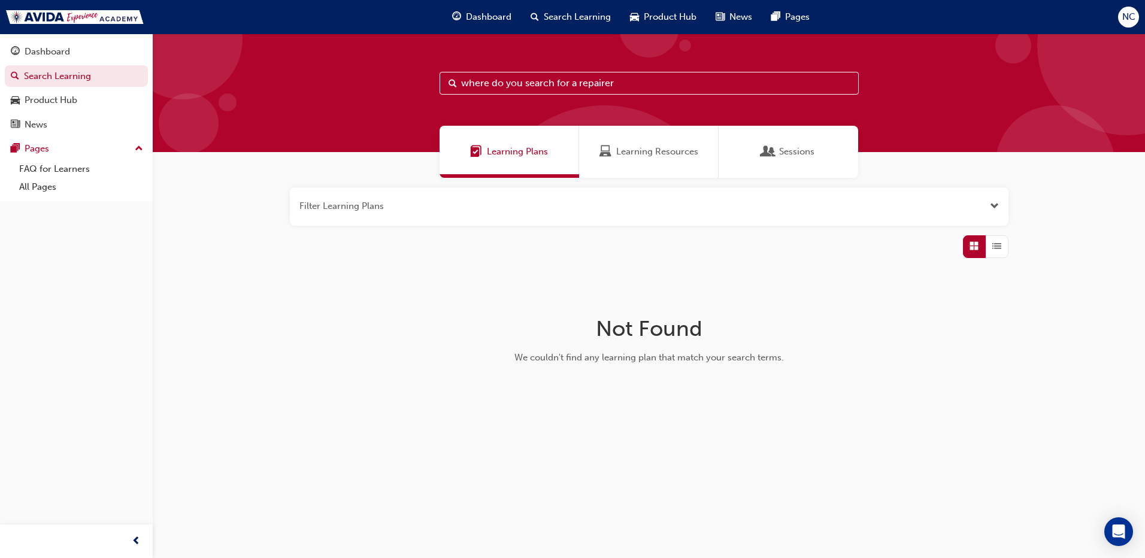
click at [497, 20] on span "Dashboard" at bounding box center [489, 17] width 46 height 14
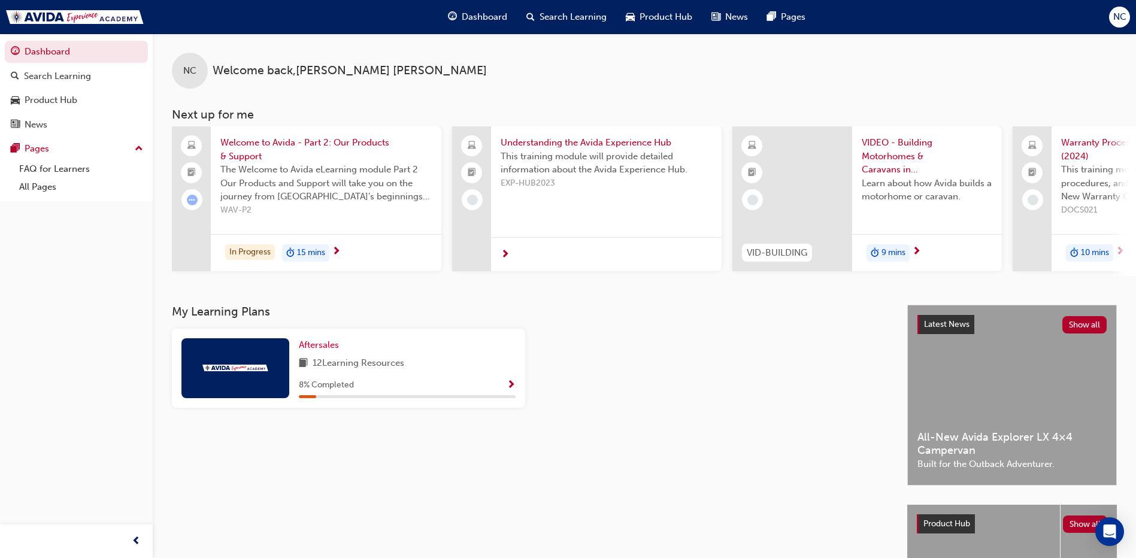
click at [509, 384] on span "Show Progress" at bounding box center [511, 385] width 9 height 11
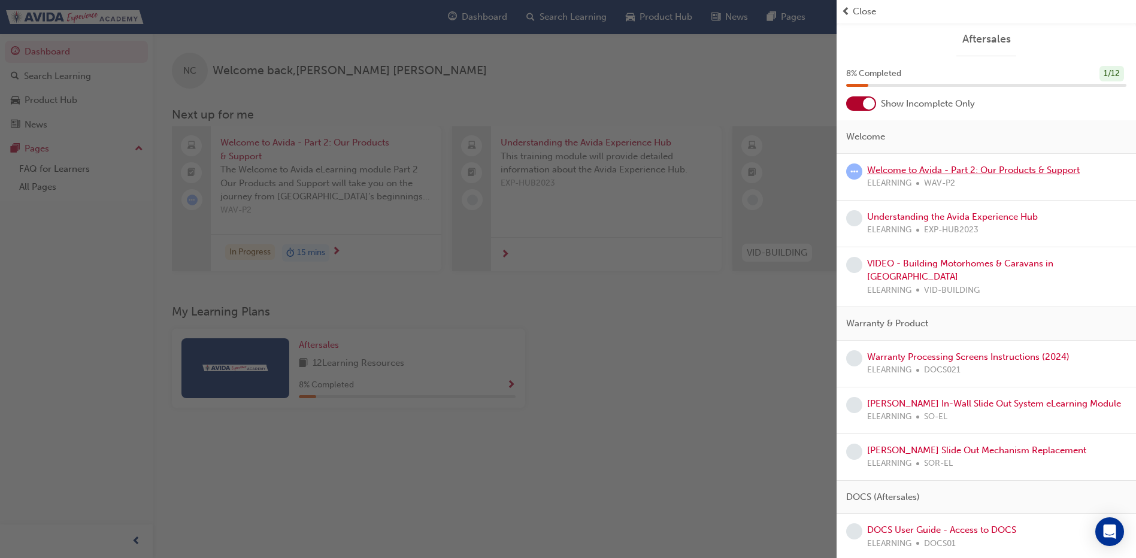
click at [899, 168] on link "Welcome to Avida - Part 2: Our Products & Support" at bounding box center [973, 170] width 213 height 11
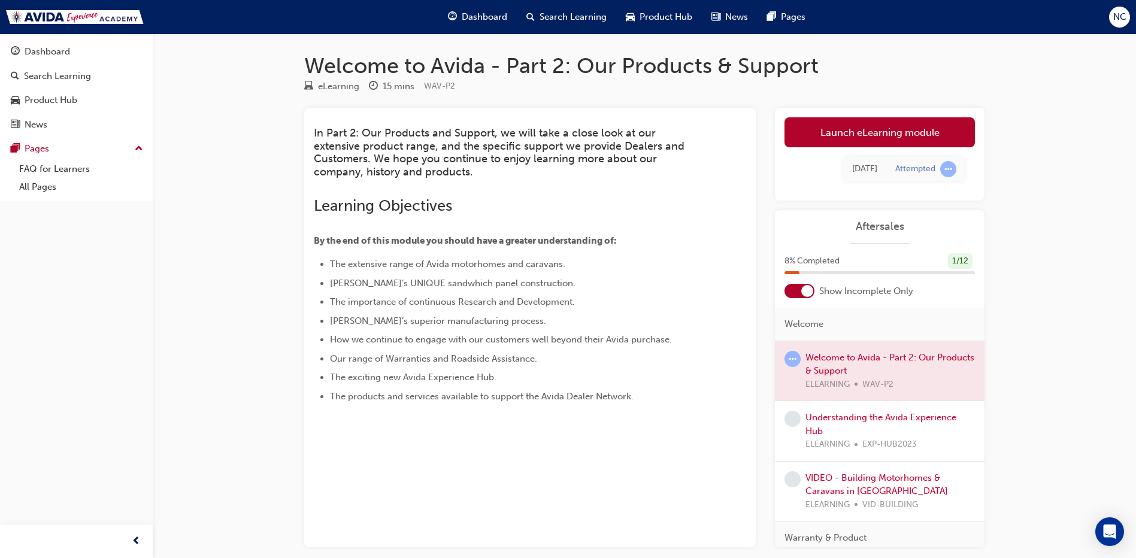
click at [850, 356] on div at bounding box center [880, 371] width 210 height 60
click at [824, 141] on link "Launch eLearning module" at bounding box center [879, 132] width 190 height 30
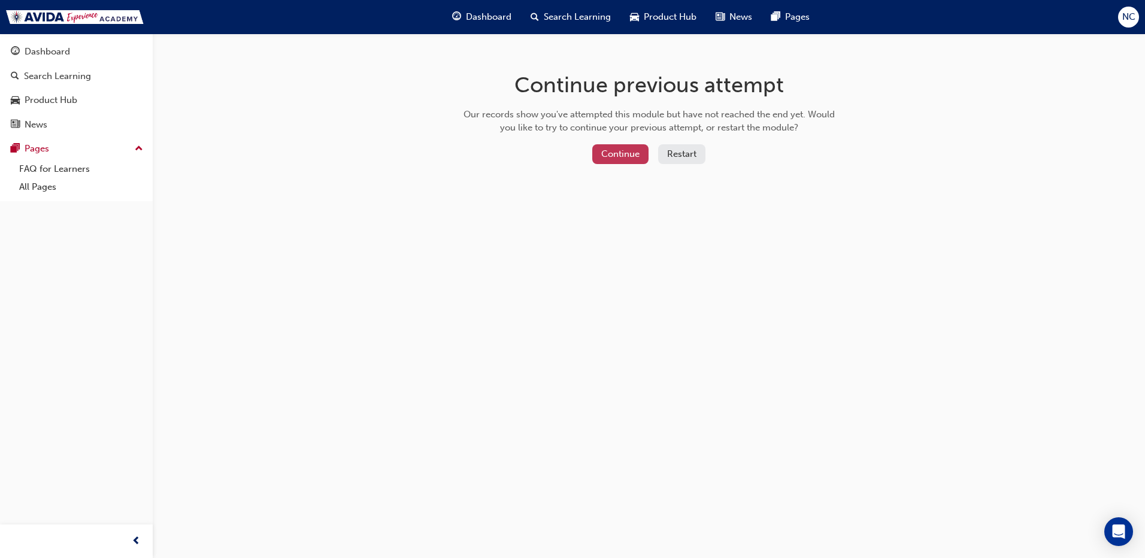
click at [630, 150] on button "Continue" at bounding box center [620, 154] width 56 height 20
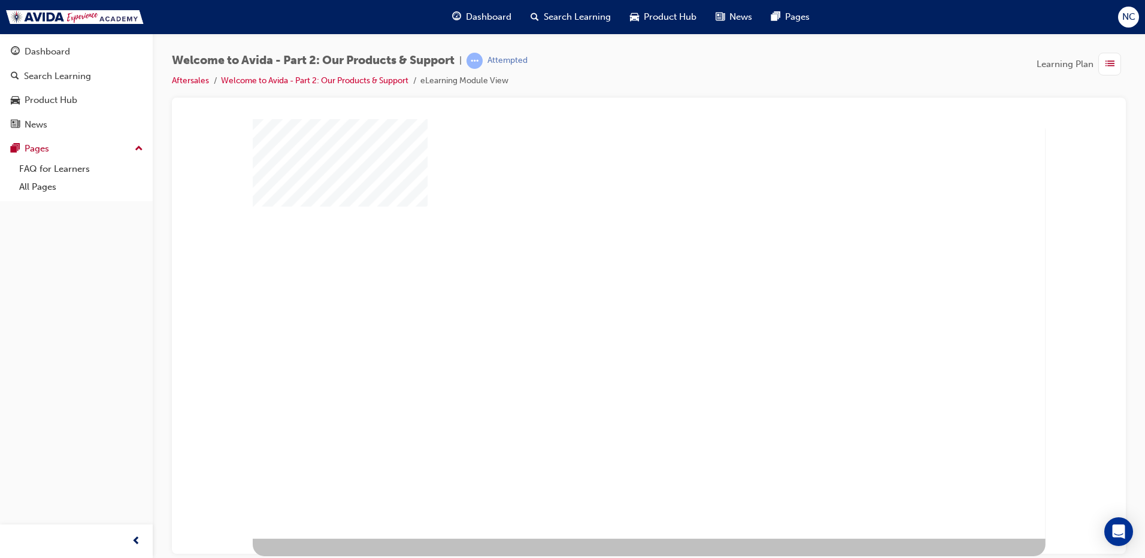
click at [304, 481] on div at bounding box center [649, 329] width 793 height 420
click at [615, 295] on div "play" at bounding box center [615, 295] width 0 height 0
click at [192, 83] on link "Aftersales" at bounding box center [190, 80] width 37 height 10
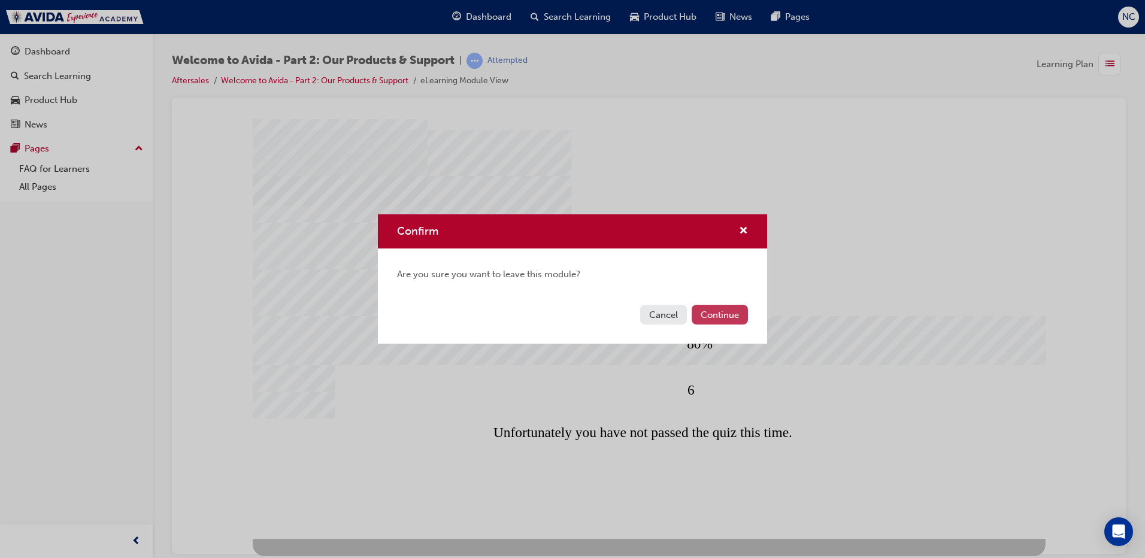
click at [727, 317] on button "Continue" at bounding box center [720, 315] width 56 height 20
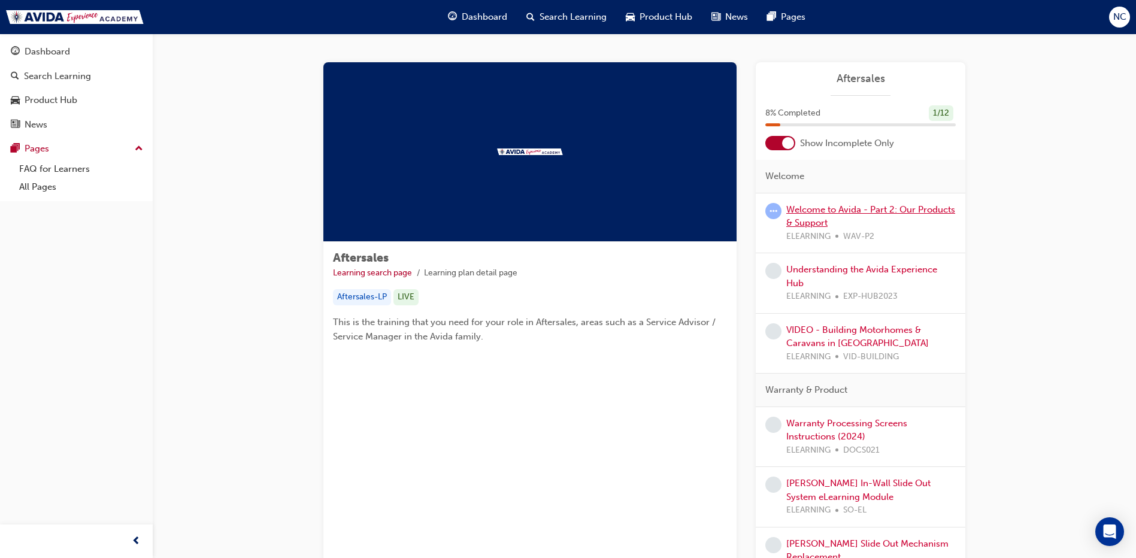
click at [811, 207] on link "Welcome to Avida - Part 2: Our Products & Support" at bounding box center [870, 216] width 169 height 25
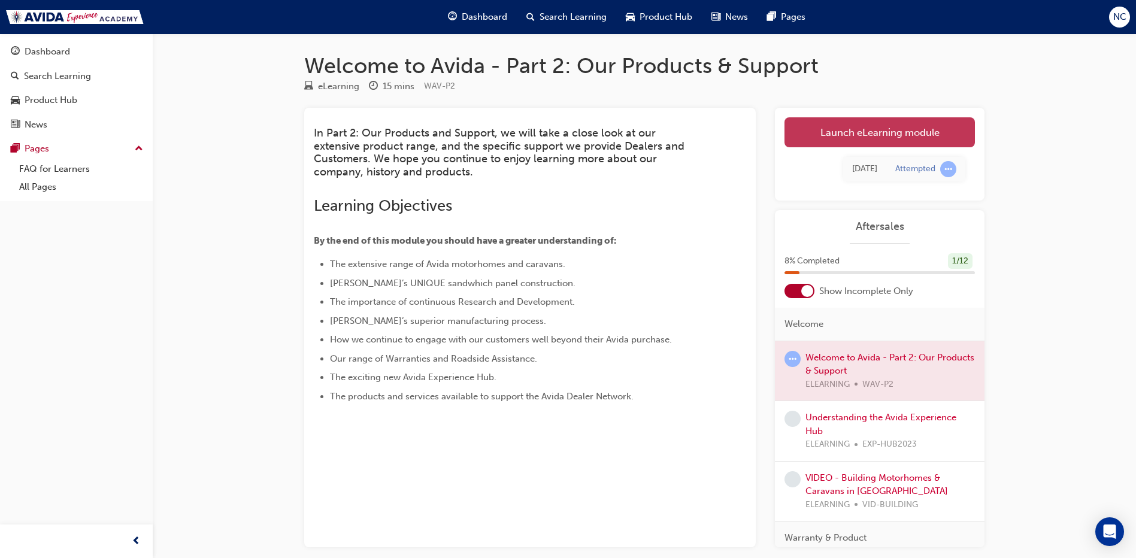
click at [875, 128] on link "Launch eLearning module" at bounding box center [879, 132] width 190 height 30
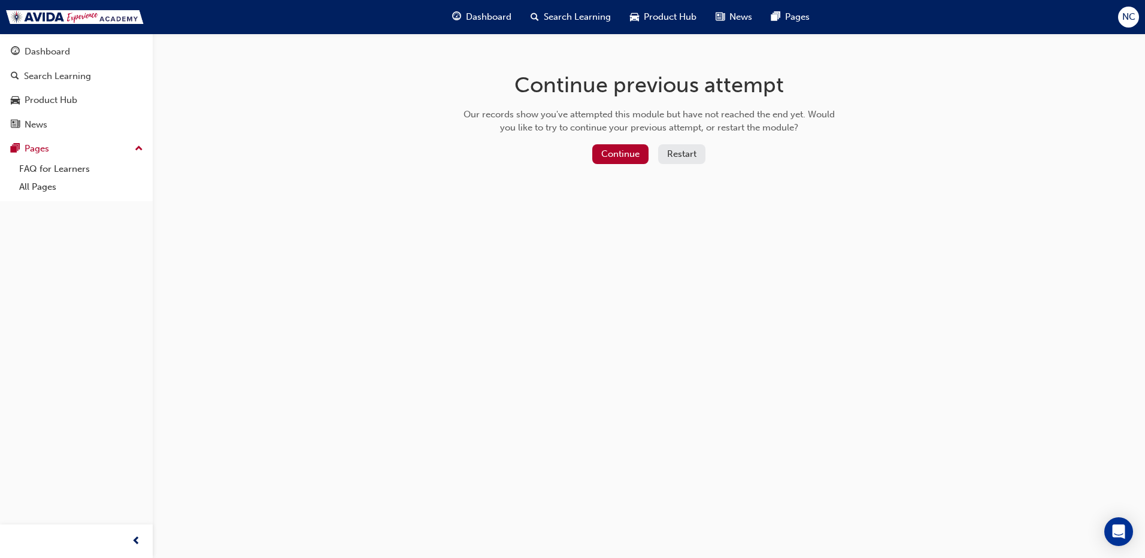
click at [686, 158] on button "Restart" at bounding box center [681, 154] width 47 height 20
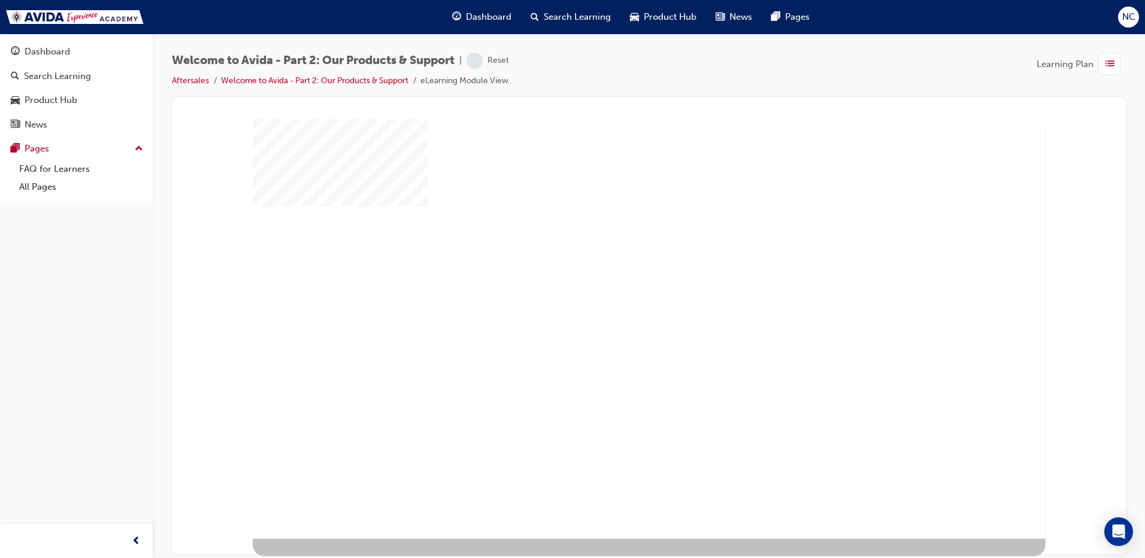
click at [615, 295] on div "play" at bounding box center [615, 295] width 0 height 0
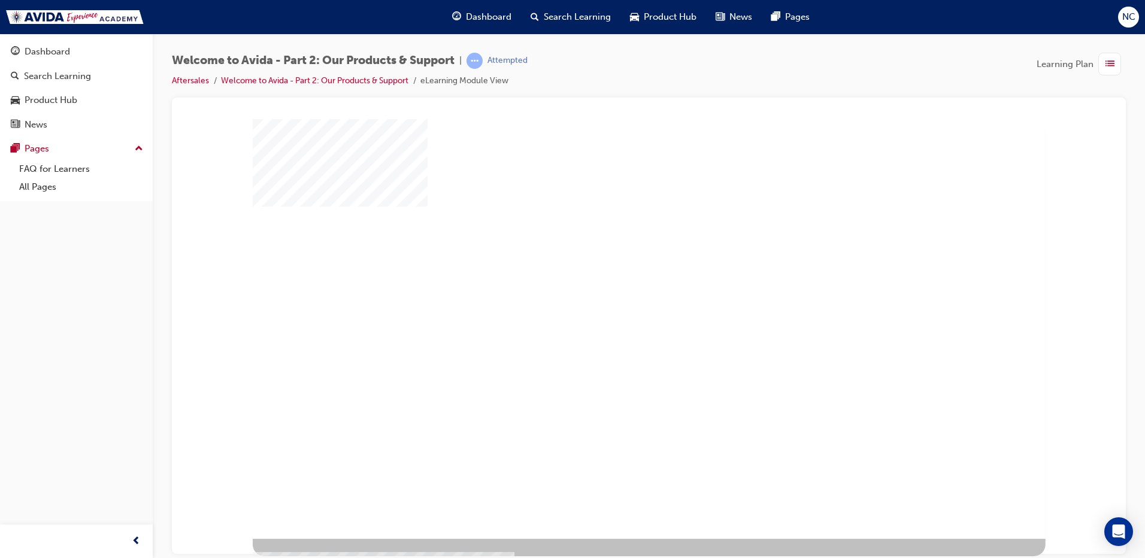
drag, startPoint x: 352, startPoint y: 366, endPoint x: 376, endPoint y: 369, distance: 24.2
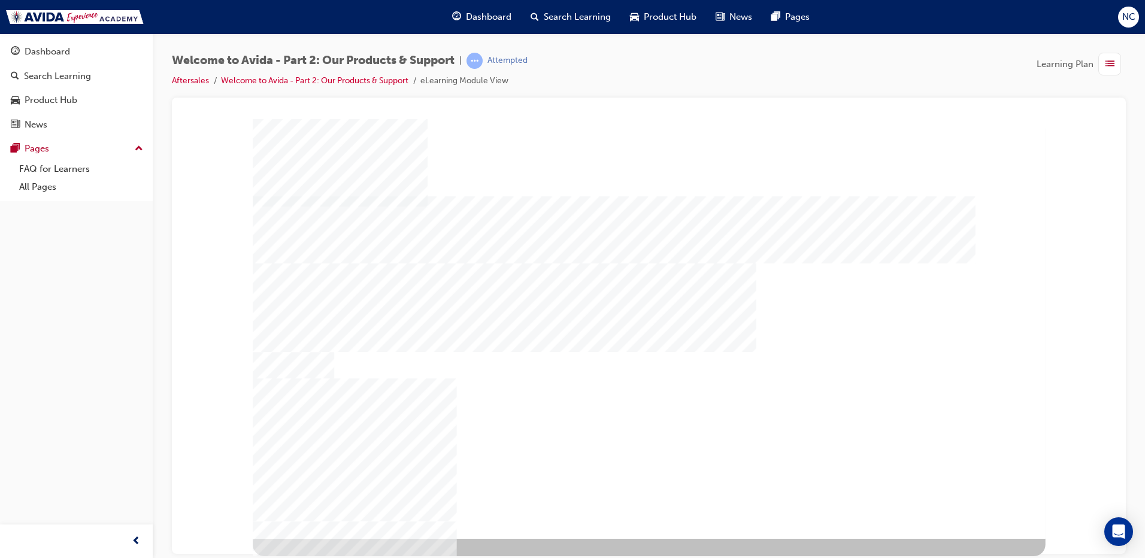
drag, startPoint x: 368, startPoint y: 335, endPoint x: 368, endPoint y: 359, distance: 24.0
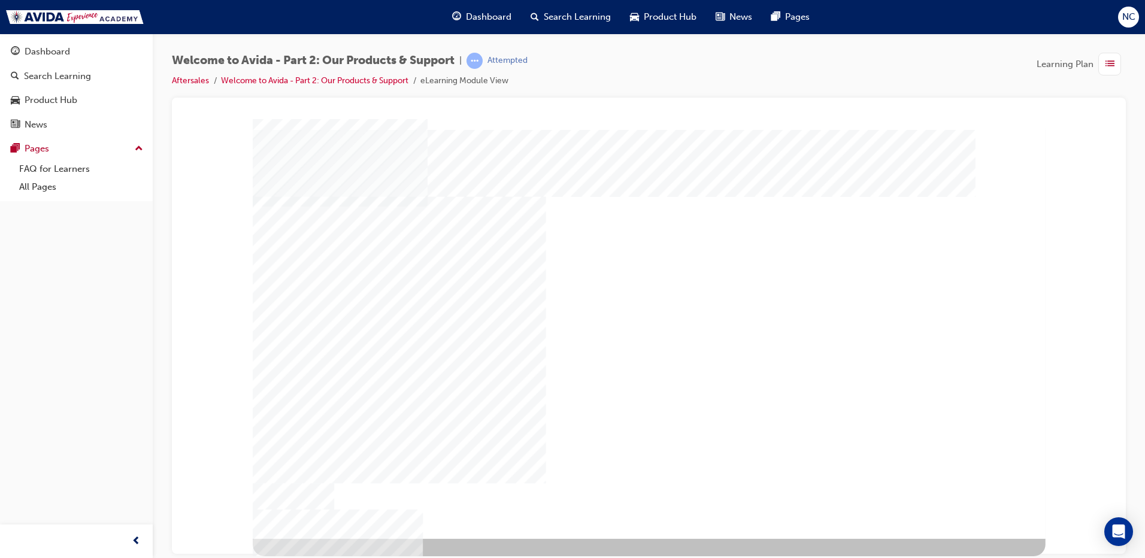
drag, startPoint x: 689, startPoint y: 462, endPoint x: 759, endPoint y: 462, distance: 70.0
drag, startPoint x: 933, startPoint y: 426, endPoint x: 692, endPoint y: 324, distance: 261.6
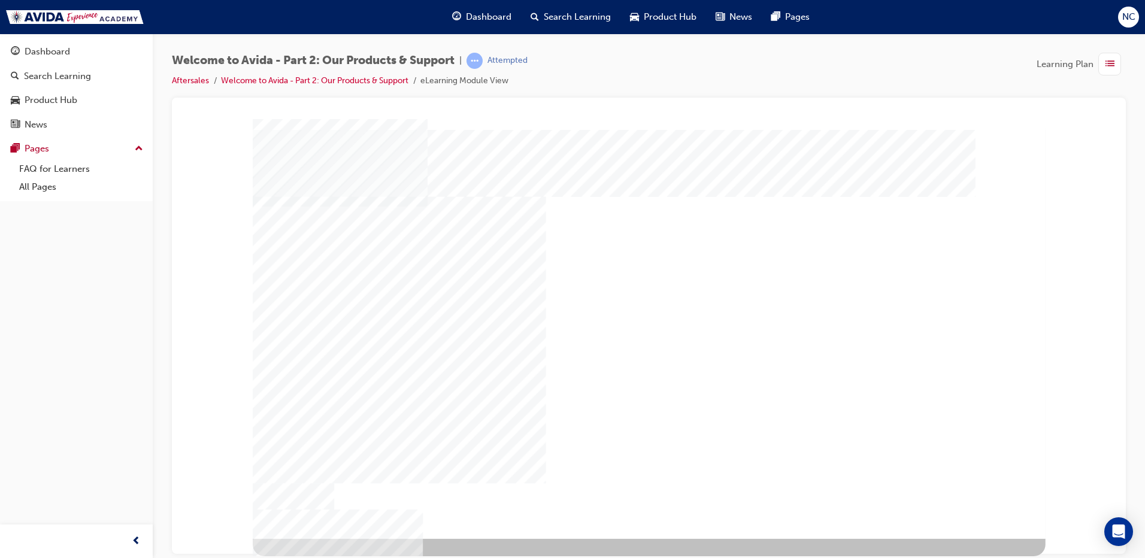
click at [931, 412] on div "" at bounding box center [649, 329] width 793 height 420
click at [1030, 505] on div "" at bounding box center [649, 329] width 793 height 420
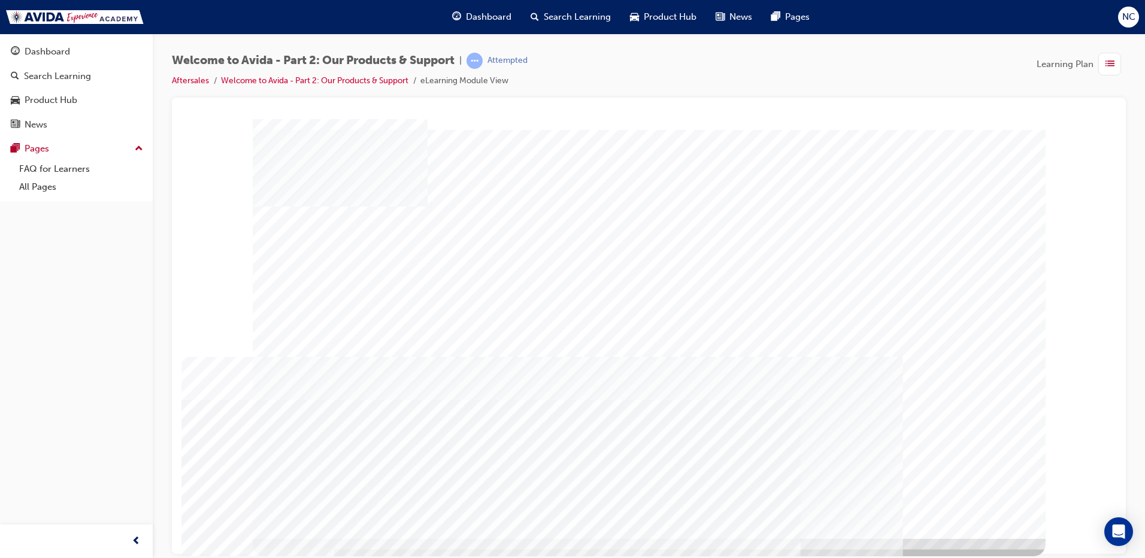
drag, startPoint x: 735, startPoint y: 433, endPoint x: 742, endPoint y: 395, distance: 39.0
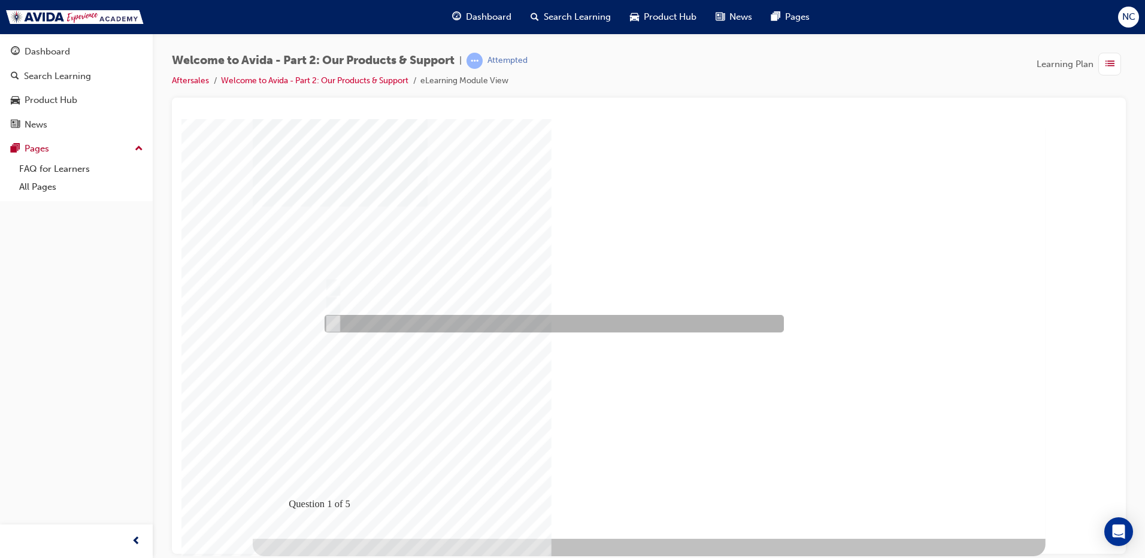
radio input "true"
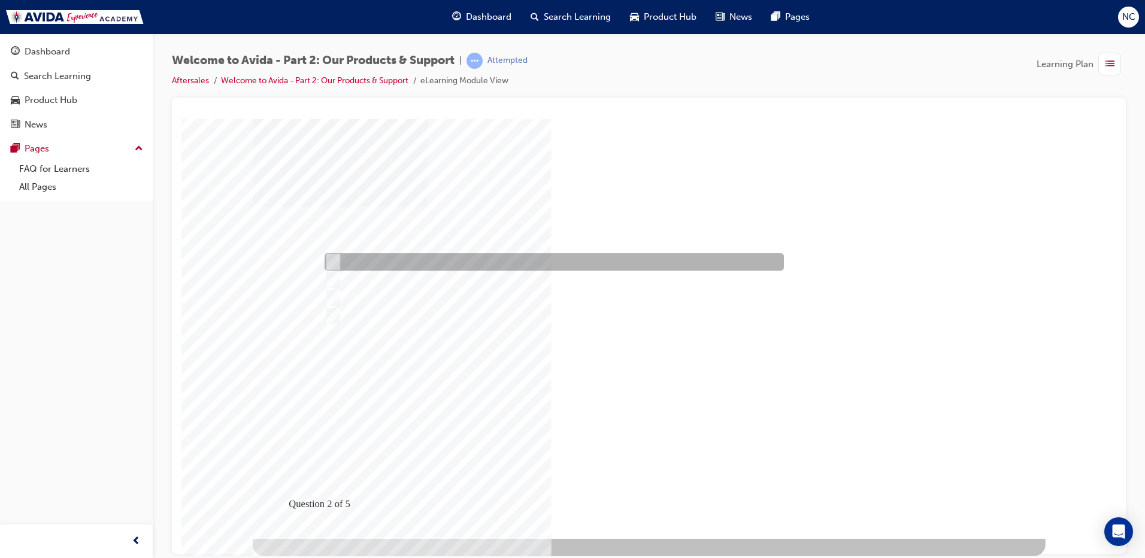
checkbox input "true"
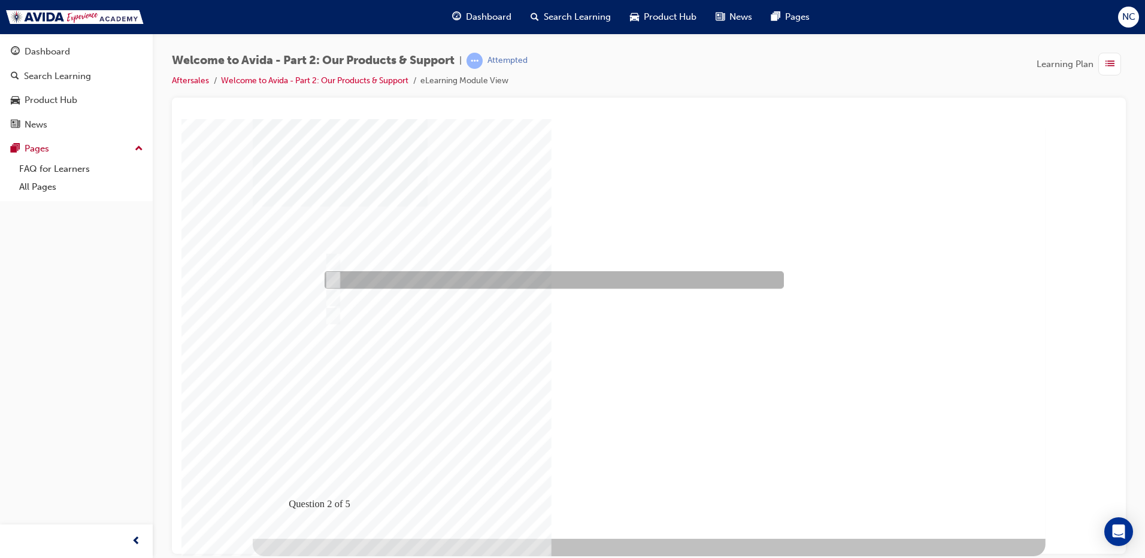
checkbox input "true"
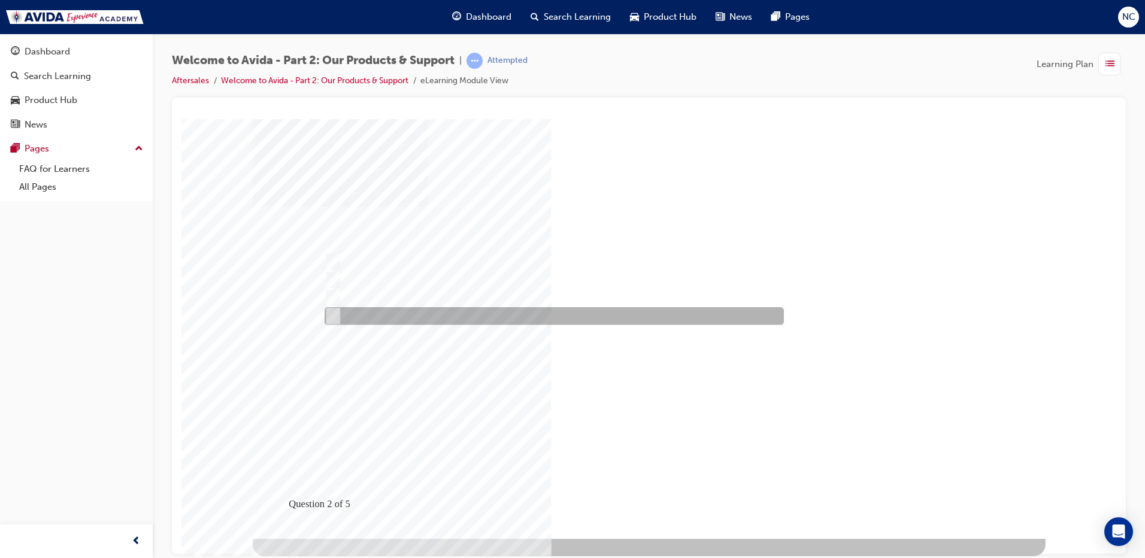
checkbox input "true"
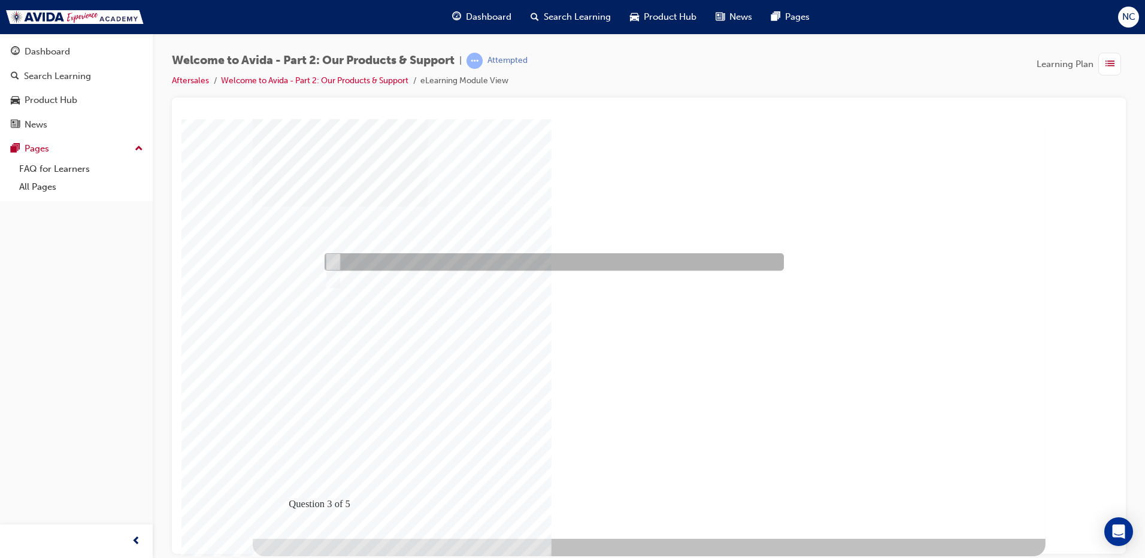
radio input "true"
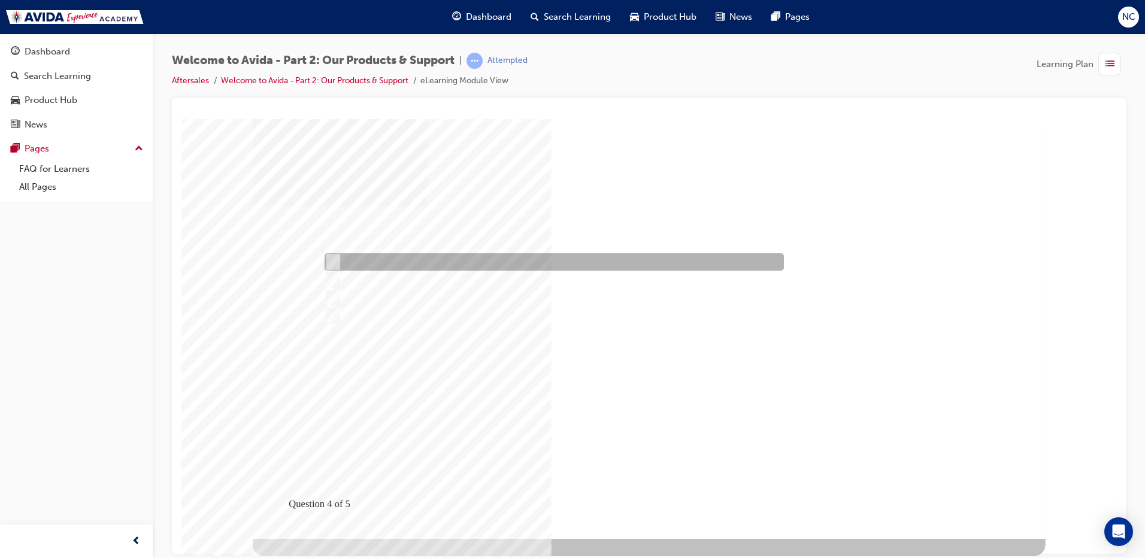
checkbox input "true"
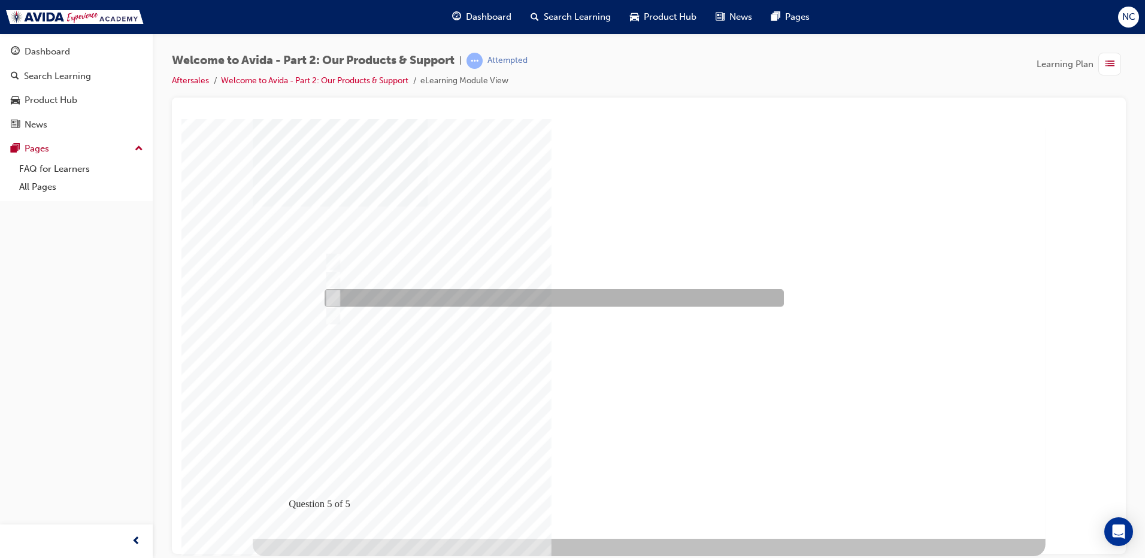
radio input "true"
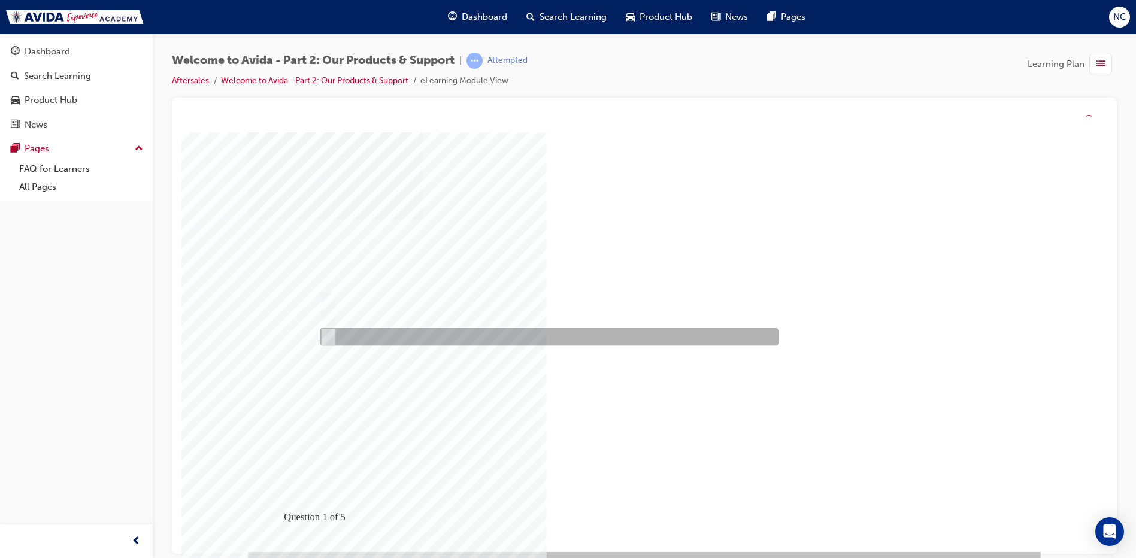
radio input "true"
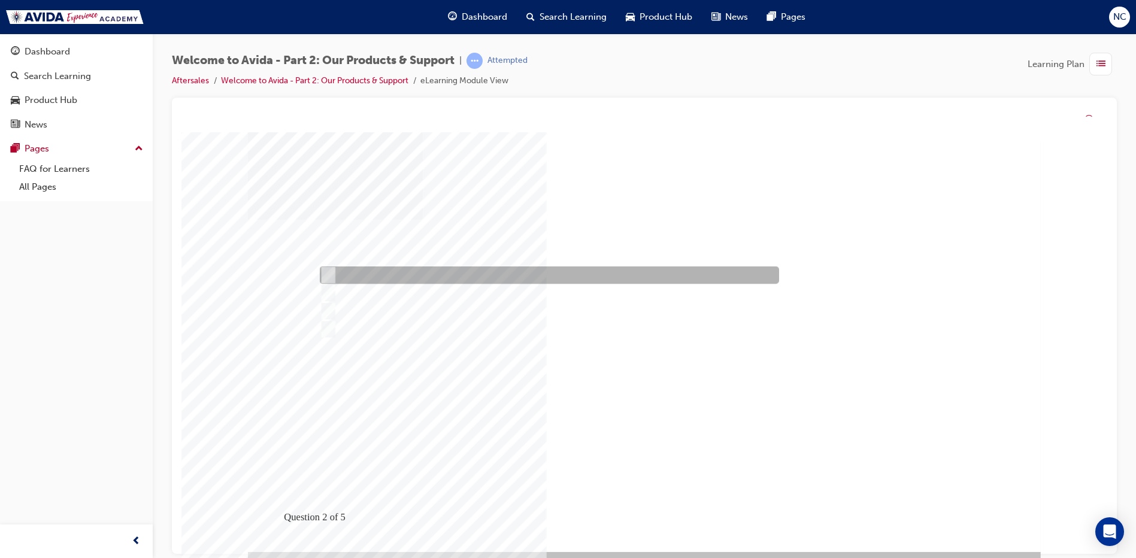
checkbox input "true"
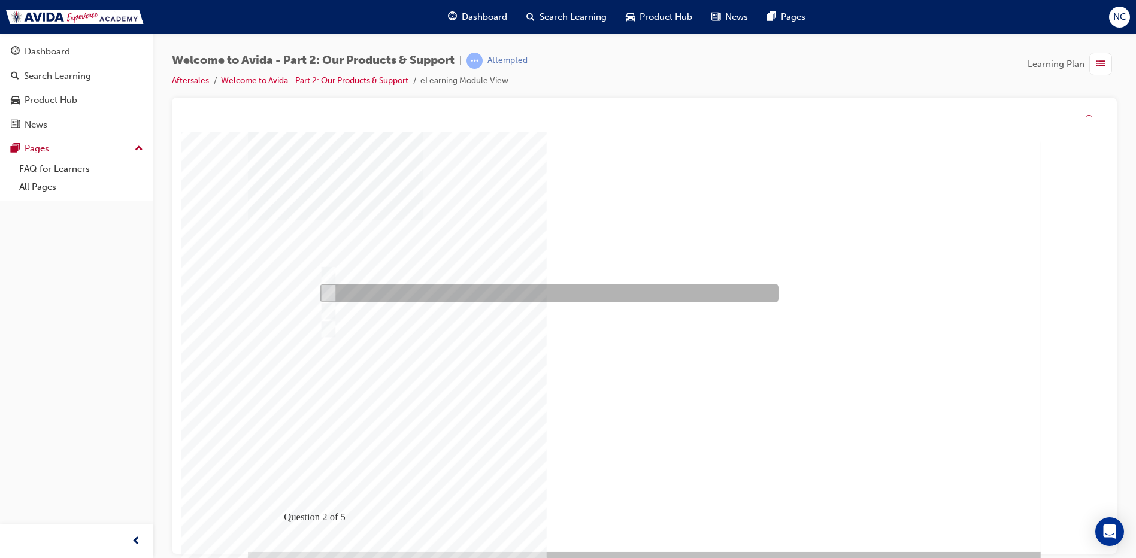
checkbox input "true"
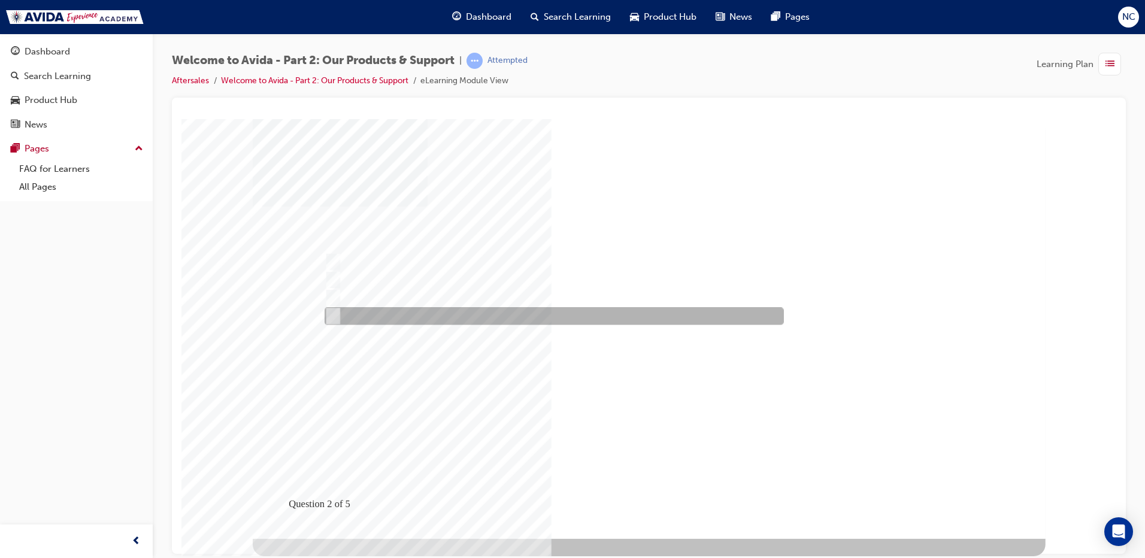
checkbox input "true"
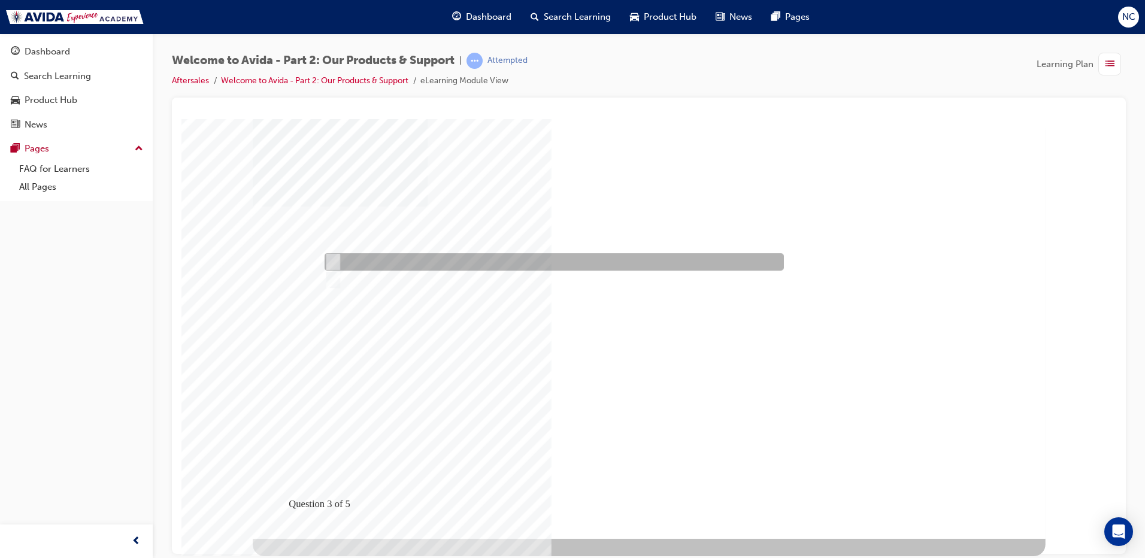
radio input "true"
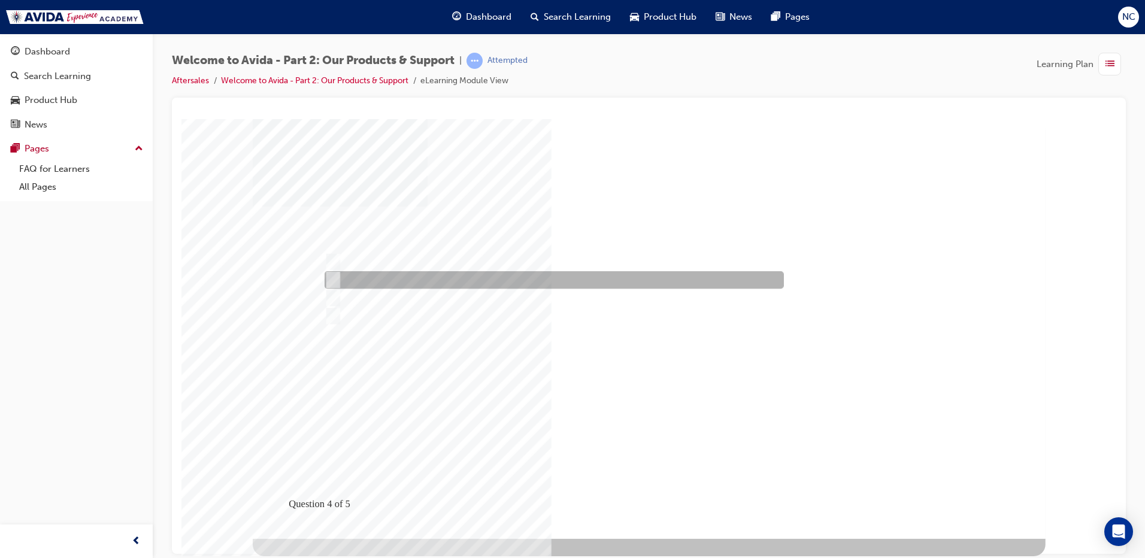
checkbox input "true"
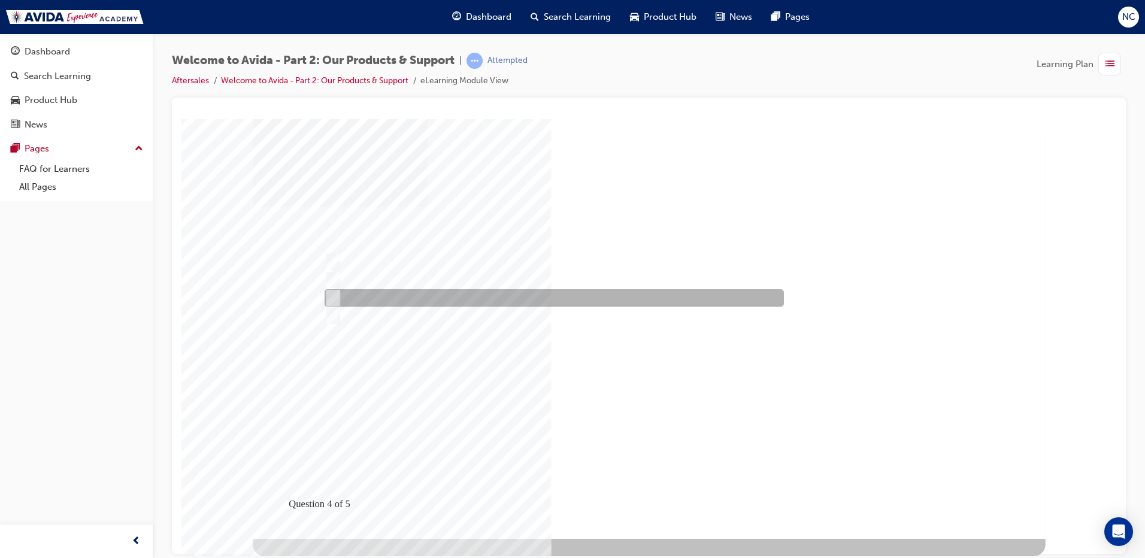
checkbox input "true"
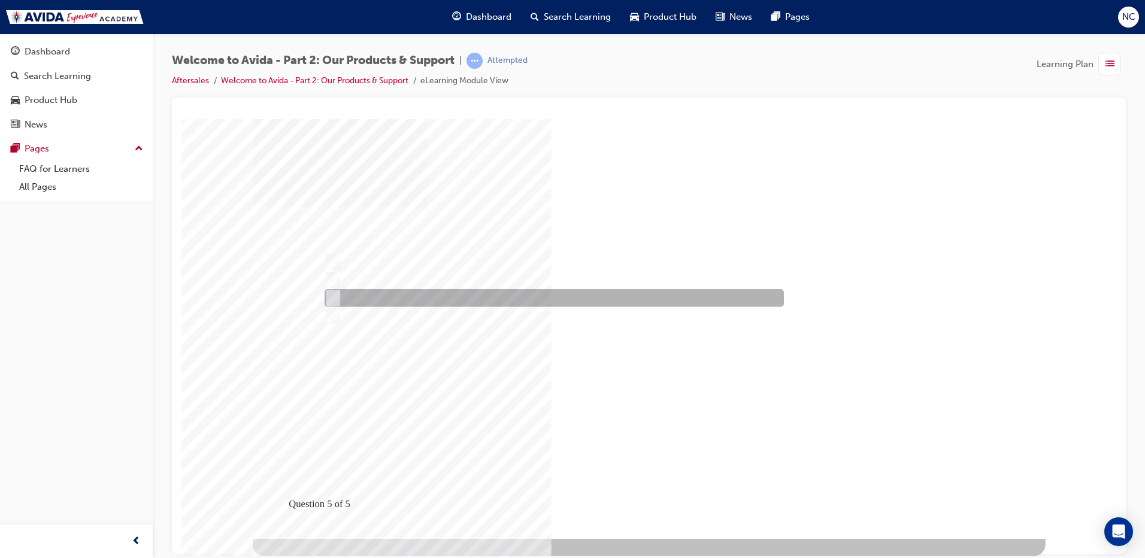
radio input "true"
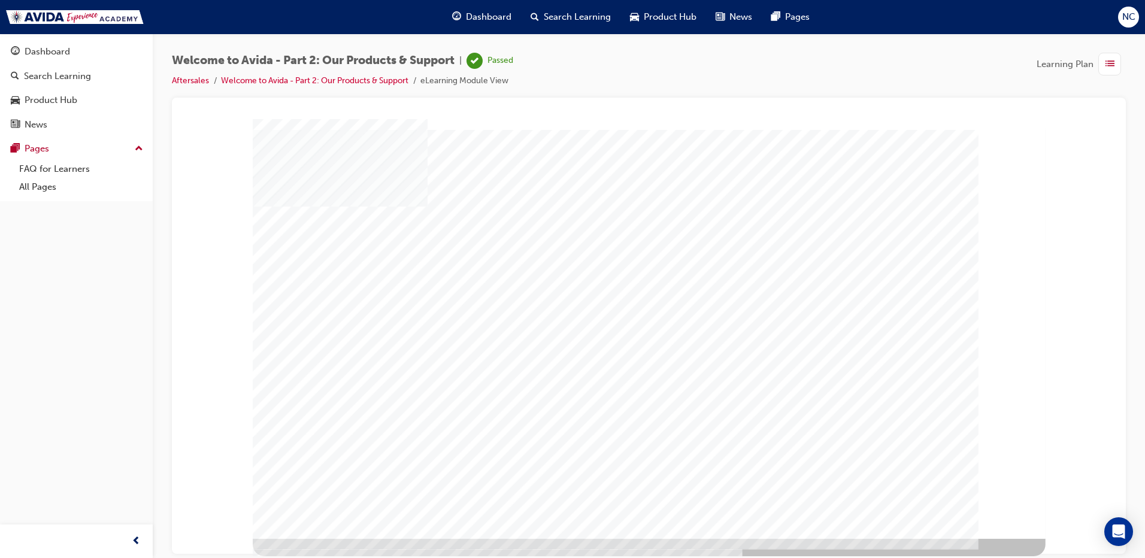
click at [1061, 62] on span "Learning Plan" at bounding box center [1064, 64] width 57 height 14
